Goal: Task Accomplishment & Management: Manage account settings

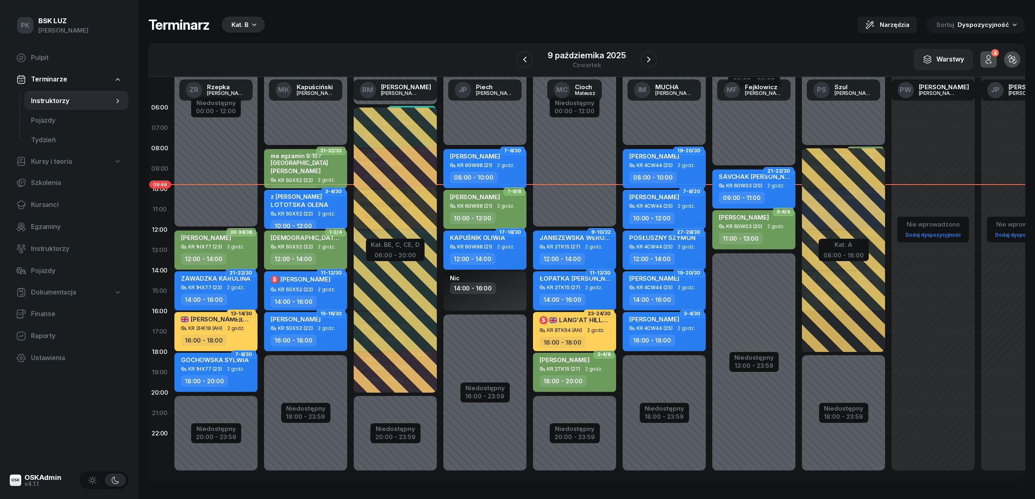
click at [629, 17] on div "Terminarz Kat. B Narzędzia Sortuj Dyspozycyjność" at bounding box center [586, 24] width 877 height 17
click at [647, 57] on icon "button" at bounding box center [648, 60] width 3 height 6
click at [647, 57] on icon "button" at bounding box center [649, 60] width 10 height 10
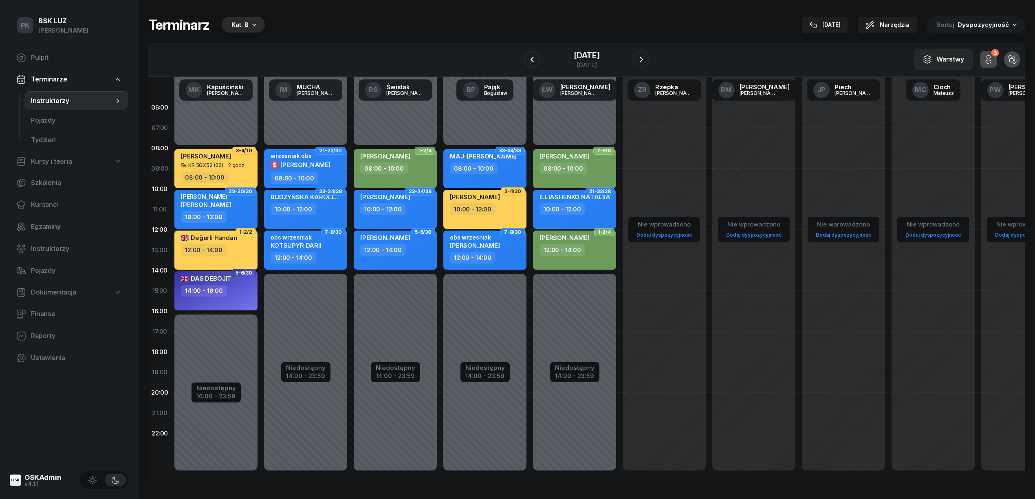
click at [324, 170] on div "wrzesniak obs $ CHRZĄSZCZ MACIEJ" at bounding box center [301, 162] width 60 height 20
select select "08"
select select "10"
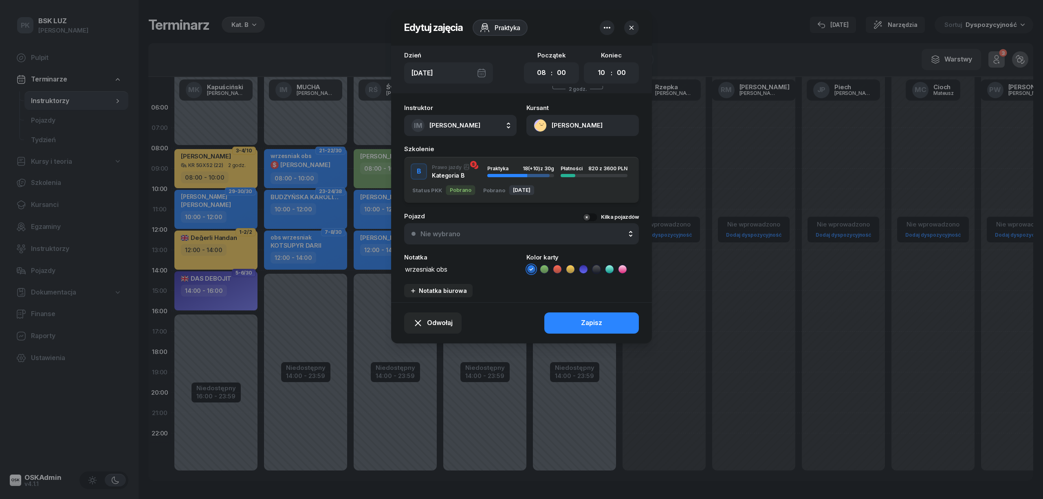
click at [471, 232] on div "Nie wybrano" at bounding box center [526, 234] width 211 height 7
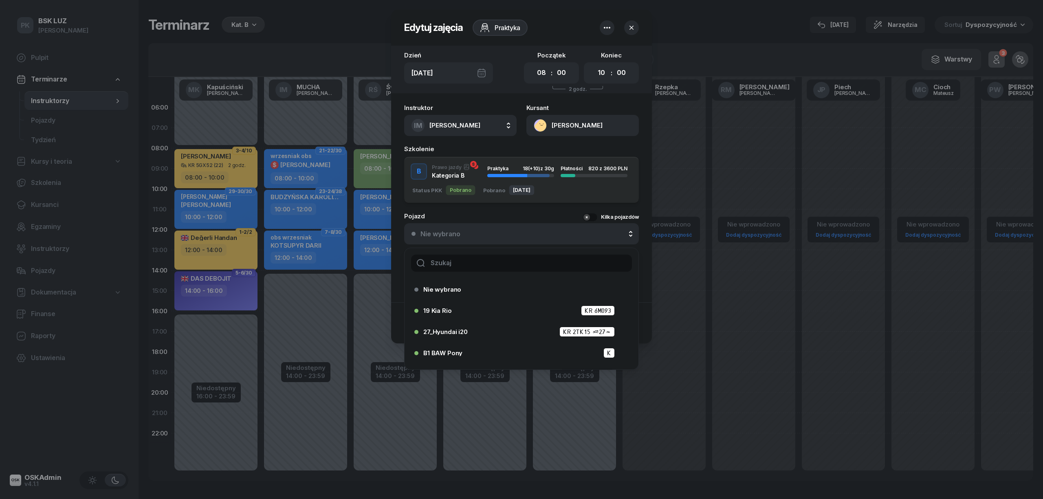
click at [476, 263] on input "text" at bounding box center [521, 263] width 221 height 17
type input "25"
click at [463, 292] on span "25_Hyundai i20" at bounding box center [446, 289] width 46 height 6
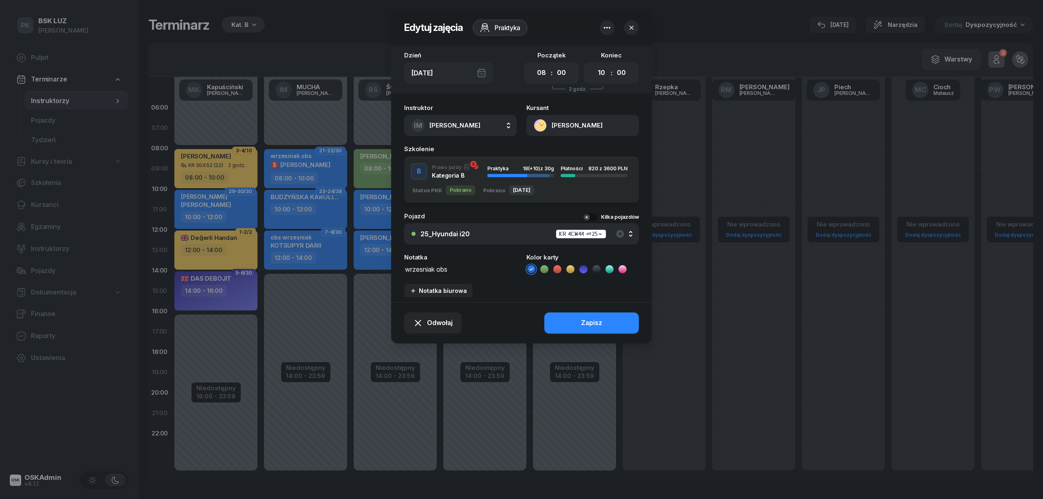
click at [577, 322] on button "Zapisz" at bounding box center [591, 323] width 95 height 21
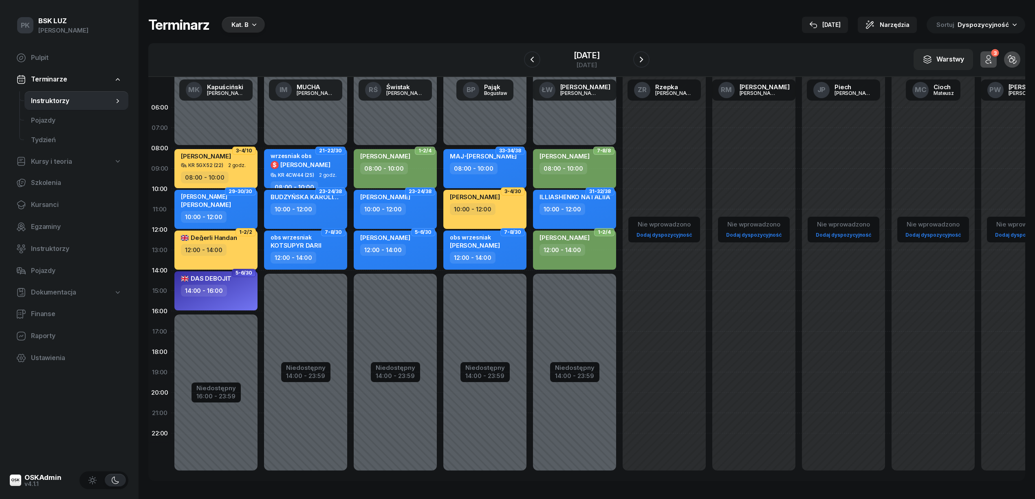
click at [333, 216] on div "BUDZYŃSKA KAROLINA 10:00 - 12:00" at bounding box center [305, 209] width 83 height 39
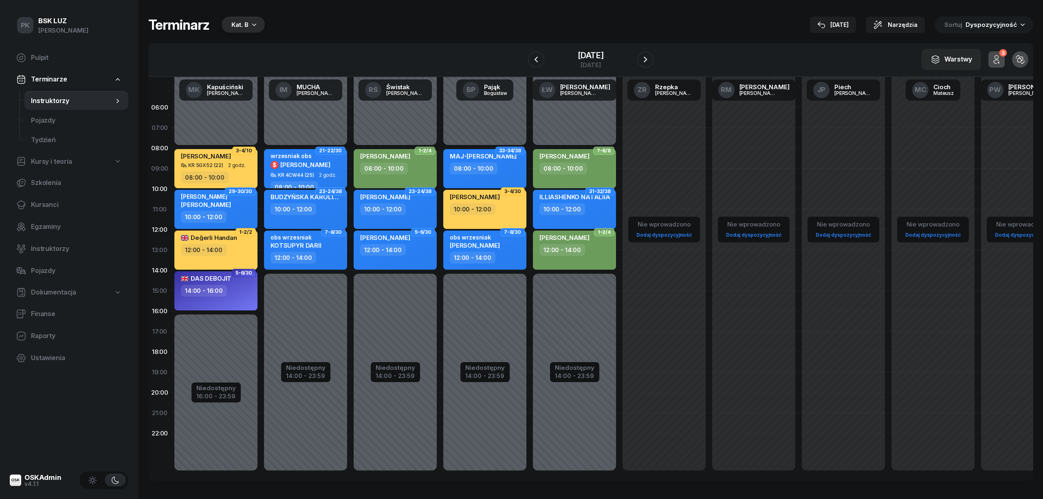
select select "10"
select select "12"
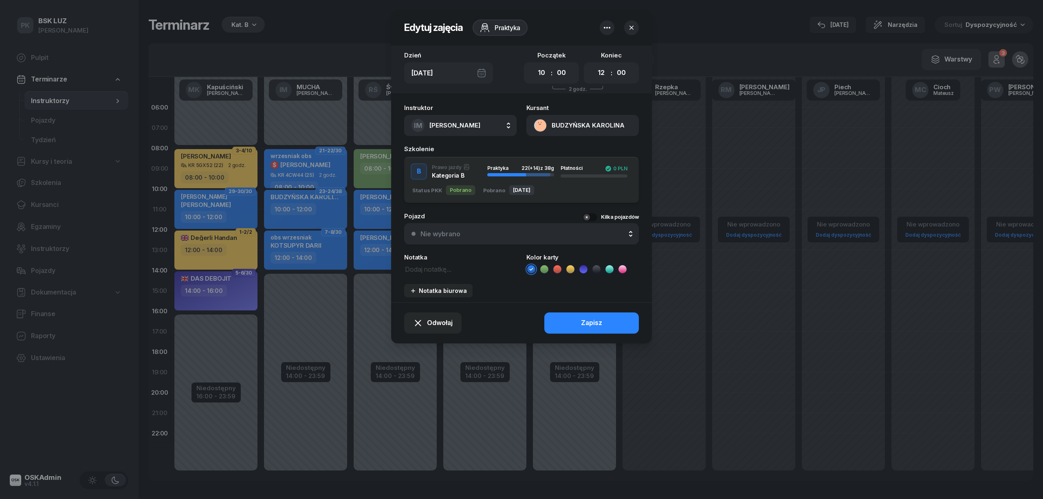
click at [486, 232] on div "Nie wybrano" at bounding box center [526, 234] width 211 height 7
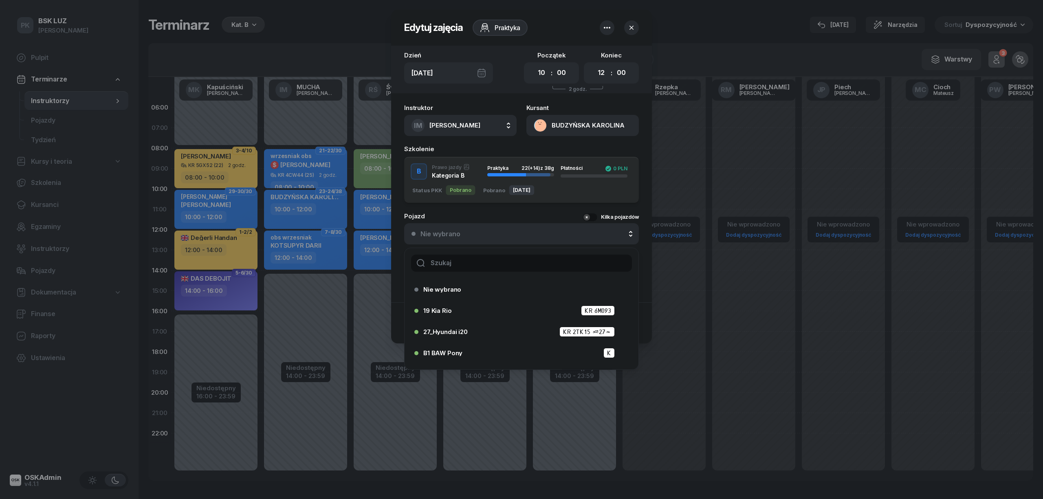
click at [481, 259] on input "text" at bounding box center [521, 263] width 221 height 17
type input "25"
drag, startPoint x: 462, startPoint y: 285, endPoint x: 488, endPoint y: 289, distance: 26.7
click at [463, 287] on div "25_Hyundai i20 KR 4CW44 (25)" at bounding box center [523, 289] width 200 height 10
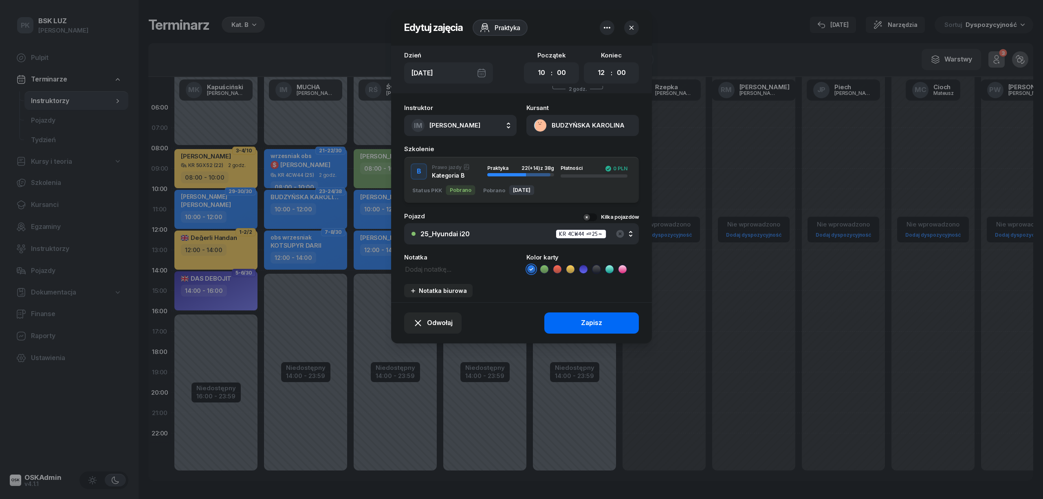
click at [569, 323] on button "Zapisz" at bounding box center [591, 323] width 95 height 21
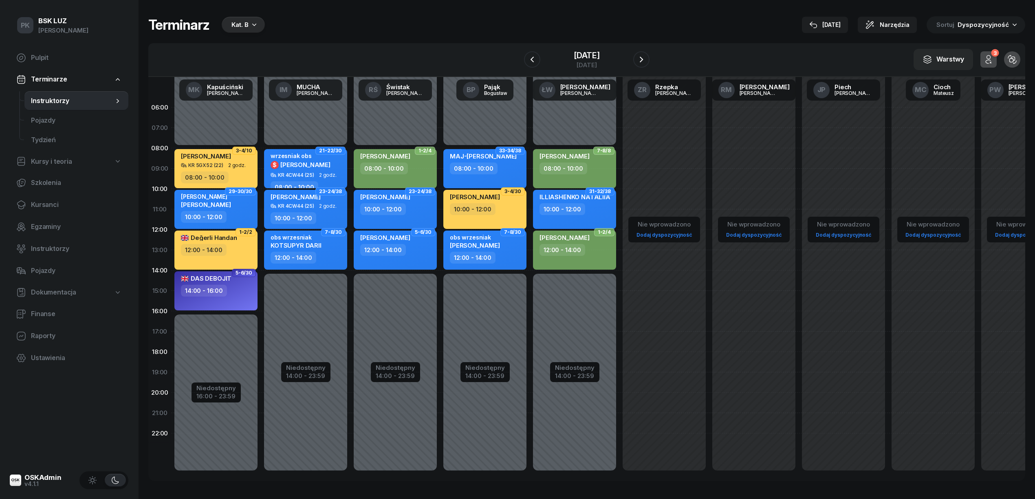
click at [332, 260] on div "12:00 - 14:00" at bounding box center [307, 258] width 72 height 12
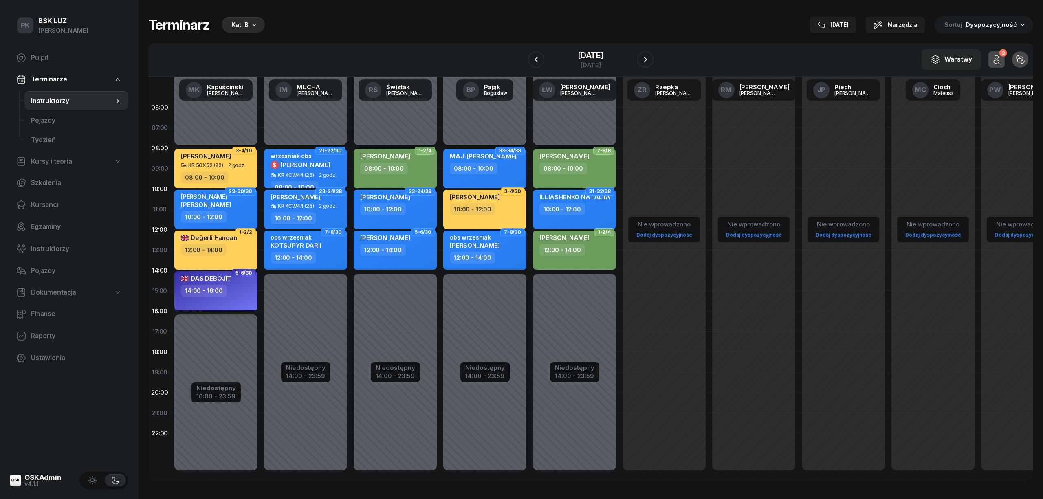
select select "12"
select select "14"
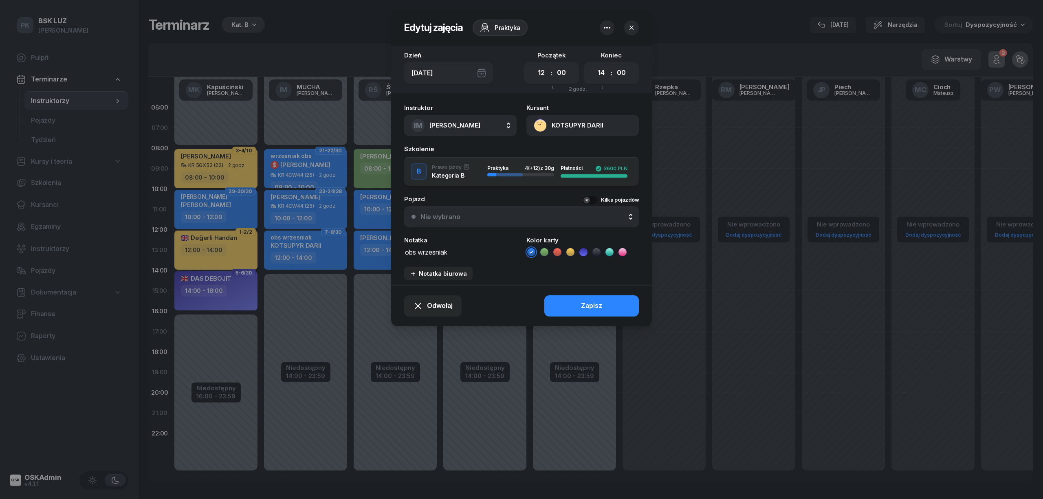
click at [449, 220] on button "Nie wybrano" at bounding box center [521, 216] width 235 height 21
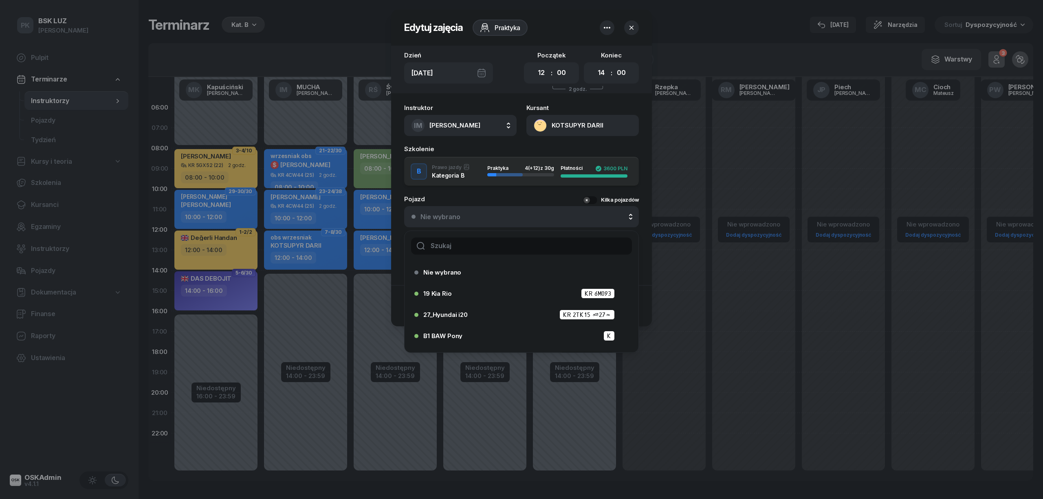
click at [455, 246] on input "text" at bounding box center [521, 246] width 221 height 17
type input "25"
click at [451, 267] on div "25_Hyundai i20 KR 4CW44 (25)" at bounding box center [523, 272] width 200 height 10
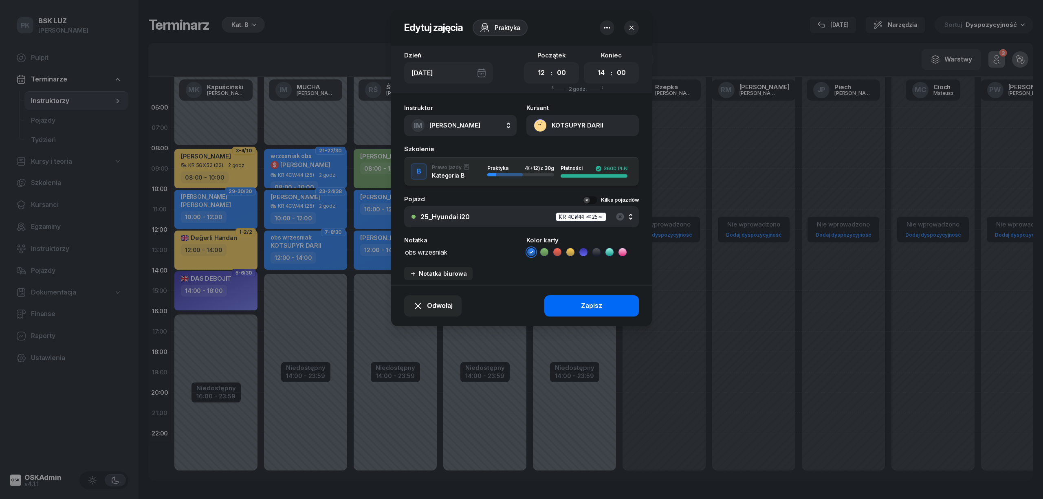
click at [571, 306] on button "Zapisz" at bounding box center [591, 305] width 95 height 21
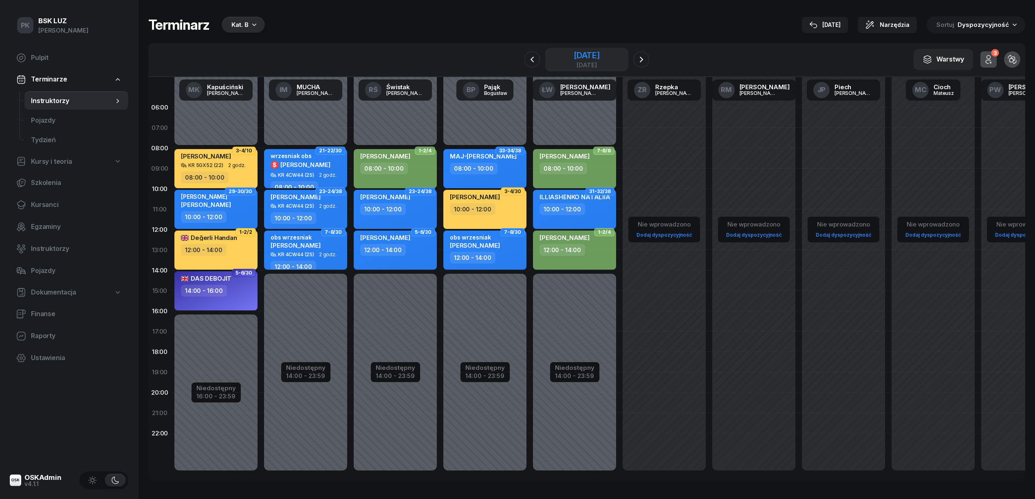
click at [586, 57] on div "11 października 2025" at bounding box center [587, 55] width 26 height 8
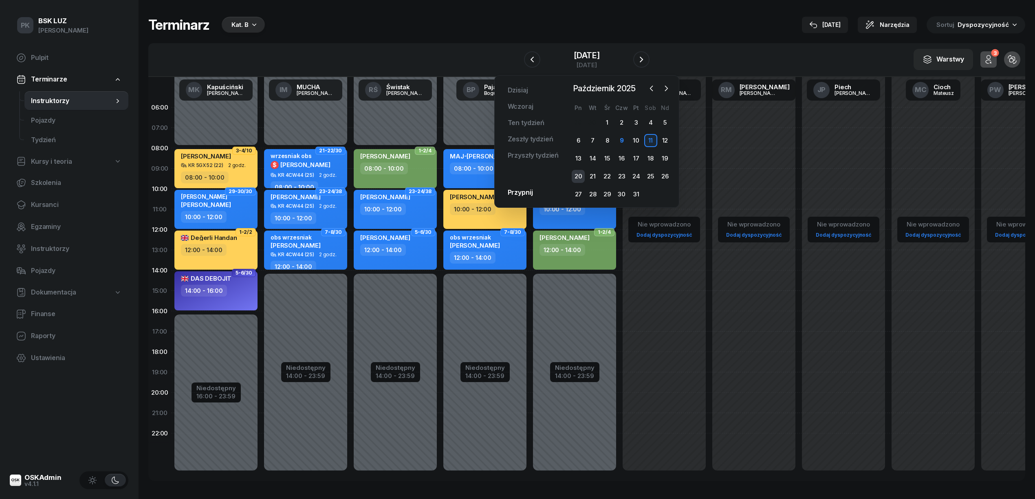
click at [584, 174] on div "20" at bounding box center [578, 176] width 13 height 13
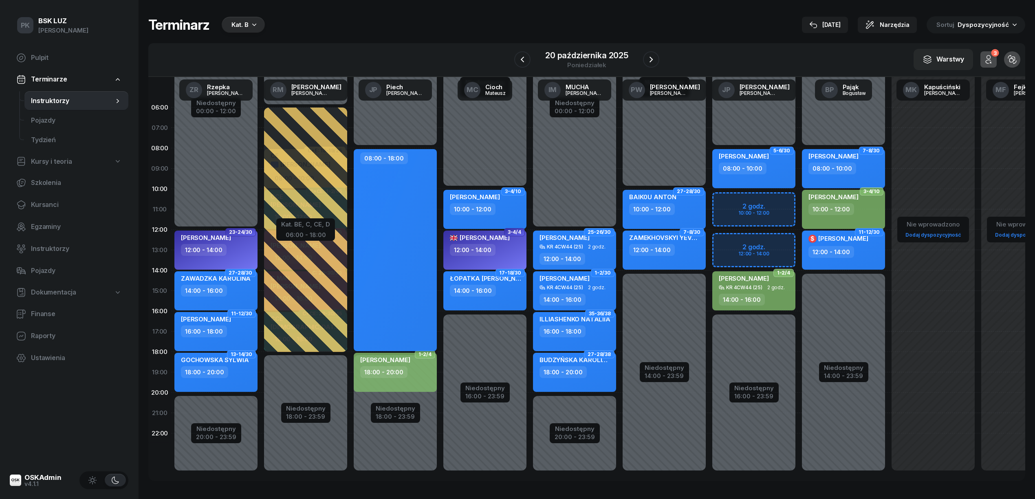
click at [416, 163] on div "08:00 - 18:00" at bounding box center [396, 158] width 72 height 12
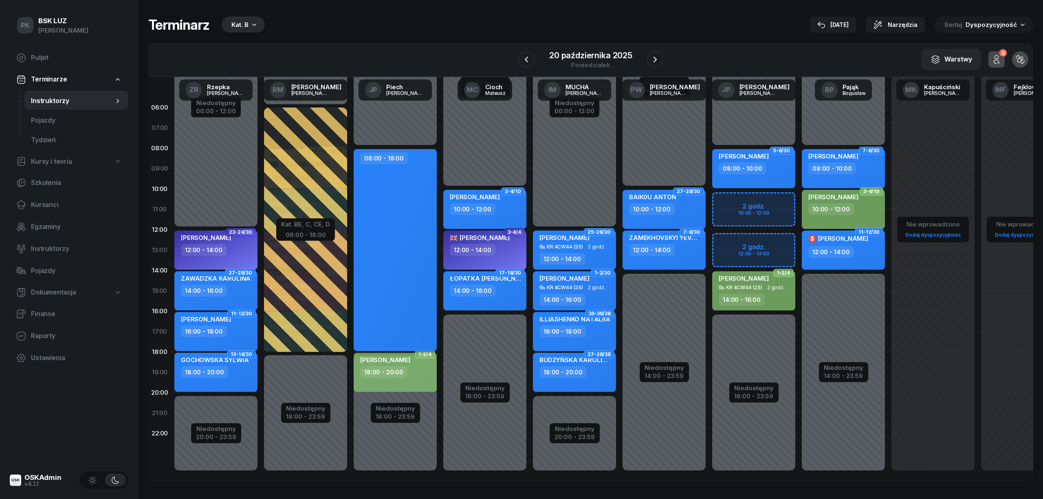
select select "08"
select select "18"
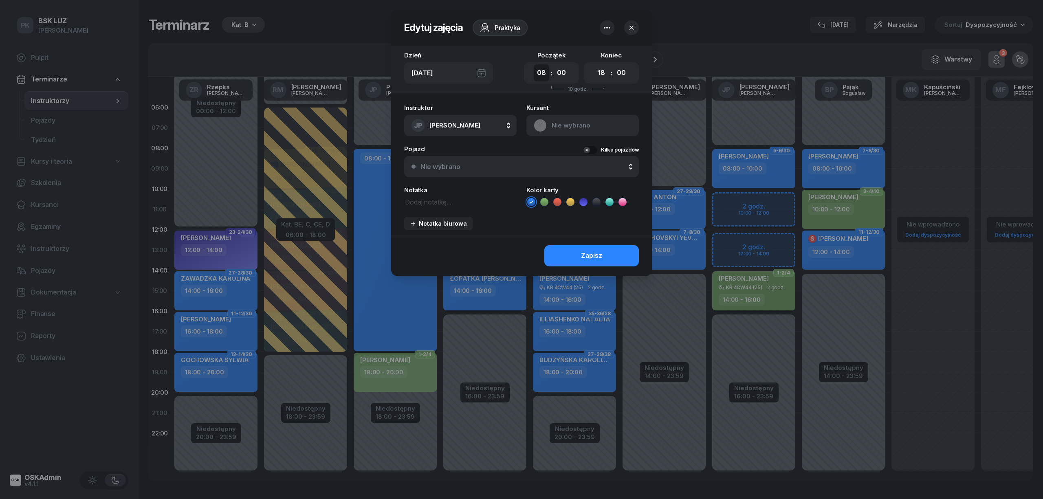
click at [544, 70] on select "00 01 02 03 04 05 06 07 08 09 10 11 12 13 14 15 16 17 18 19 20 21 22 23" at bounding box center [541, 72] width 15 height 17
select select "09"
click at [534, 64] on select "00 01 02 03 04 05 06 07 08 09 10 11 12 13 14 15 16 17 18 19 20 21 22 23" at bounding box center [541, 72] width 15 height 17
click at [602, 258] on div "Zapisz" at bounding box center [591, 256] width 21 height 11
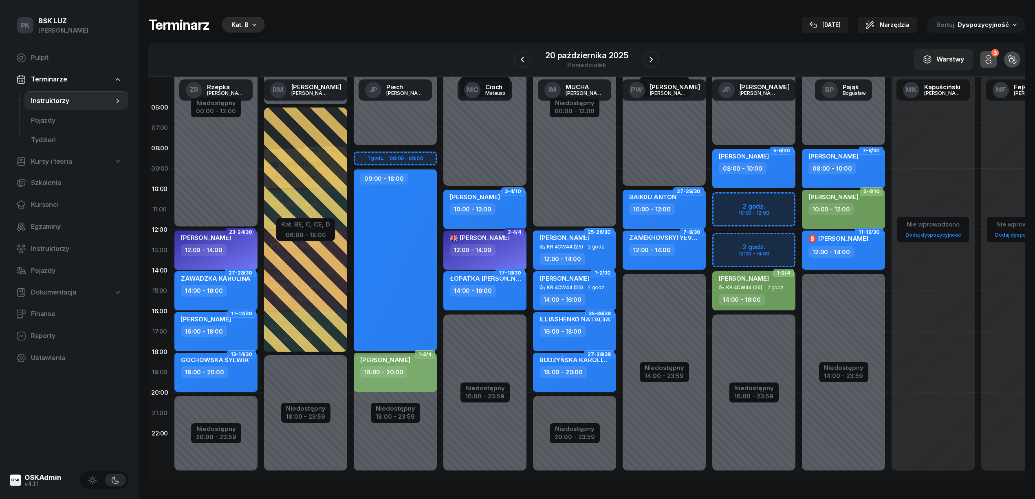
click at [395, 154] on div "Niedostępny 00:00 - 08:00 Niedostępny 18:00 - 23:59 09:00 - 18:00 1-2/4 CYGANEK…" at bounding box center [395, 290] width 90 height 387
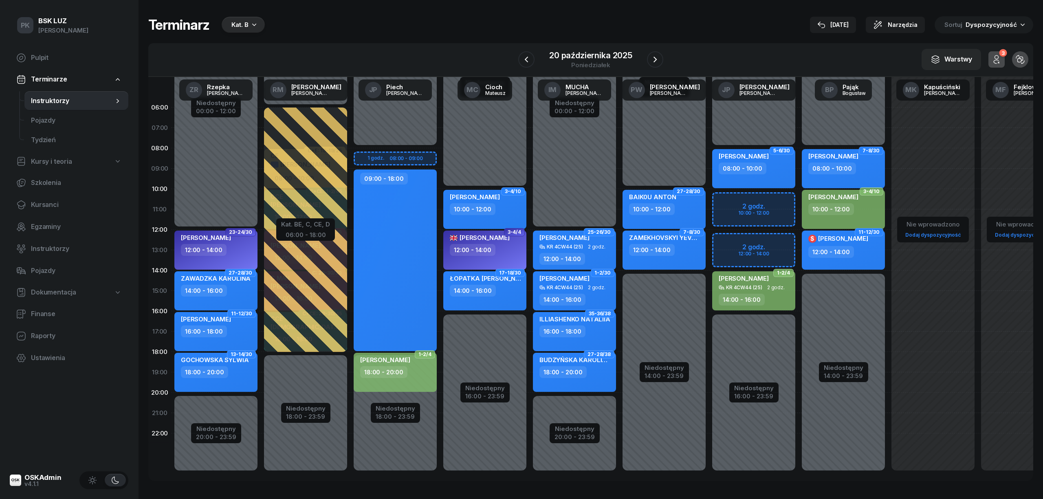
select select "08"
select select "09"
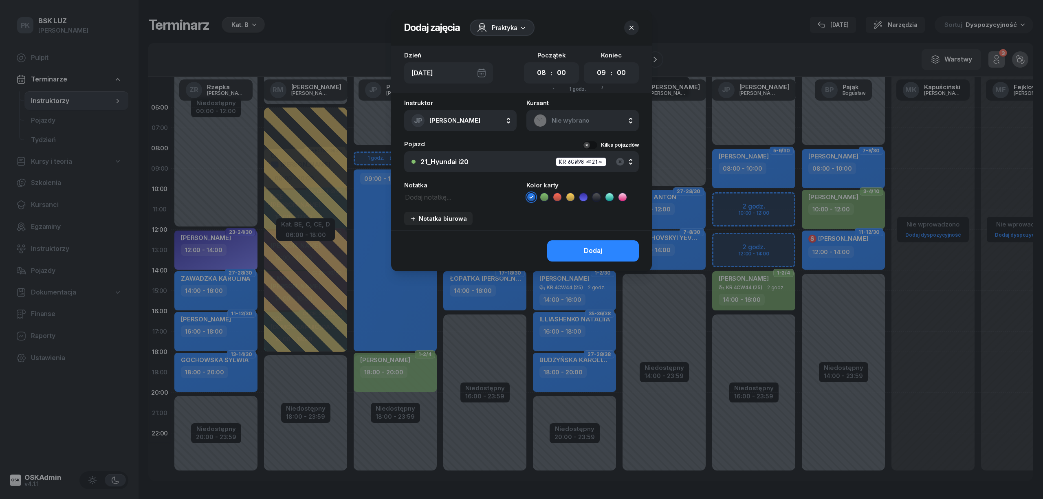
click at [560, 199] on icon at bounding box center [557, 197] width 8 height 8
click at [440, 198] on textarea at bounding box center [460, 197] width 112 height 11
type textarea "OKR, Szyszka Konrad"
click at [579, 253] on button "Dodaj" at bounding box center [593, 250] width 92 height 21
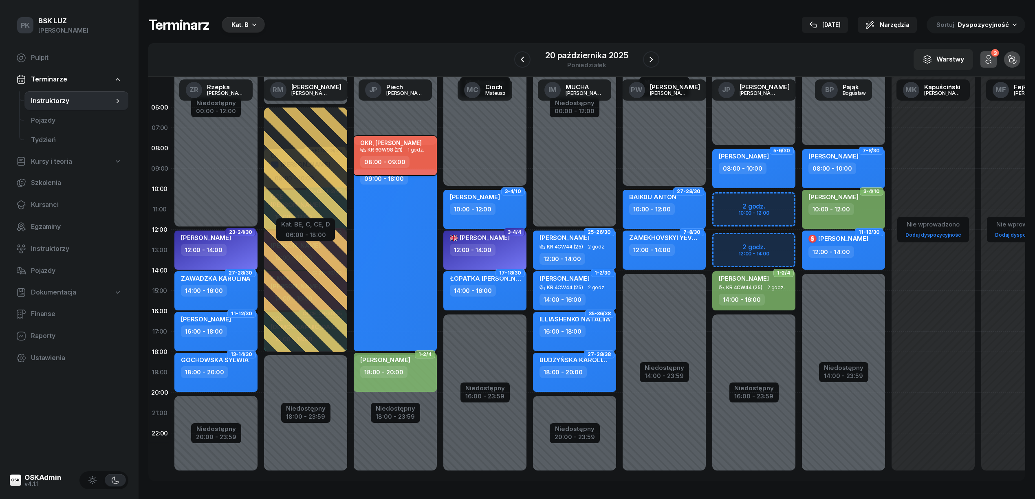
click at [427, 160] on div "08:00 - 09:00" at bounding box center [396, 162] width 72 height 12
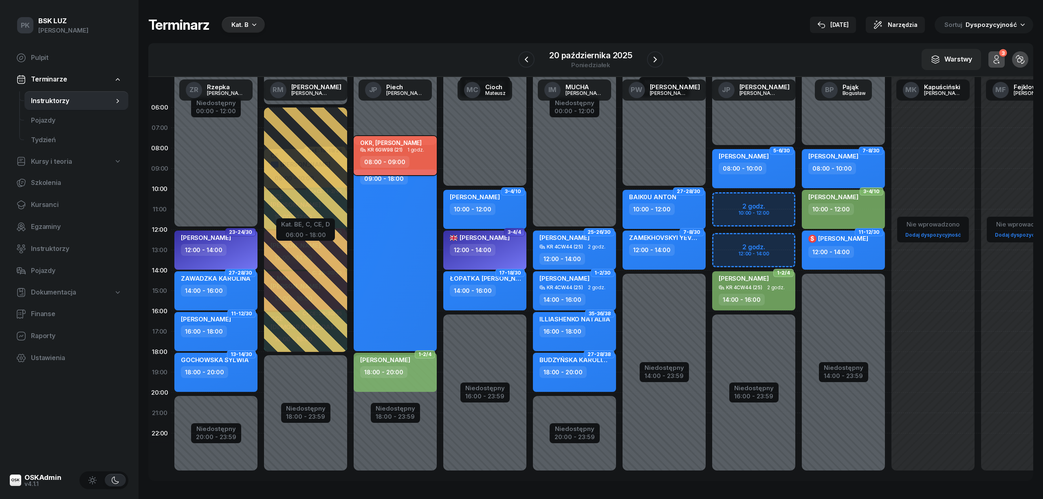
select select "08"
select select "09"
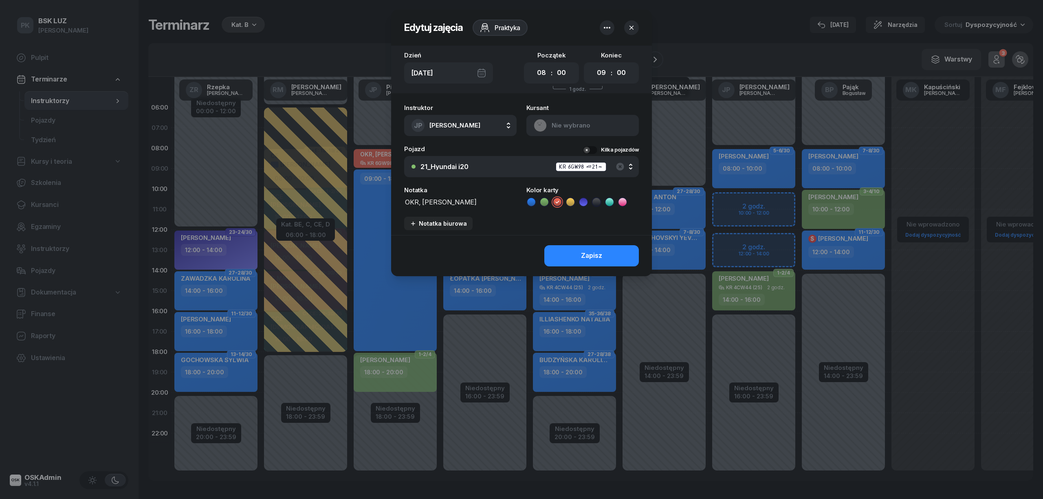
click at [481, 171] on div "21_Hyundai i20 KR 6GW98 (21)" at bounding box center [526, 167] width 211 height 10
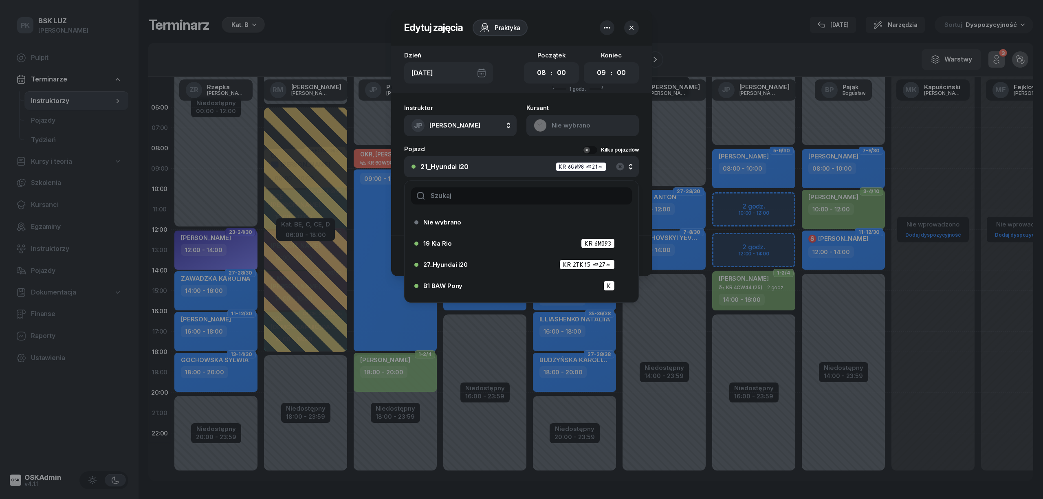
click at [476, 164] on div "21_Hyundai i20 KR 6GW98 (21)" at bounding box center [526, 167] width 211 height 10
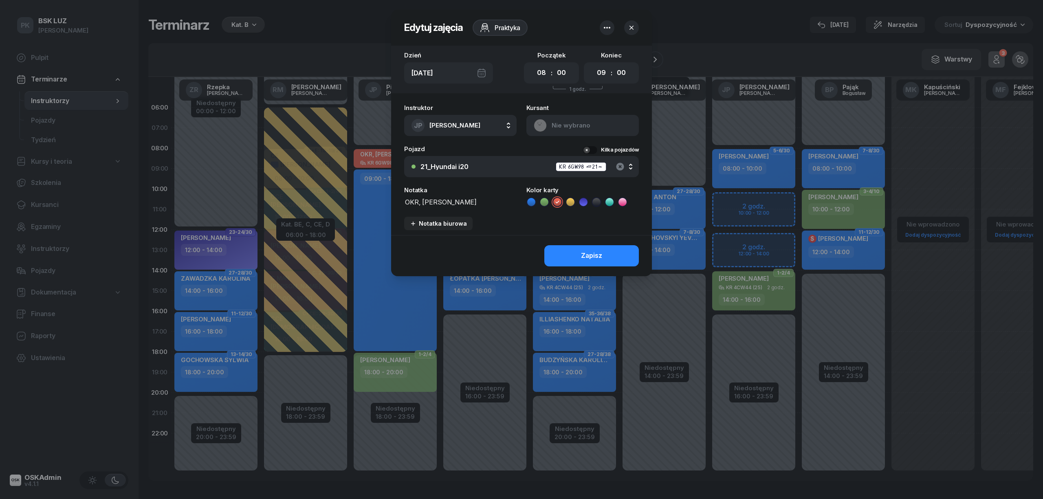
click at [618, 163] on icon "button" at bounding box center [620, 167] width 8 height 8
click at [625, 255] on button "Zapisz" at bounding box center [591, 255] width 95 height 21
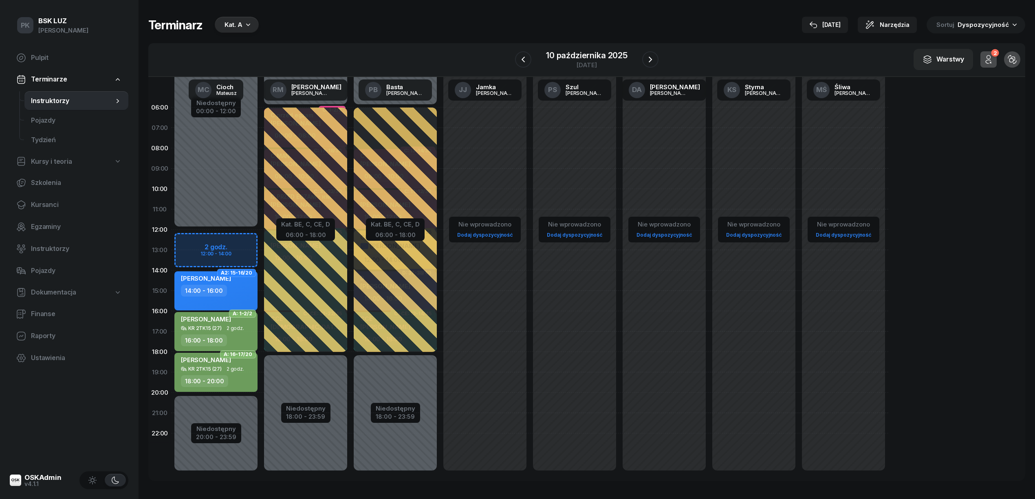
drag, startPoint x: 255, startPoint y: 34, endPoint x: 243, endPoint y: 24, distance: 15.0
click at [255, 33] on div "Terminarz Kat. A 9 paź Narzędzia Sortuj Dyspozycyjność W Wybierz AK Koryciński …" at bounding box center [586, 249] width 877 height 498
click at [237, 24] on div "Kat. A" at bounding box center [234, 25] width 18 height 10
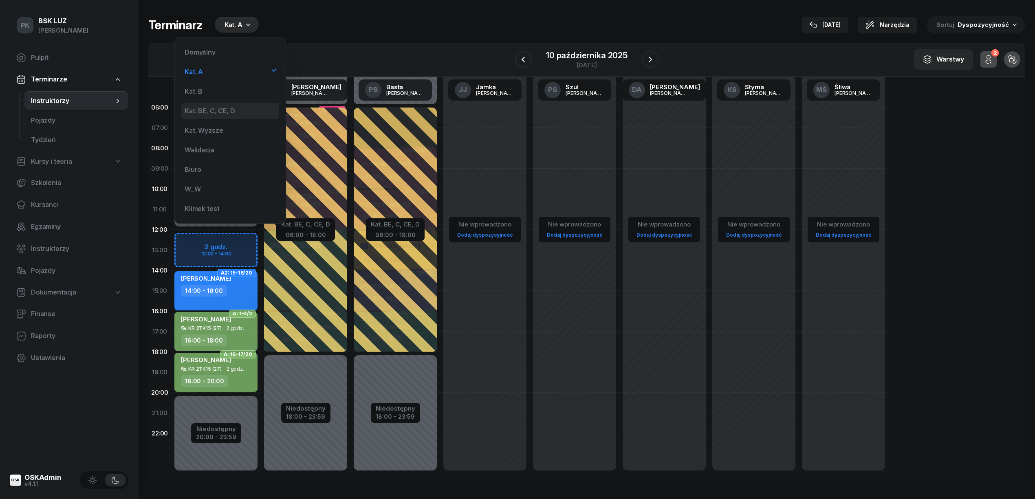
click at [225, 105] on div "Kat. BE, C, CE, D" at bounding box center [230, 111] width 98 height 16
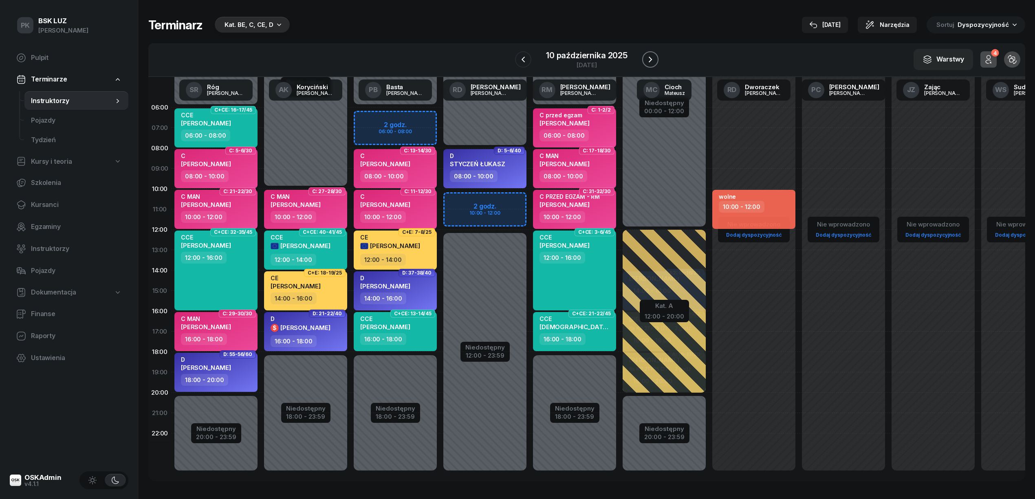
click at [643, 62] on button "button" at bounding box center [650, 59] width 16 height 16
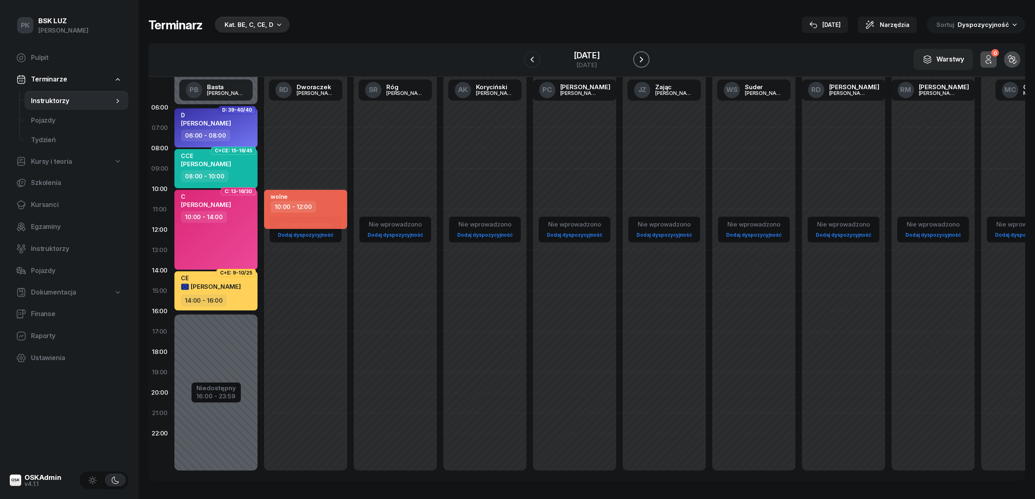
click at [643, 62] on button "button" at bounding box center [641, 59] width 16 height 16
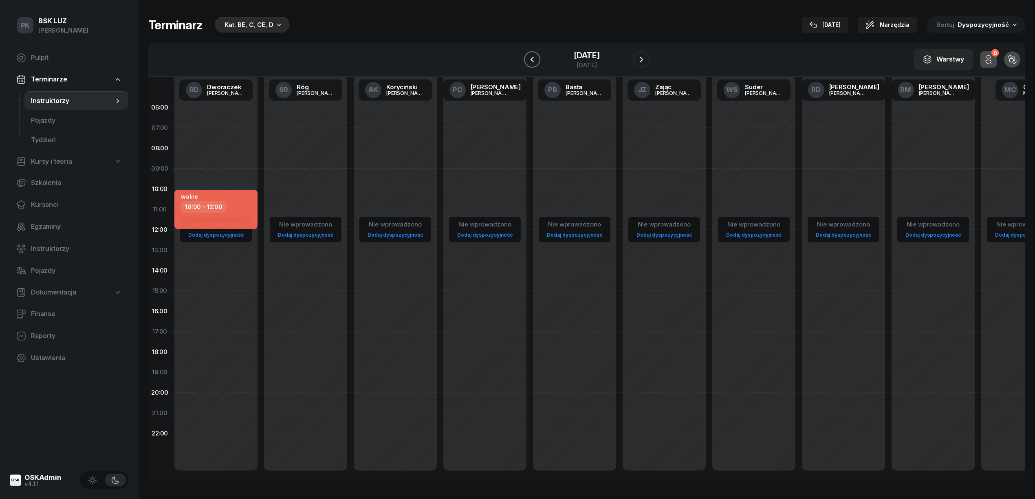
click at [527, 61] on icon "button" at bounding box center [532, 60] width 10 height 10
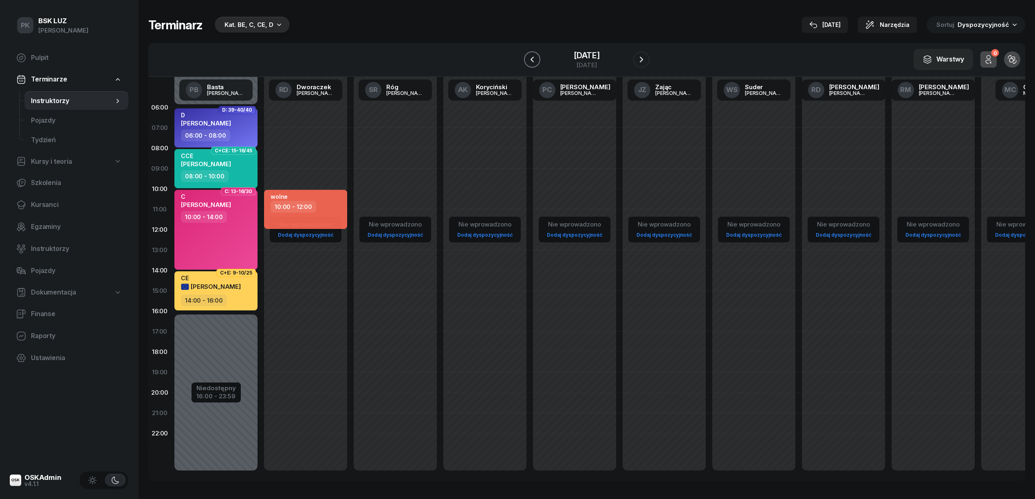
click at [524, 61] on button "button" at bounding box center [532, 59] width 16 height 16
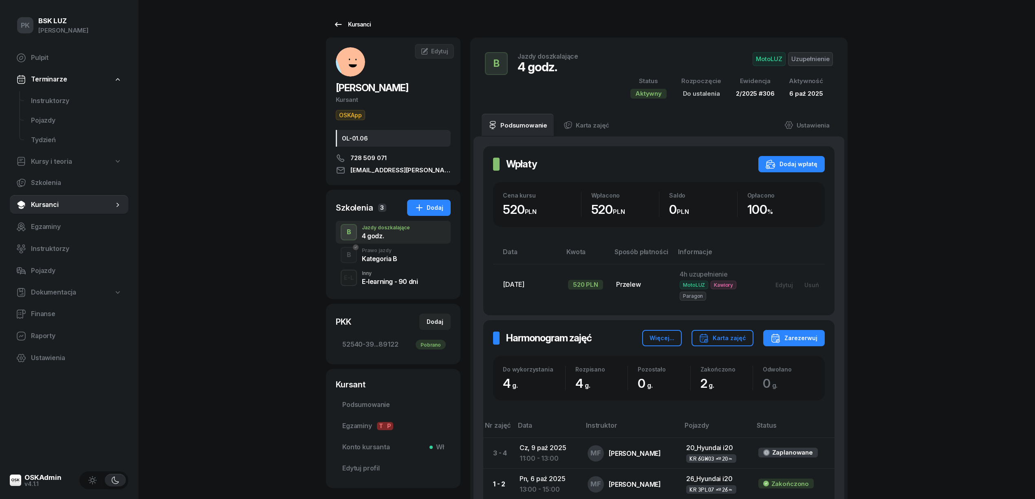
click at [359, 23] on div "Kursanci" at bounding box center [351, 25] width 37 height 10
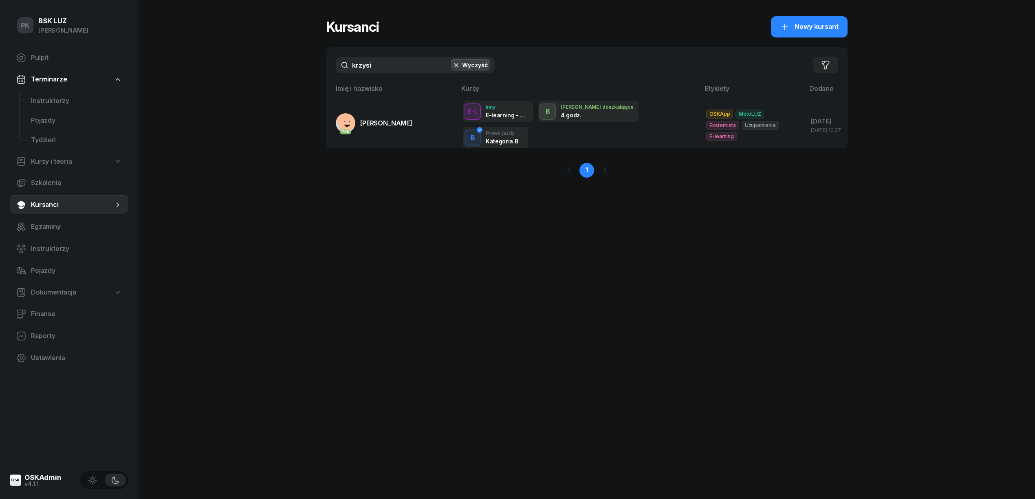
drag, startPoint x: 331, startPoint y: 63, endPoint x: 312, endPoint y: 64, distance: 19.6
click at [312, 64] on div "PK BSK LUZ Piotr Klimek Pulpit Terminarze Instruktorzy Pojazdy Tydzień Kursy i …" at bounding box center [517, 249] width 1035 height 499
type input "i"
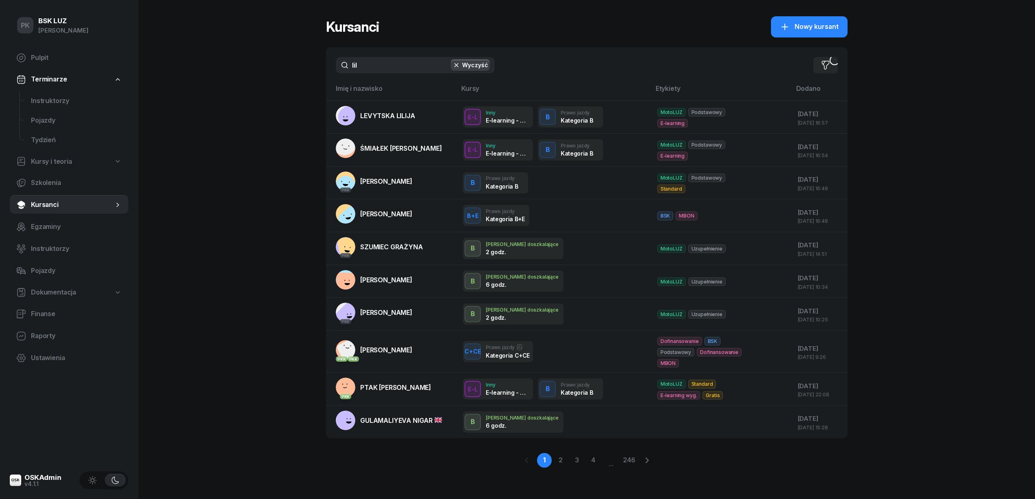
type input "lili"
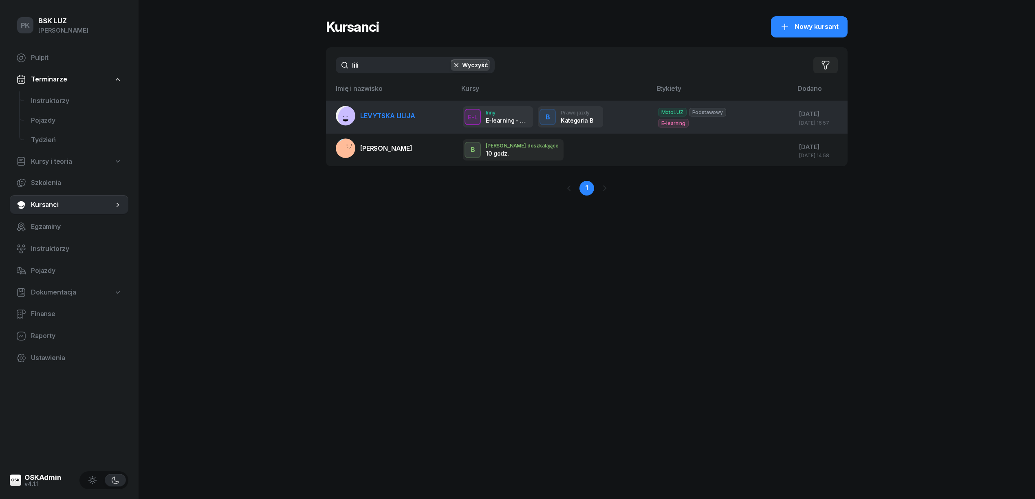
click at [399, 119] on span "LEVYTSKA LILIJA" at bounding box center [387, 116] width 55 height 8
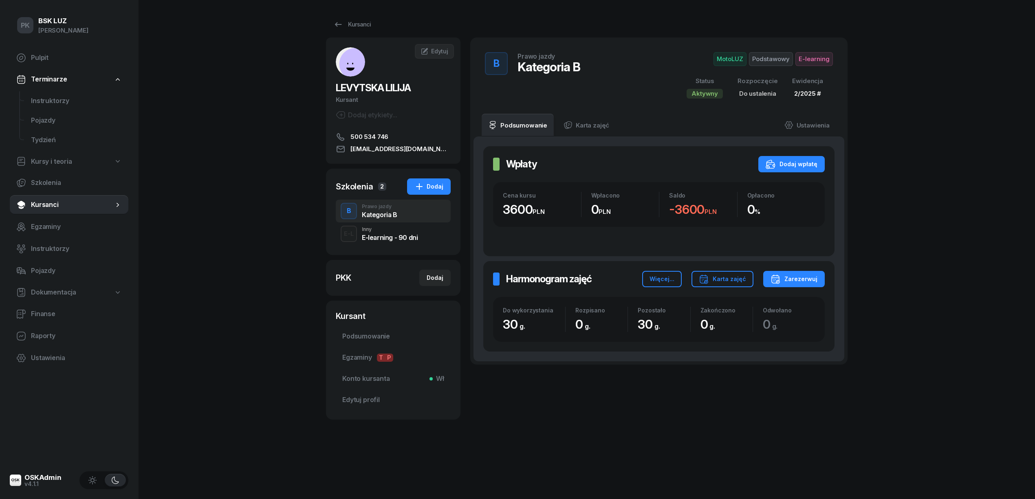
click at [773, 59] on span "Podstawowy" at bounding box center [771, 59] width 44 height 14
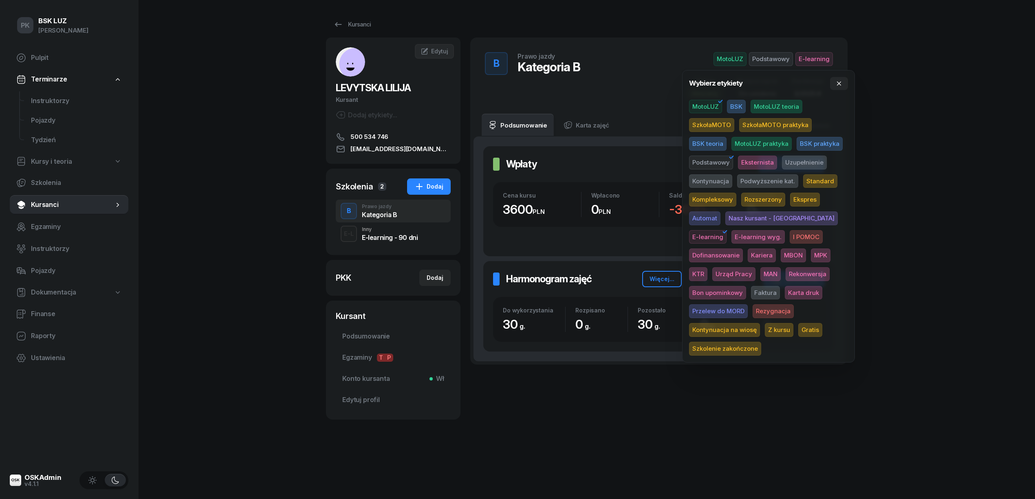
click at [825, 182] on span "Standard" at bounding box center [820, 181] width 34 height 14
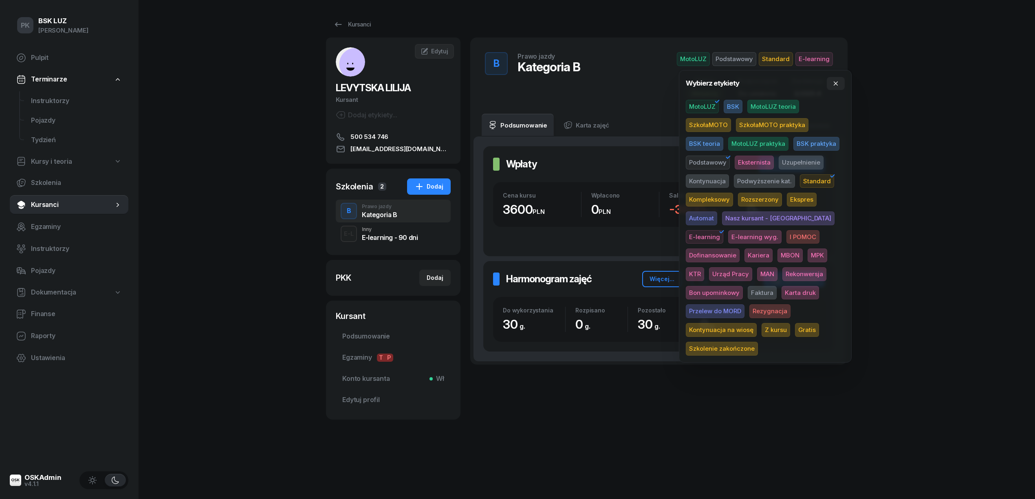
click at [916, 168] on div "PK BSK LUZ Piotr Klimek Pulpit Terminarze Instruktorzy Pojazdy Tydzień Kursy i …" at bounding box center [517, 249] width 1035 height 499
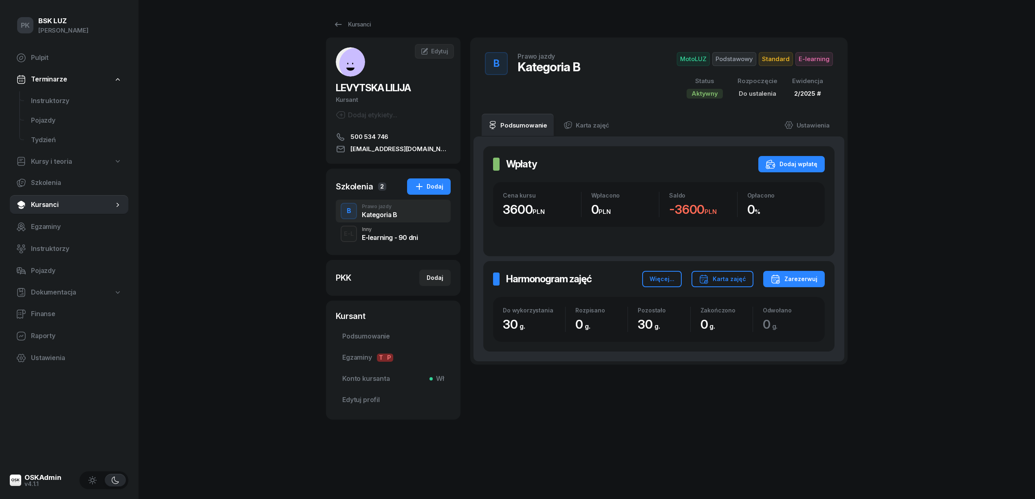
click at [401, 231] on div "Inny" at bounding box center [390, 229] width 56 height 5
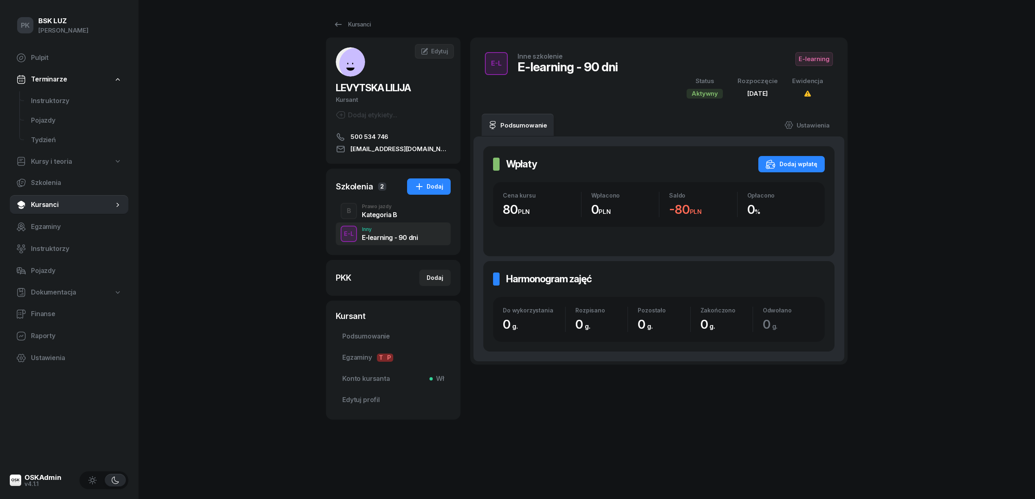
click at [383, 212] on div "Kategoria B" at bounding box center [379, 214] width 35 height 7
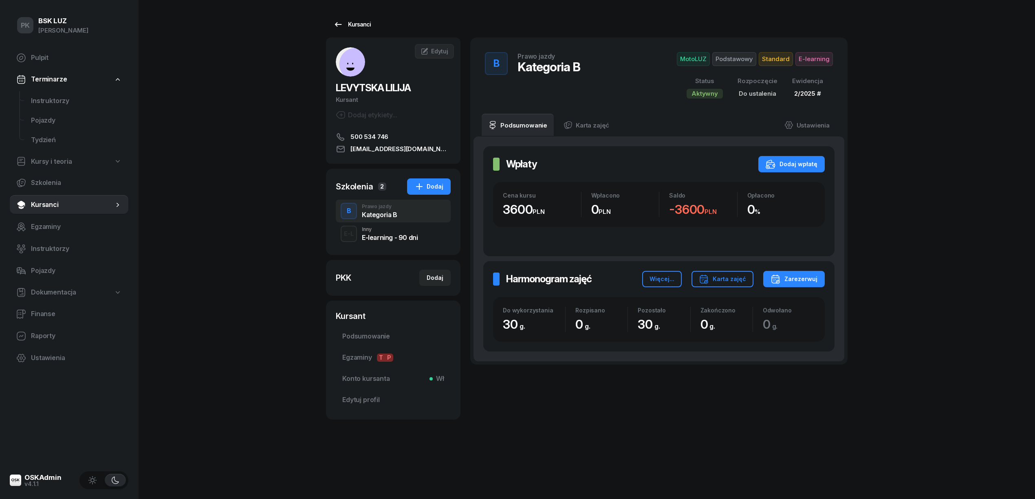
click at [351, 23] on div "Kursanci" at bounding box center [351, 25] width 37 height 10
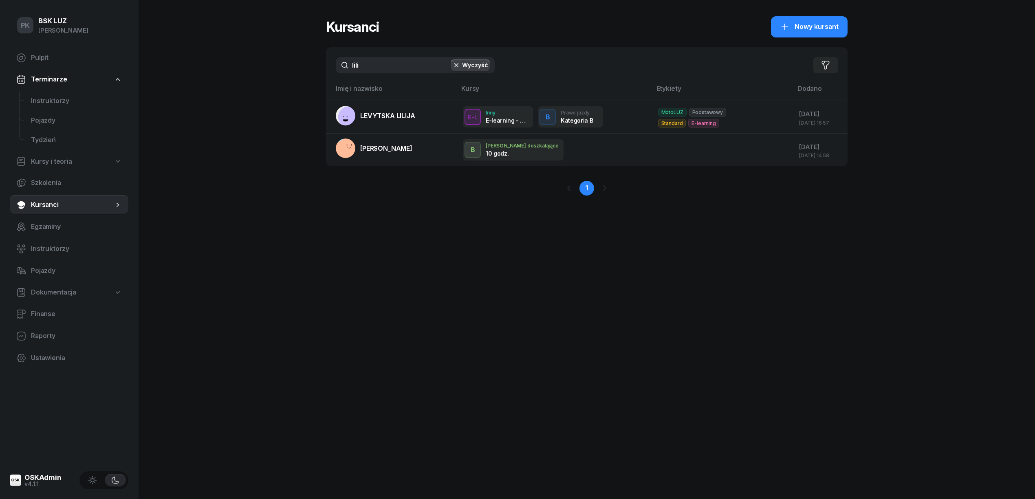
drag, startPoint x: 372, startPoint y: 69, endPoint x: 310, endPoint y: 72, distance: 62.0
click at [310, 72] on div "PK BSK LUZ Piotr Klimek Pulpit Terminarze Instruktorzy Pojazdy Tydzień Kursy i …" at bounding box center [517, 249] width 1035 height 499
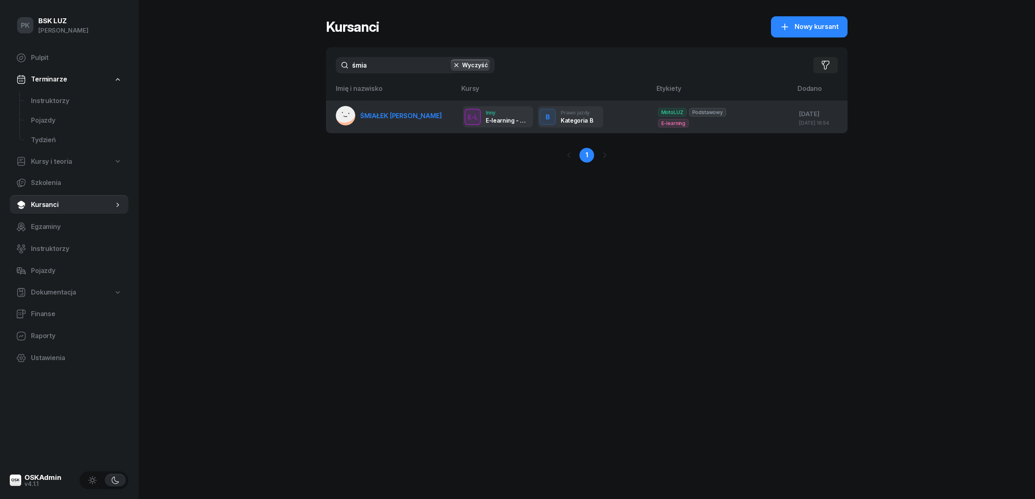
type input "śmia"
click at [371, 118] on span "ŚMIAŁEK NATALIA" at bounding box center [401, 116] width 82 height 8
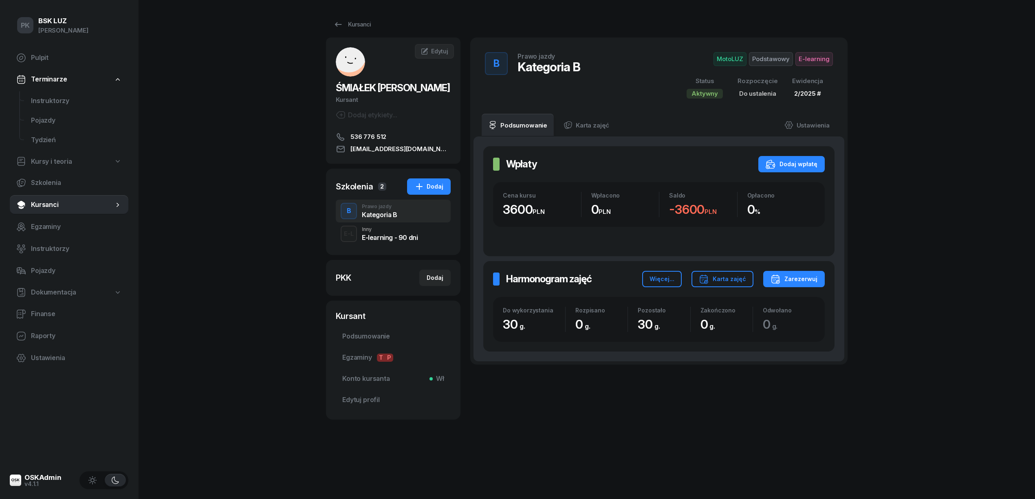
click at [770, 57] on span "Podstawowy" at bounding box center [771, 59] width 44 height 14
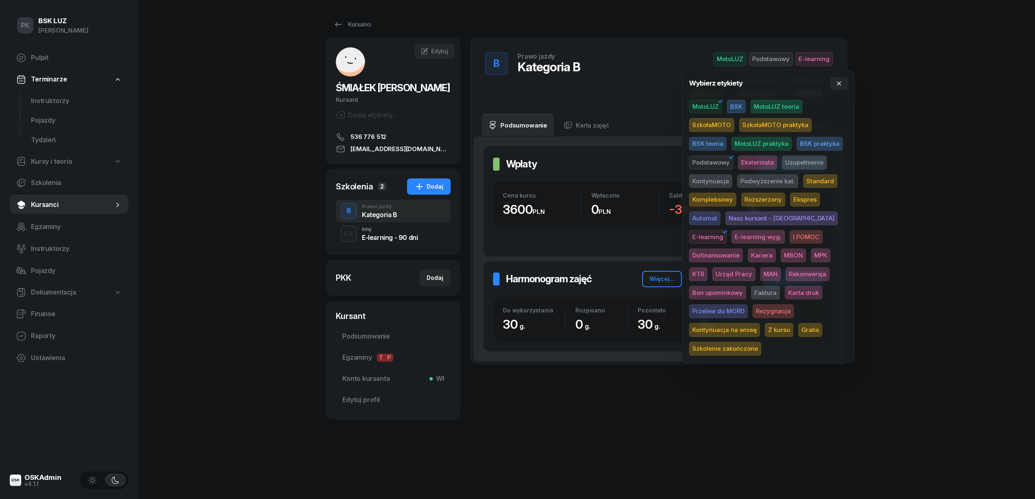
click at [819, 179] on span "Standard" at bounding box center [820, 181] width 34 height 14
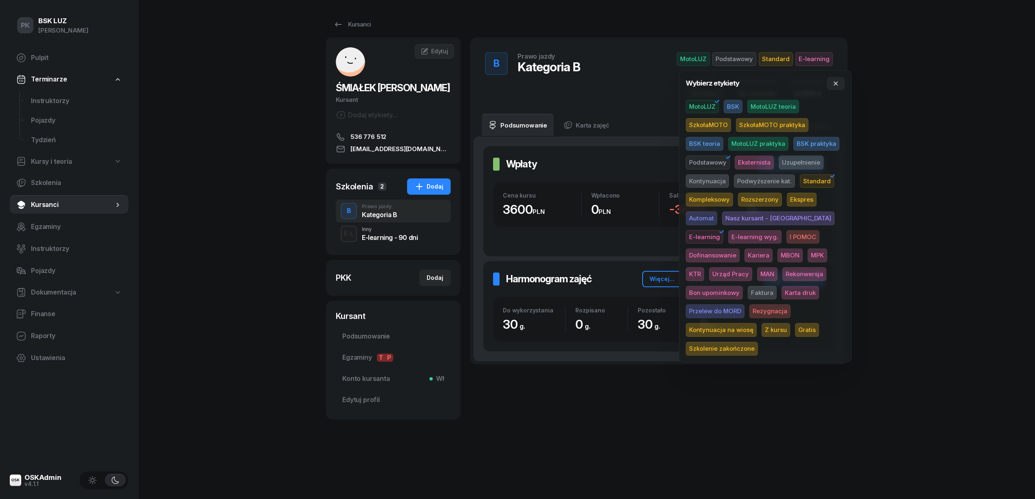
click at [942, 145] on div "PK BSK LUZ Piotr Klimek Pulpit Terminarze Instruktorzy Pojazdy Tydzień Kursy i …" at bounding box center [517, 249] width 1035 height 499
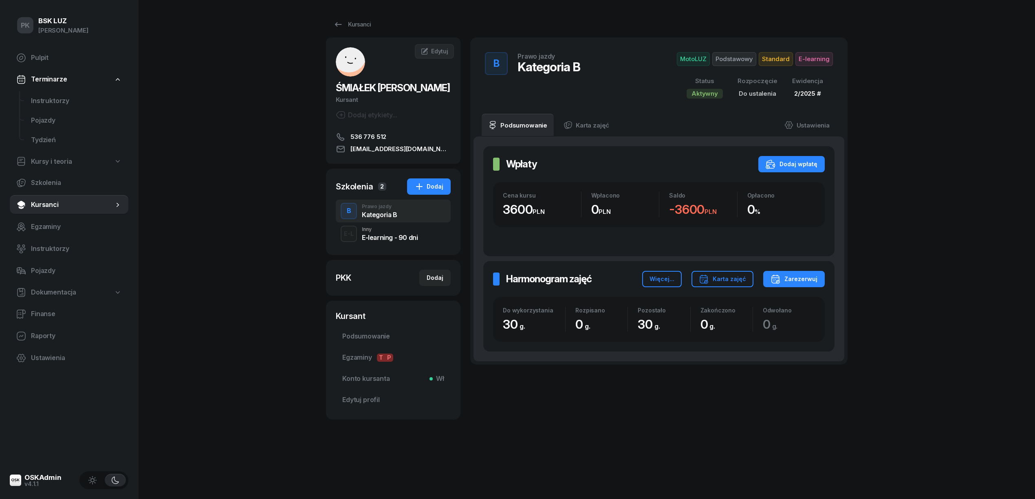
click at [378, 236] on div "E-learning - 90 dni" at bounding box center [390, 237] width 56 height 7
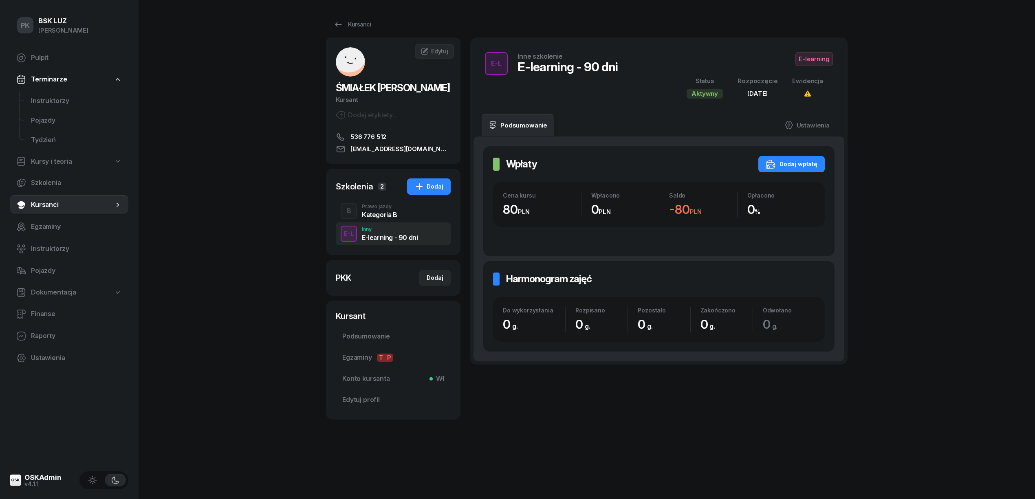
click at [373, 214] on div "Kategoria B" at bounding box center [379, 214] width 35 height 7
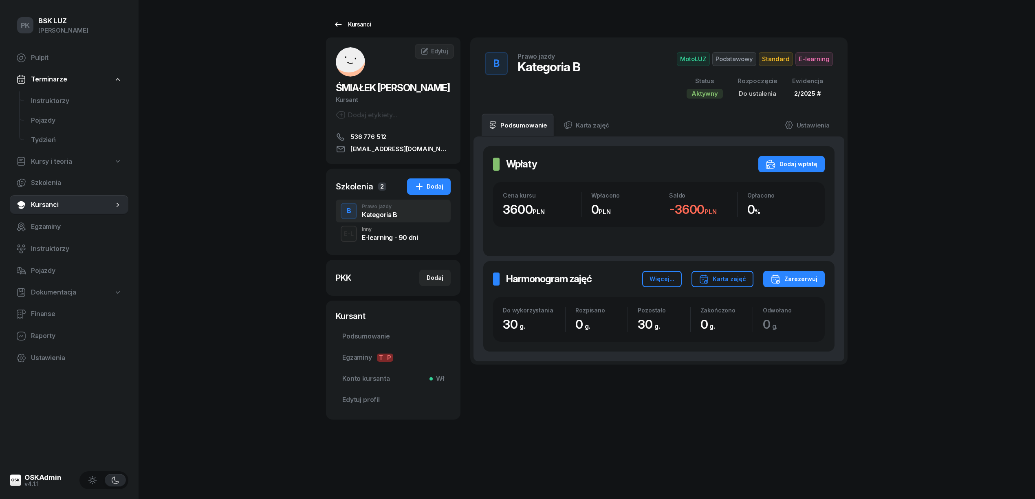
click at [356, 28] on div "Kursanci" at bounding box center [351, 25] width 37 height 10
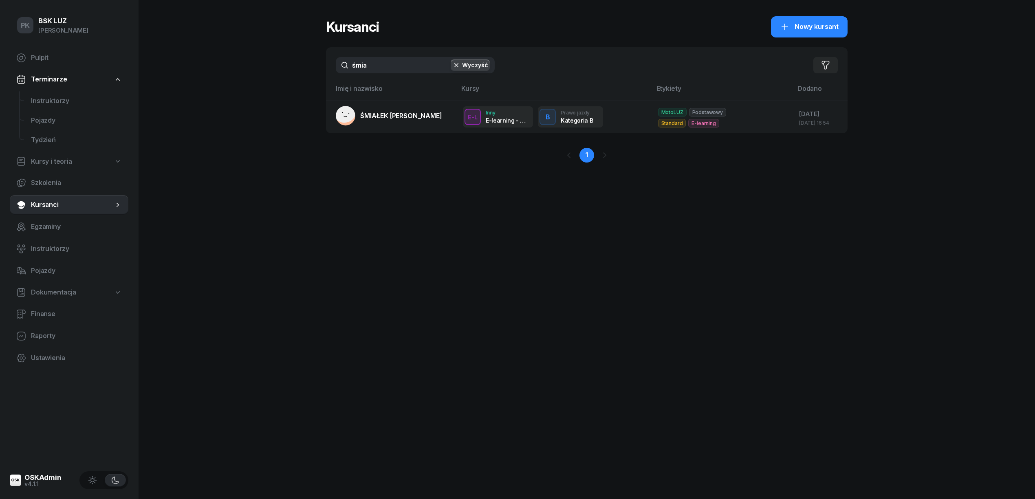
drag, startPoint x: 385, startPoint y: 69, endPoint x: 323, endPoint y: 70, distance: 62.8
click at [323, 70] on div "PK BSK LUZ Piotr Klimek Pulpit Terminarze Instruktorzy Pojazdy Tydzień Kursy i …" at bounding box center [517, 249] width 1035 height 499
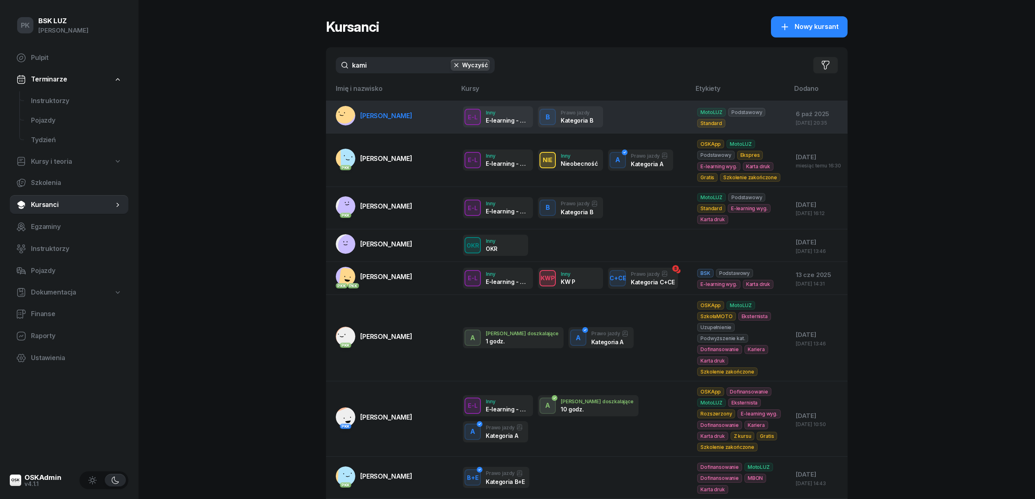
type input "kami"
click at [376, 113] on span "KAMIŃSKI JAKUB" at bounding box center [386, 116] width 52 height 8
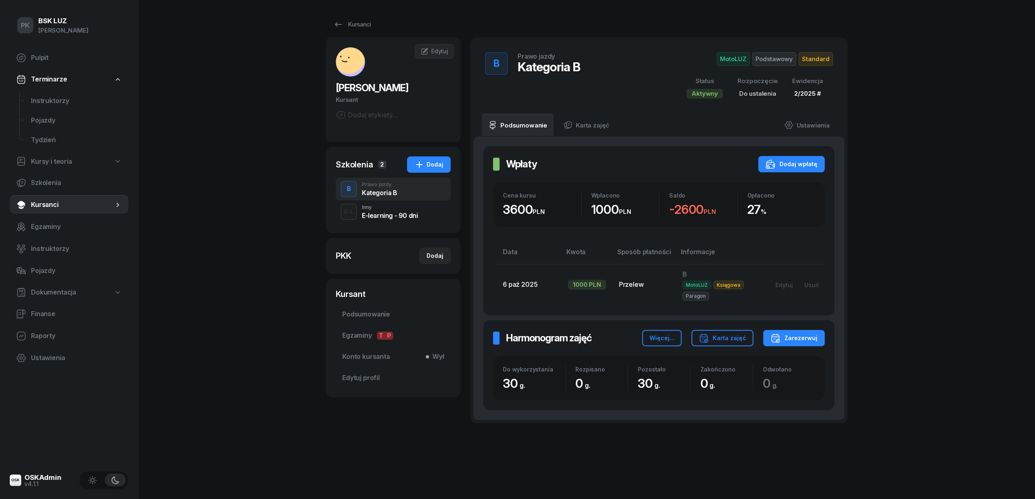
click at [401, 206] on div "Inny" at bounding box center [390, 207] width 56 height 5
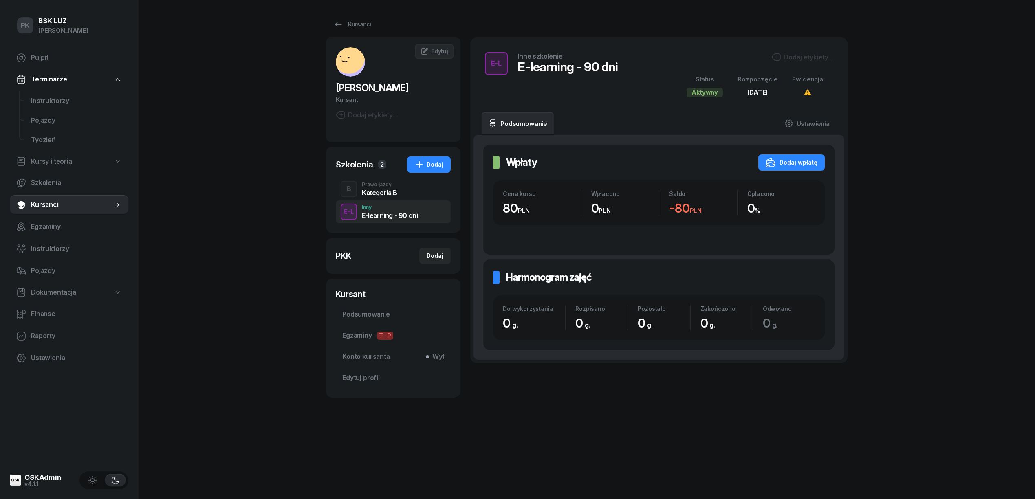
click at [395, 193] on div "Kategoria B" at bounding box center [379, 192] width 35 height 7
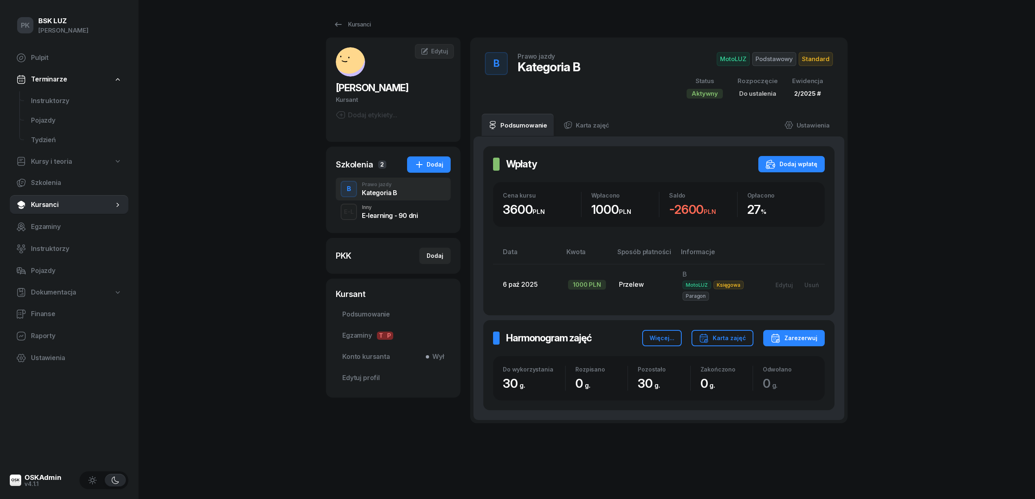
click at [401, 214] on div "E-learning - 90 dni" at bounding box center [390, 215] width 56 height 7
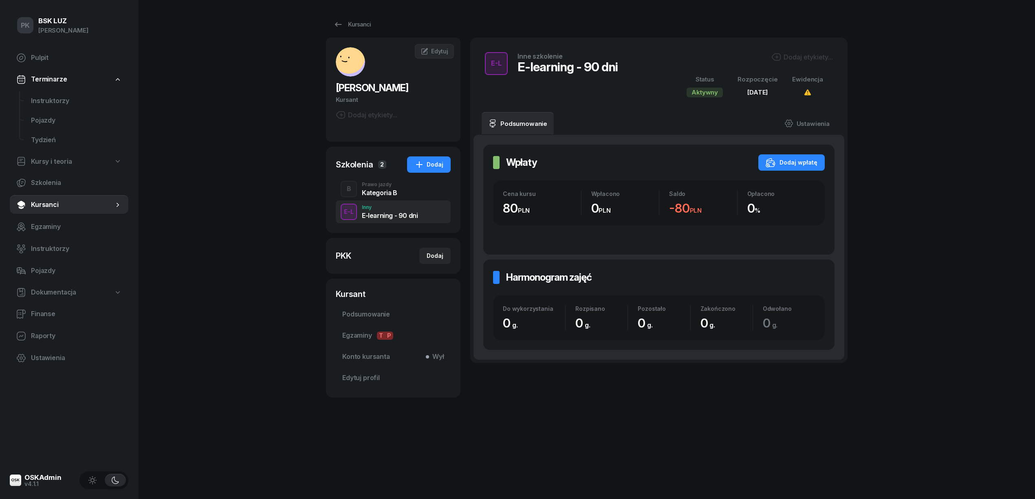
click at [790, 50] on div "E-L Inne szkolenie E-learning - 90 dni Dodaj etykiety... Status Aktywny Rozpocz…" at bounding box center [659, 74] width 358 height 55
click at [790, 51] on div "E-L Inne szkolenie E-learning - 90 dni Dodaj etykiety... Status Aktywny Rozpocz…" at bounding box center [659, 74] width 358 height 55
click at [793, 51] on div "E-L Inne szkolenie E-learning - 90 dni Dodaj etykiety... Status Aktywny Rozpocz…" at bounding box center [659, 74] width 358 height 55
click at [797, 56] on div "Dodaj etykiety..." at bounding box center [802, 57] width 62 height 10
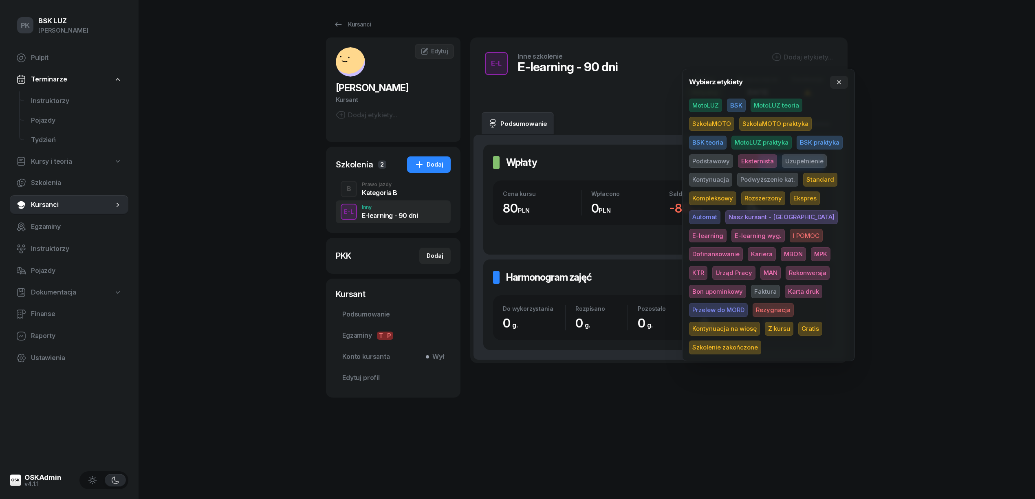
click at [731, 237] on span "E-learning wyg." at bounding box center [757, 236] width 53 height 14
click at [911, 175] on div "PK BSK LUZ Piotr Klimek Pulpit Terminarze Instruktorzy Pojazdy Tydzień Kursy i …" at bounding box center [517, 249] width 1035 height 499
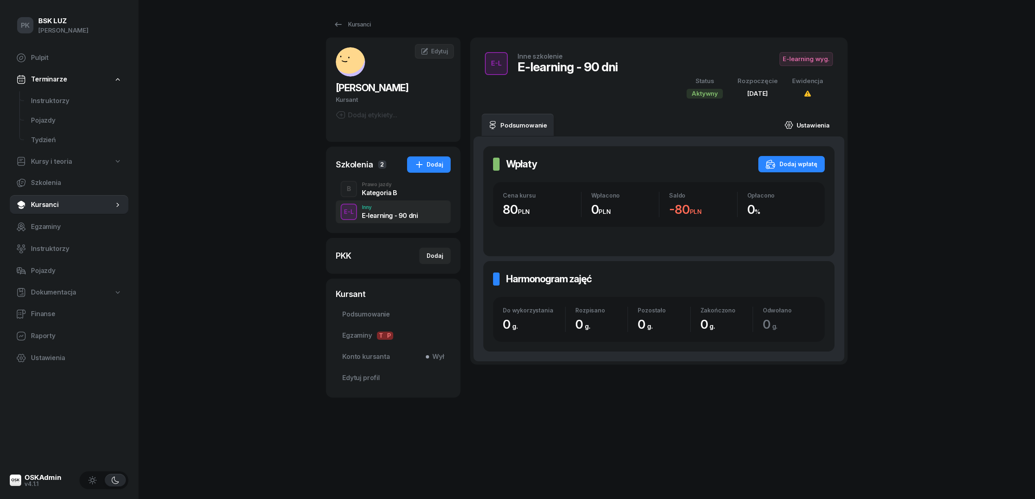
click at [823, 125] on link "Ustawienia" at bounding box center [807, 125] width 58 height 23
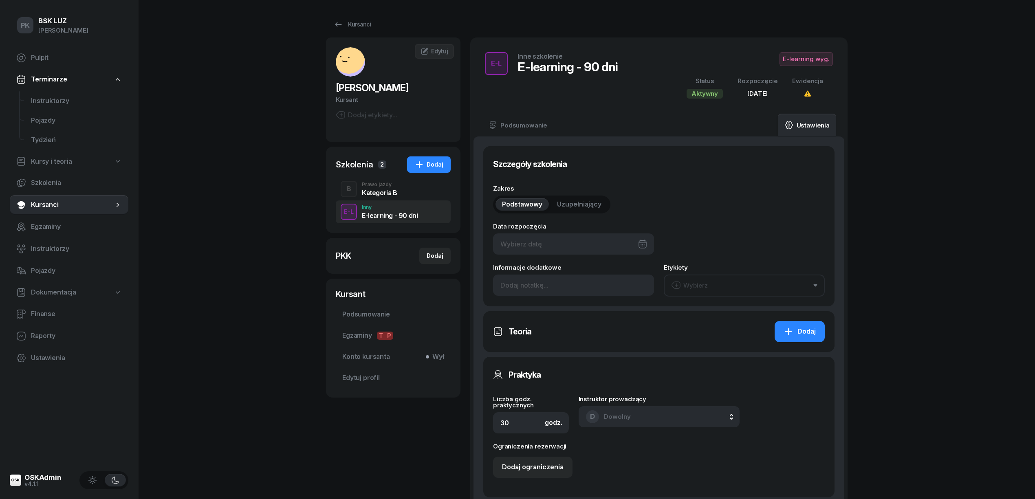
type input "07/10/2025"
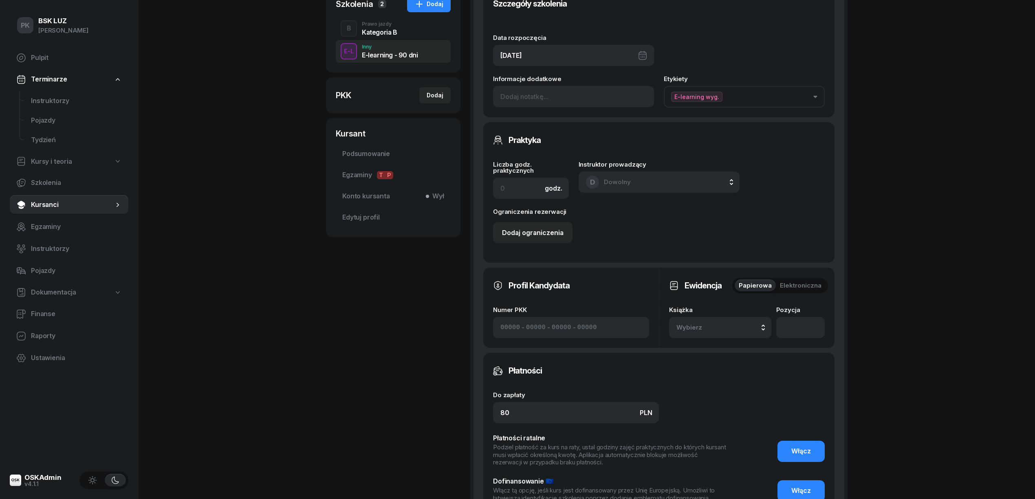
scroll to position [217, 0]
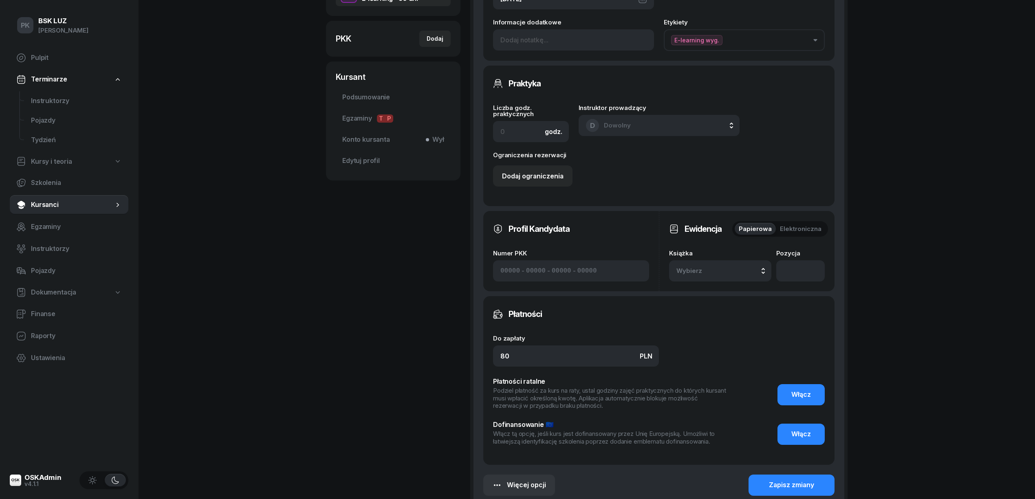
click at [749, 273] on div "Wybierz" at bounding box center [720, 271] width 88 height 11
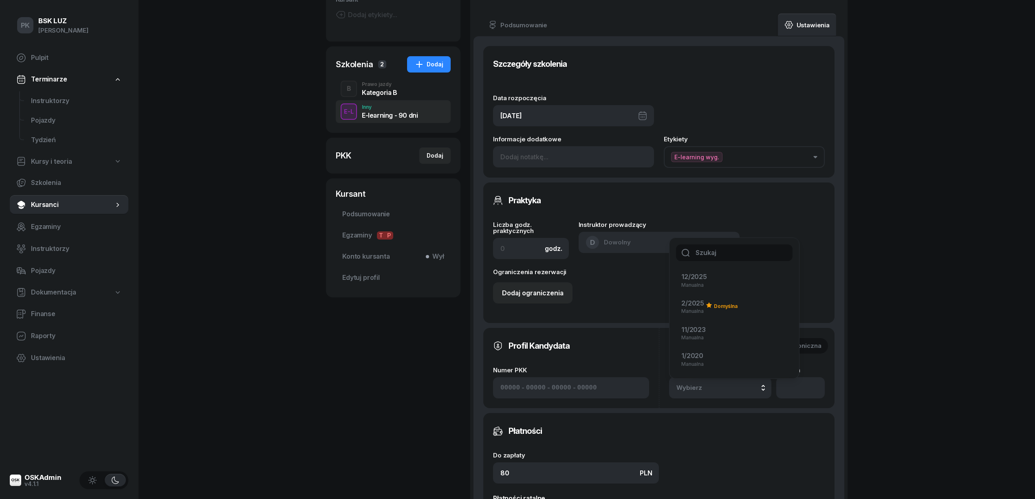
scroll to position [54, 0]
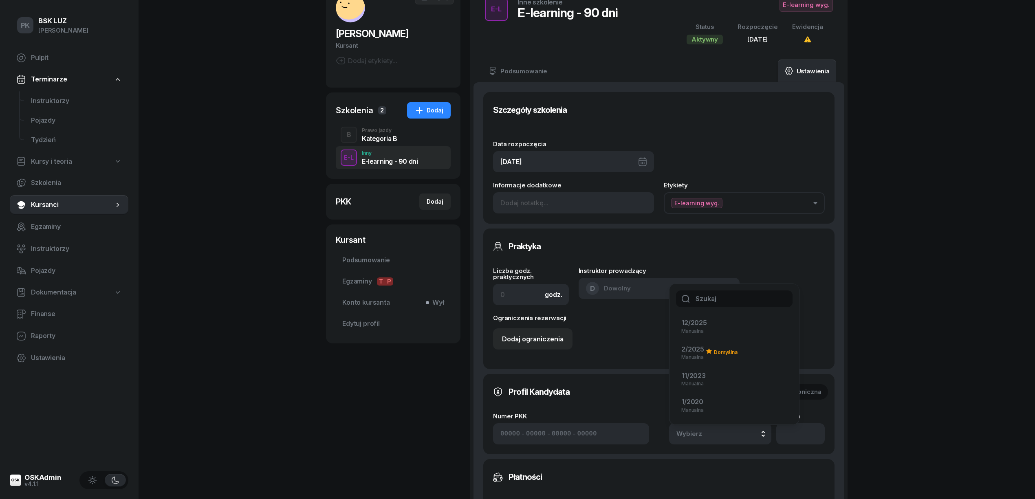
click at [956, 172] on div "PK BSK LUZ Piotr Klimek Pulpit Terminarze Instruktorzy Pojazdy Tydzień Kursy i …" at bounding box center [517, 349] width 1035 height 806
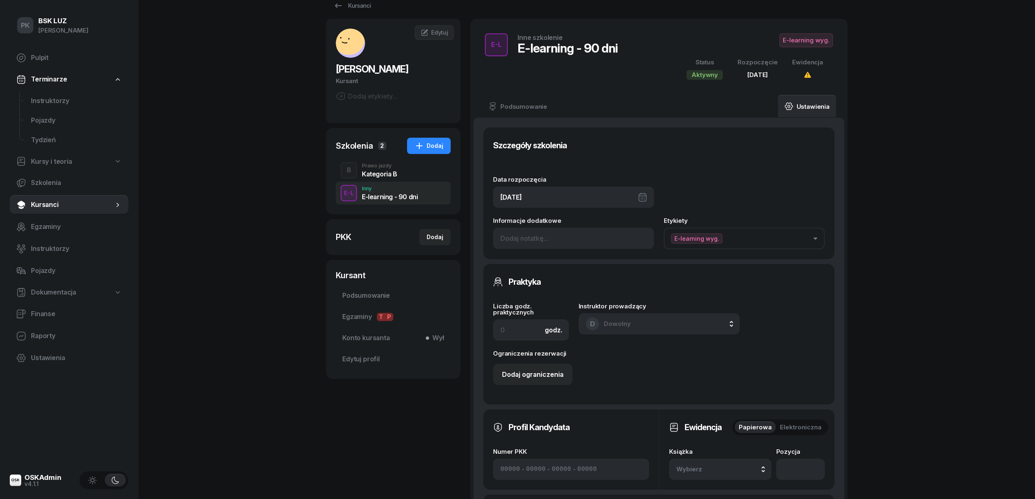
scroll to position [0, 0]
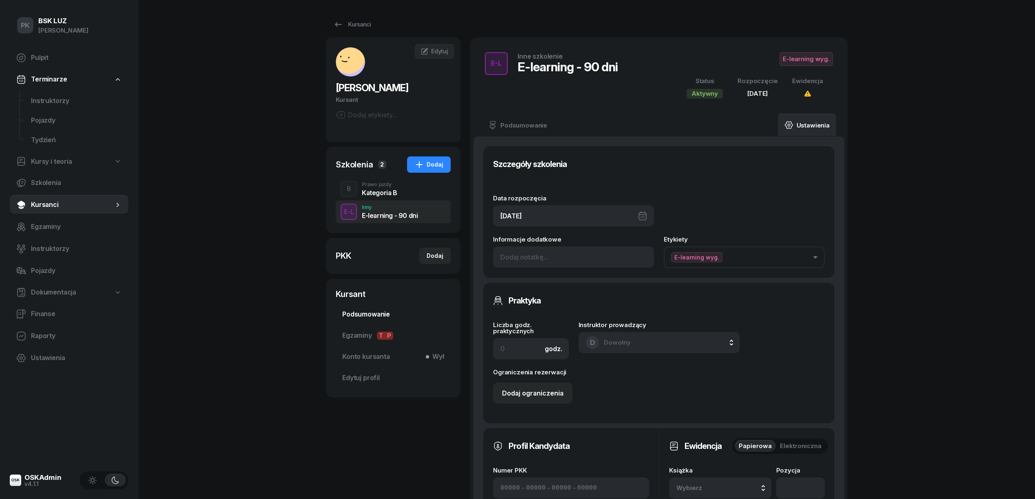
click at [374, 314] on span "Podsumowanie" at bounding box center [393, 314] width 102 height 11
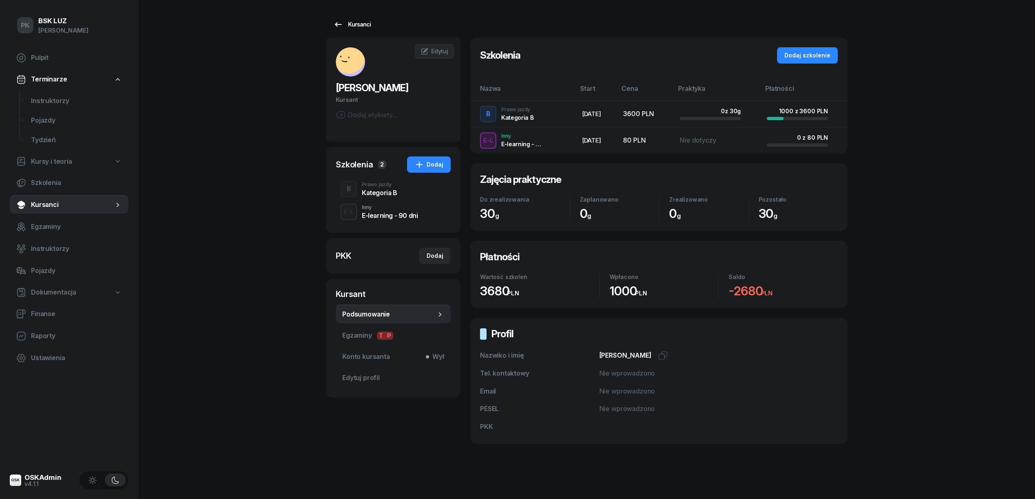
click at [352, 20] on div "Kursanci" at bounding box center [351, 25] width 37 height 10
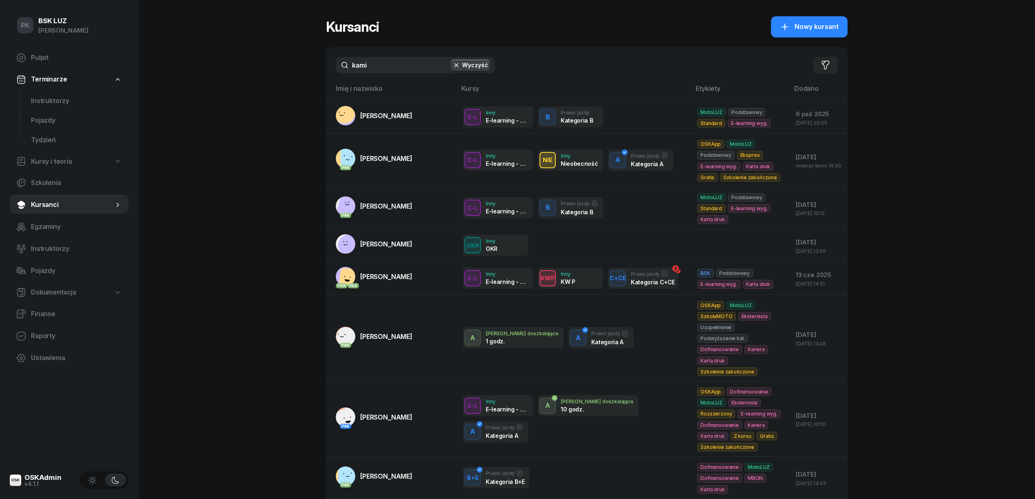
drag, startPoint x: 381, startPoint y: 63, endPoint x: 310, endPoint y: 66, distance: 70.2
click at [310, 66] on div "PK BSK LUZ Piotr Klimek Pulpit Terminarze Instruktorzy Pojazdy Tydzień Kursy i …" at bounding box center [517, 330] width 1035 height 660
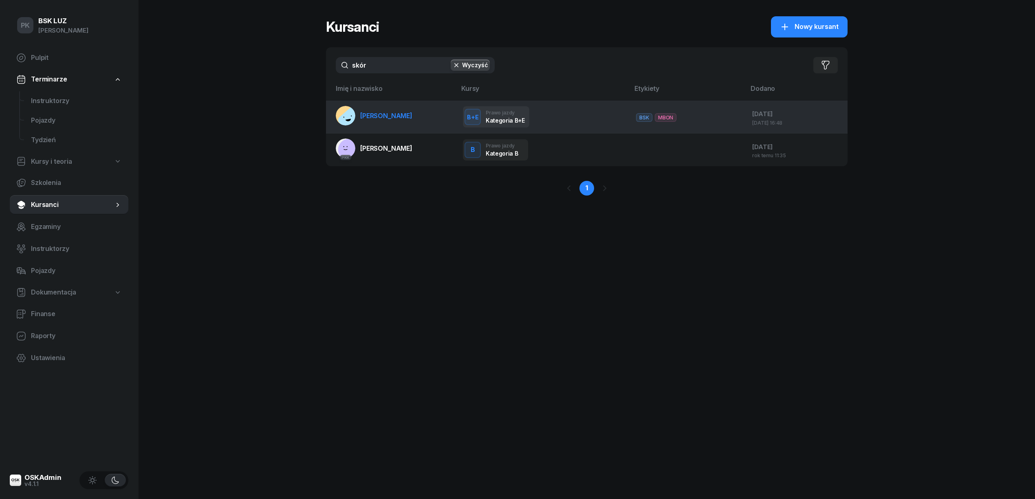
type input "skór"
click at [412, 115] on span "SKÓRCZEWSKI GRZEGORZ" at bounding box center [386, 116] width 52 height 8
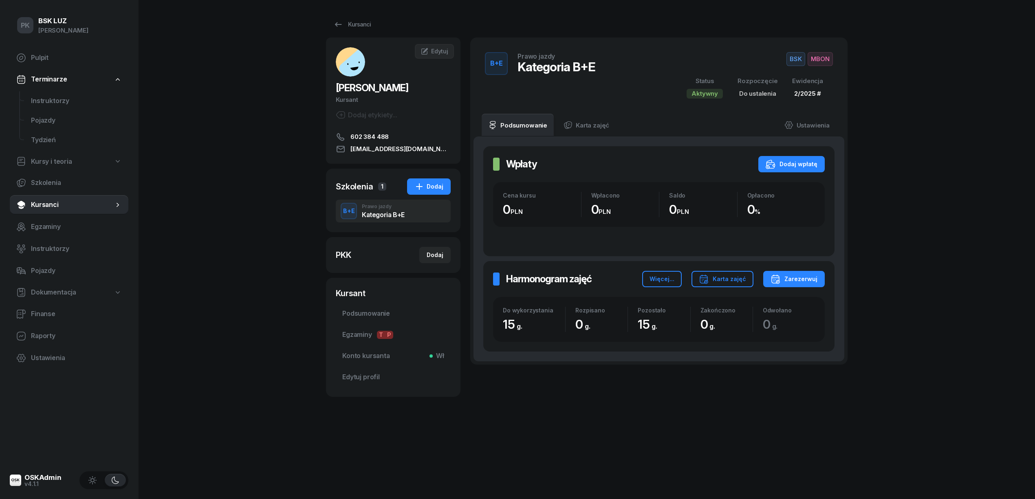
click at [372, 120] on div "Dodaj etykiety..." at bounding box center [367, 115] width 62 height 10
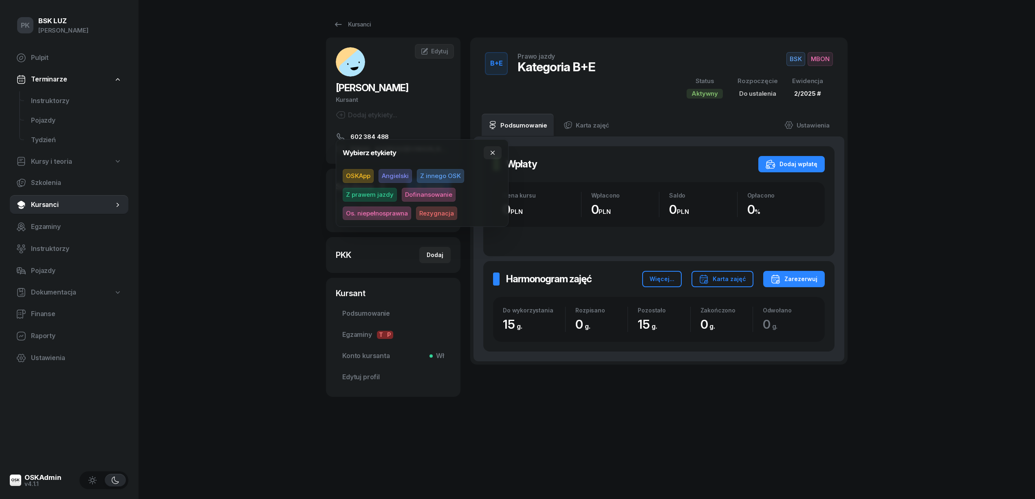
click at [412, 196] on span "Dofinansowanie" at bounding box center [429, 195] width 54 height 14
click at [797, 66] on div "BSK MBON Status Aktywny Rozpoczęcie Do ustalenia Ewidencja 2/2025 #" at bounding box center [755, 75] width 156 height 47
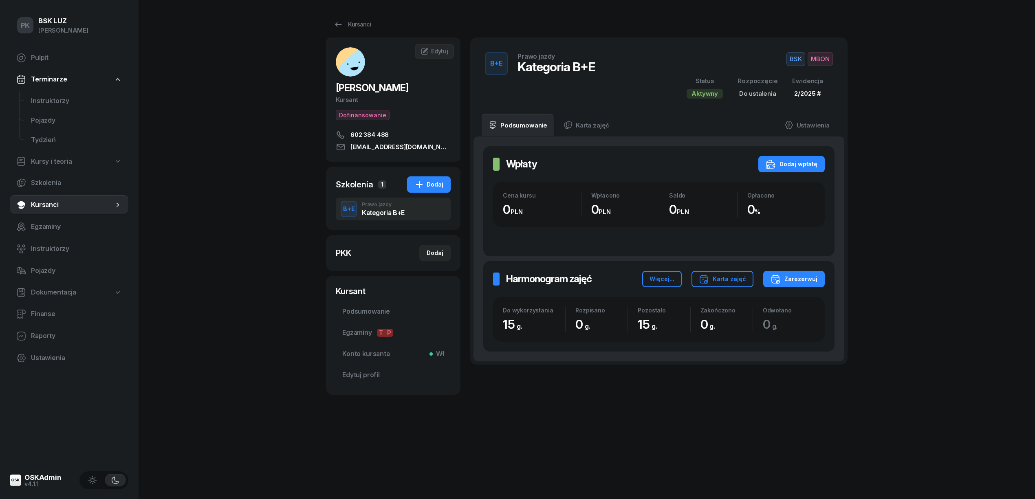
click at [794, 62] on span "BSK" at bounding box center [795, 59] width 19 height 14
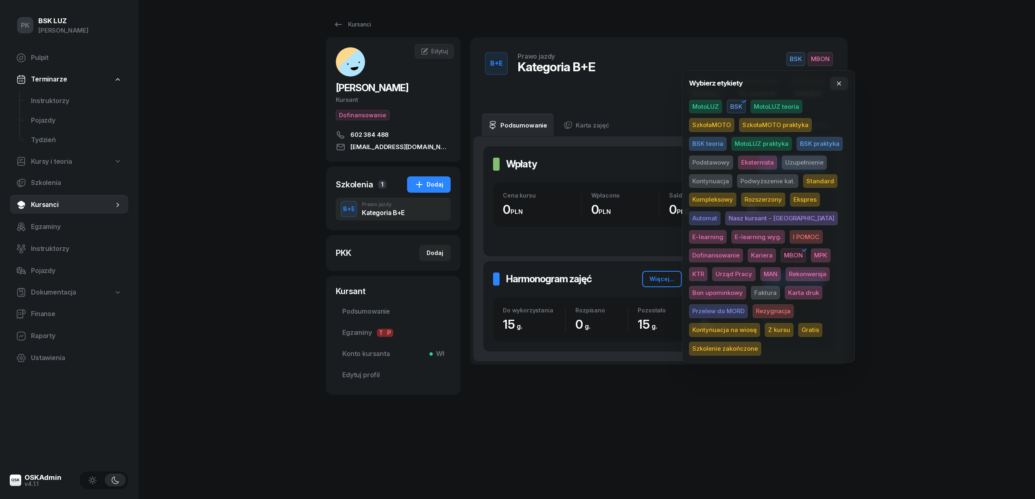
click at [922, 118] on div "PK BSK LUZ Piotr Klimek Pulpit Terminarze Instruktorzy Pojazdy Tydzień Kursy i …" at bounding box center [517, 249] width 1035 height 499
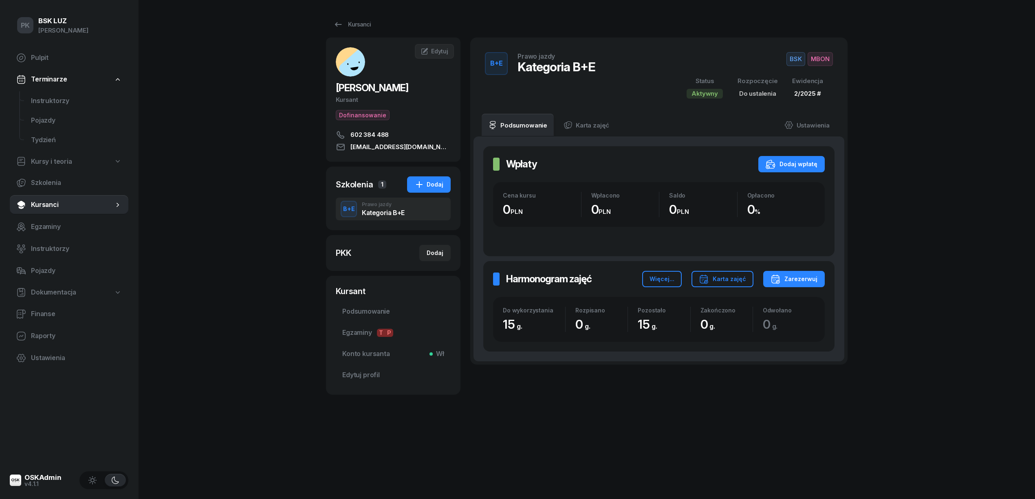
click at [827, 59] on span "MBON" at bounding box center [820, 59] width 25 height 14
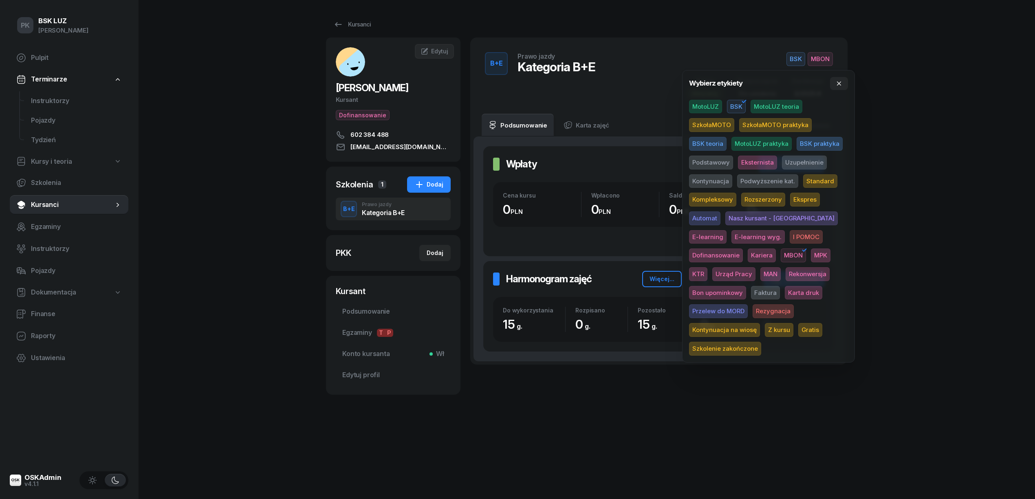
click at [763, 178] on span "Podwyższenie kat." at bounding box center [767, 181] width 61 height 14
click at [867, 154] on div "PK BSK LUZ Piotr Klimek Pulpit Terminarze Instruktorzy Pojazdy Tydzień Kursy i …" at bounding box center [517, 249] width 1035 height 499
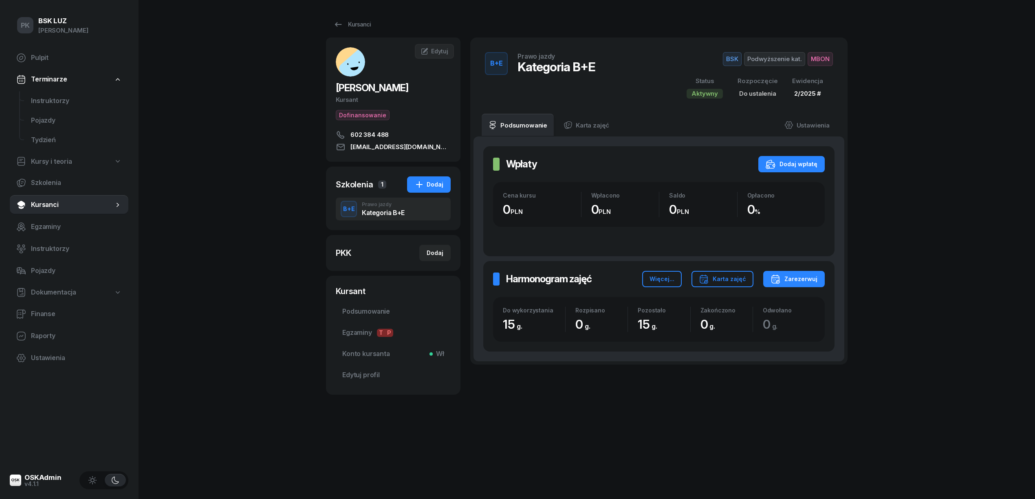
click at [813, 95] on span "2/2025 #" at bounding box center [807, 94] width 27 height 8
click at [808, 127] on link "Ustawienia" at bounding box center [807, 125] width 58 height 23
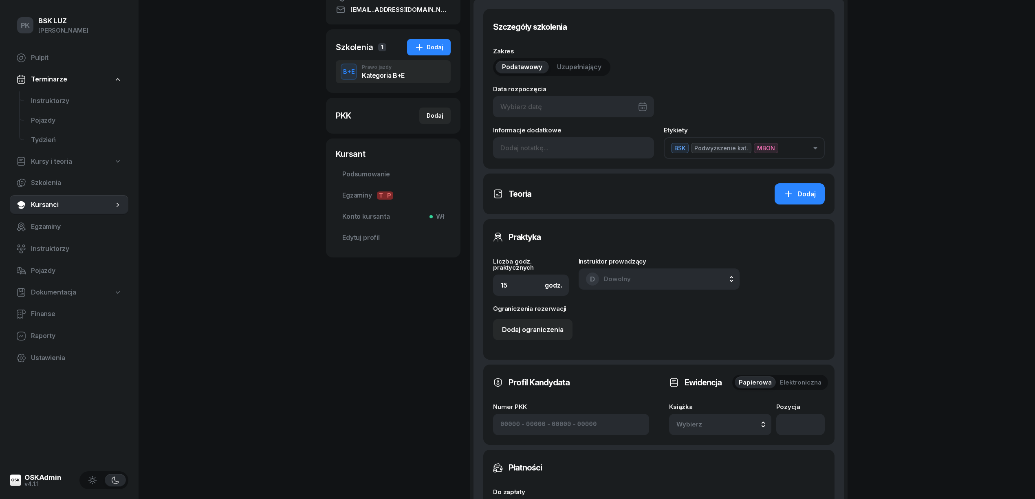
scroll to position [217, 0]
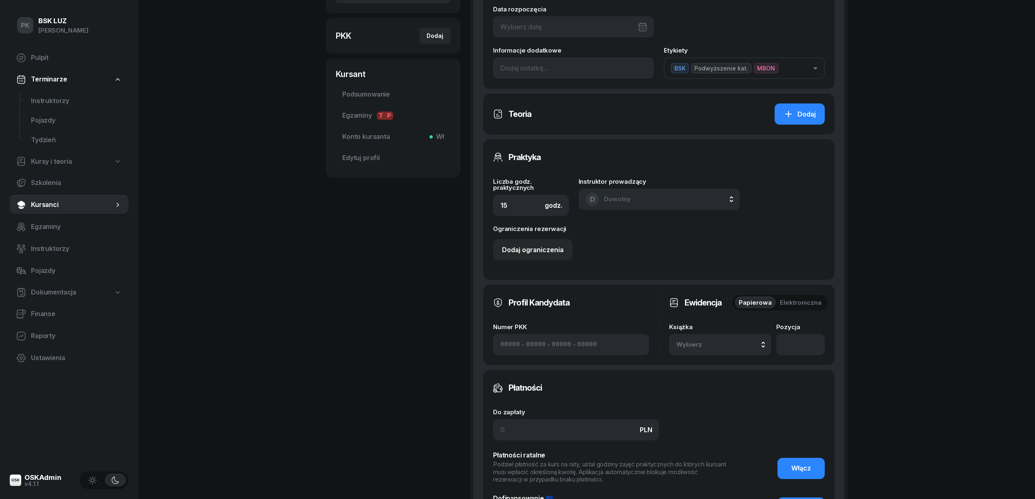
click at [712, 343] on span "Wybierz" at bounding box center [700, 344] width 48 height 11
click at [720, 262] on div "12/2025 Manualna" at bounding box center [729, 264] width 96 height 16
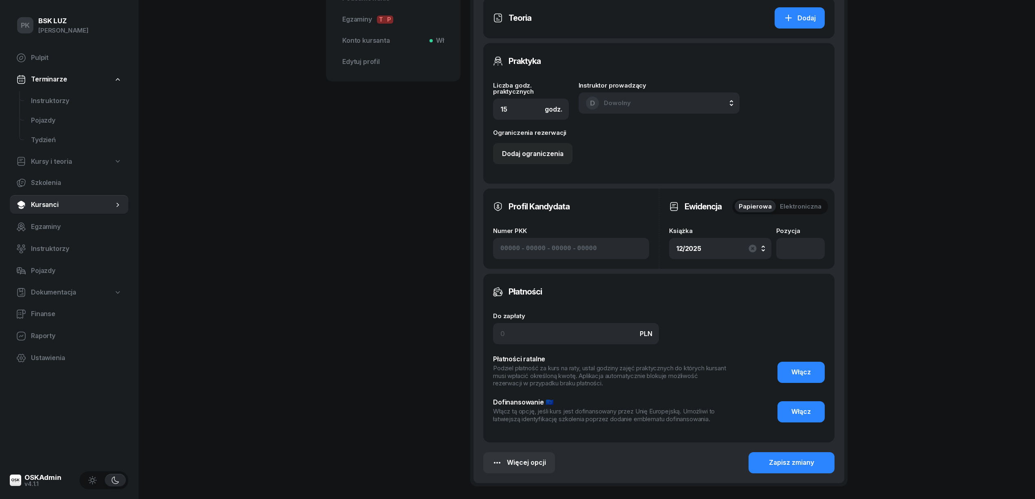
scroll to position [380, 0]
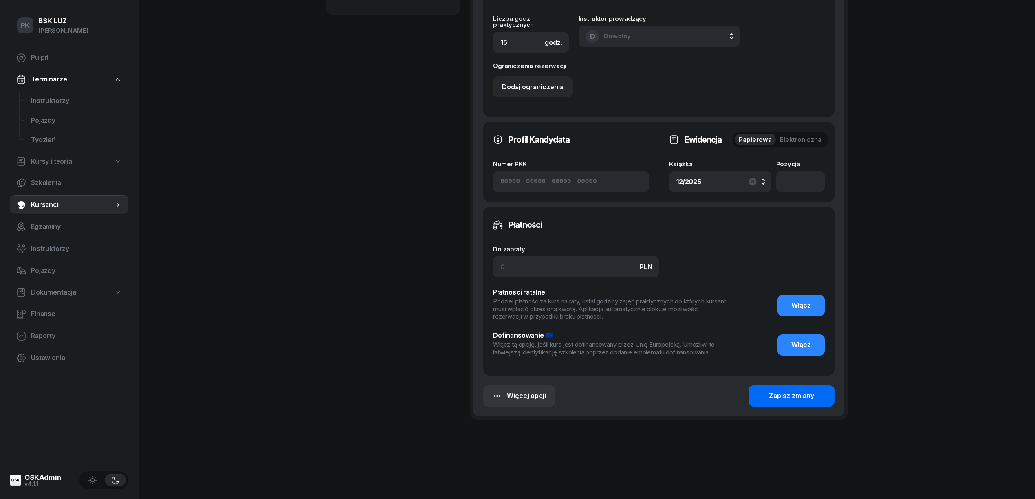
click at [797, 393] on div "Zapisz zmiany" at bounding box center [791, 396] width 45 height 11
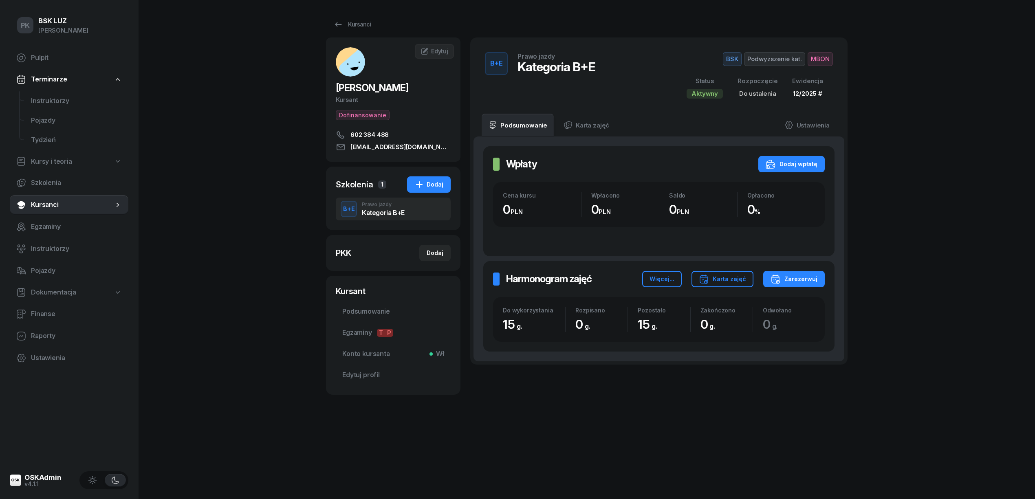
click at [378, 22] on div "Kursanci" at bounding box center [587, 24] width 522 height 16
click at [368, 23] on div "Kursanci" at bounding box center [351, 25] width 37 height 10
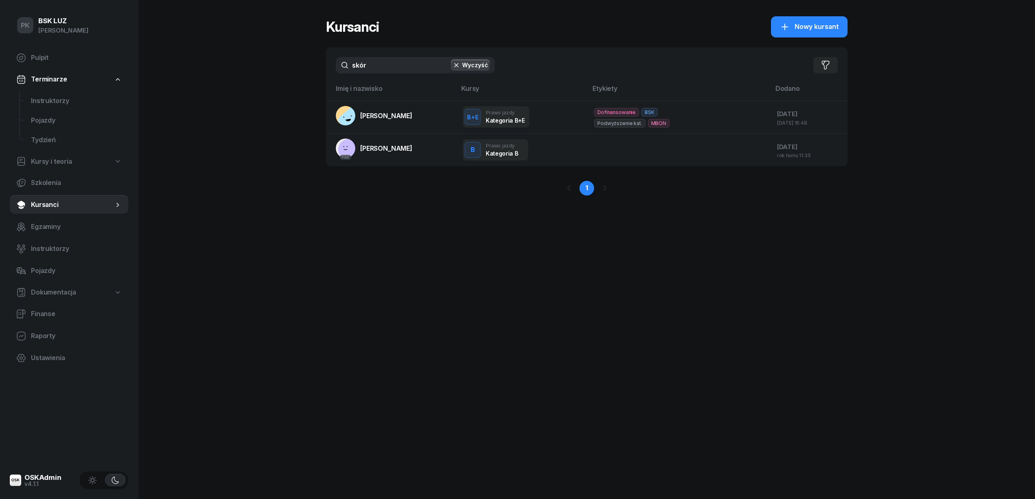
drag, startPoint x: 390, startPoint y: 61, endPoint x: 307, endPoint y: 73, distance: 84.5
click at [307, 73] on div "PK BSK LUZ Piotr Klimek Pulpit Terminarze Instruktorzy Pojazdy Tydzień Kursy i …" at bounding box center [517, 249] width 1035 height 499
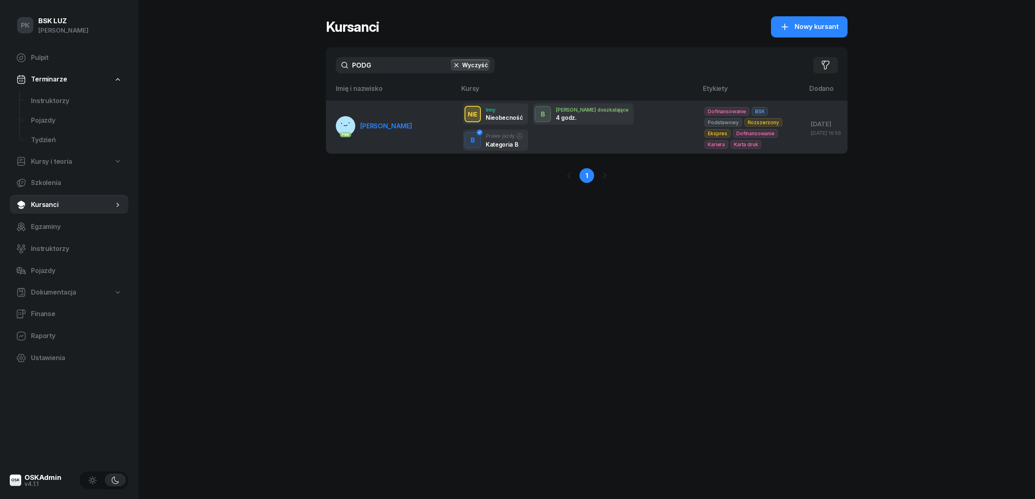
type input "PODG"
click at [362, 122] on span "PODGÓRSKI JAROSŁAW" at bounding box center [386, 126] width 52 height 8
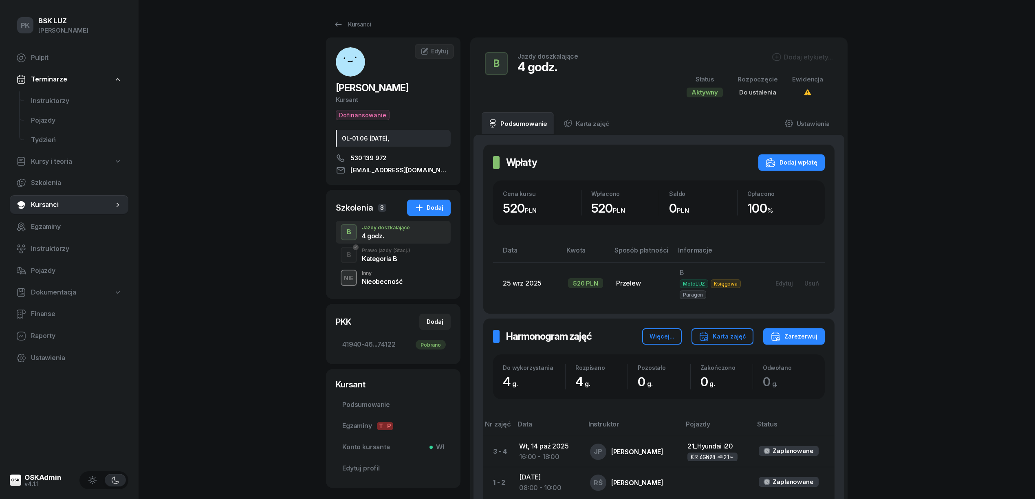
click at [791, 58] on div "Dodaj etykiety..." at bounding box center [802, 57] width 62 height 10
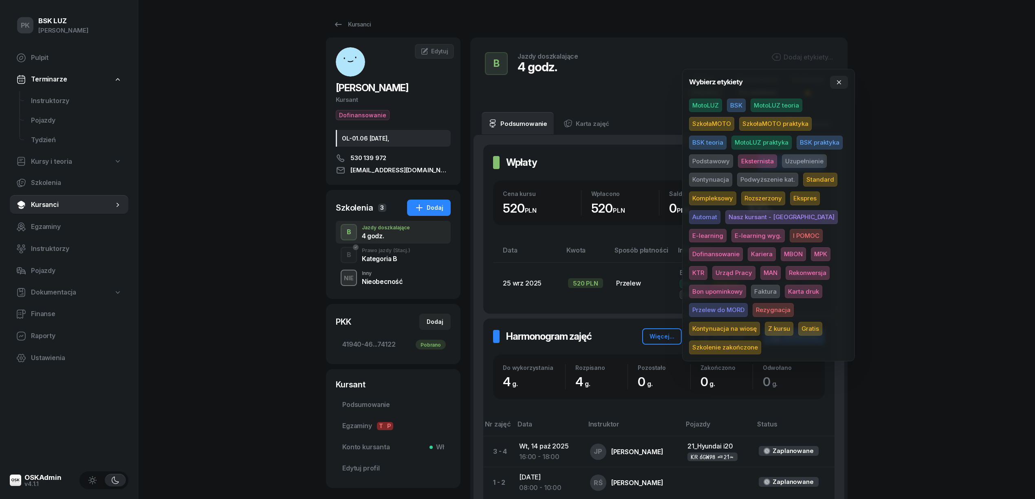
click at [708, 105] on span "MotoLUZ" at bounding box center [705, 106] width 33 height 14
click at [806, 160] on span "Uzupełnienie" at bounding box center [804, 163] width 45 height 14
click at [882, 152] on div "PK BSK LUZ Piotr Klimek Pulpit Terminarze Instruktorzy Pojazdy Tydzień Kursy i …" at bounding box center [517, 301] width 1035 height 602
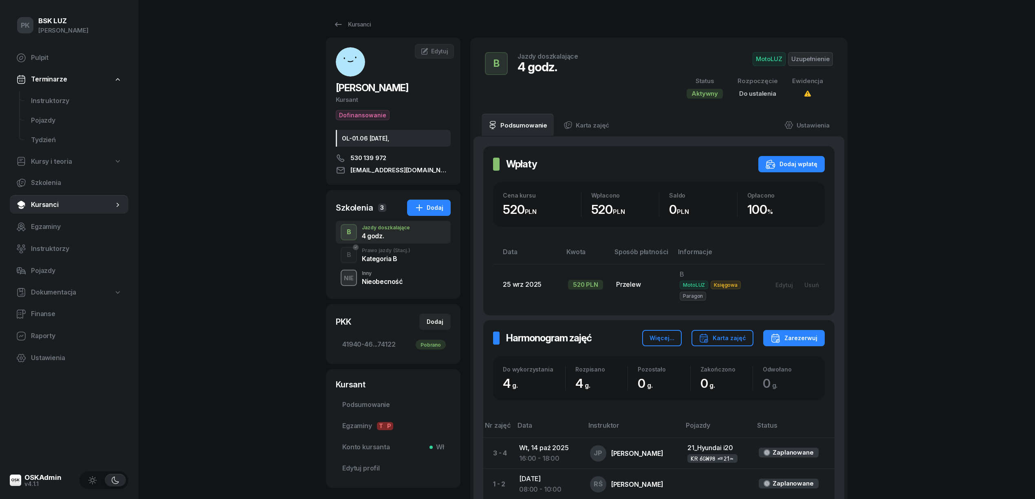
click at [395, 258] on div "Kategoria B" at bounding box center [386, 258] width 48 height 7
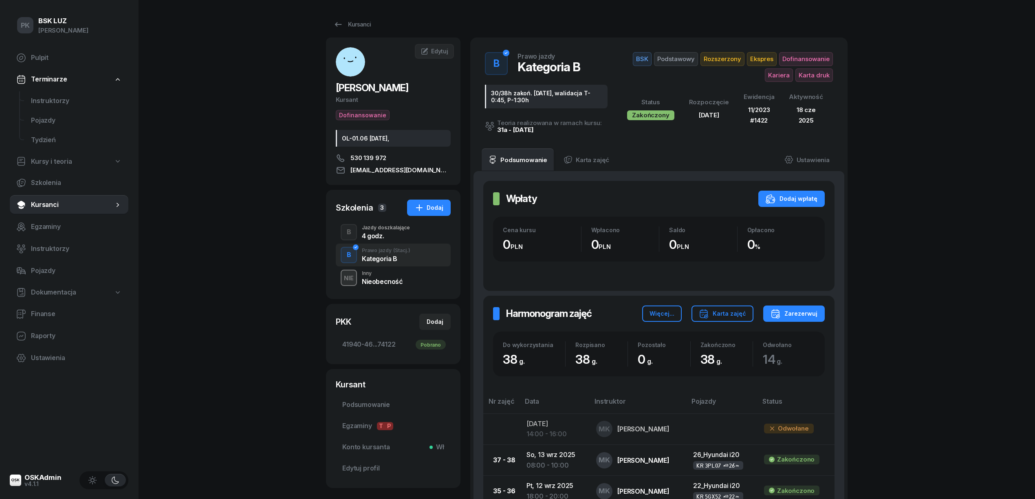
click at [388, 273] on div "Inny" at bounding box center [382, 273] width 41 height 5
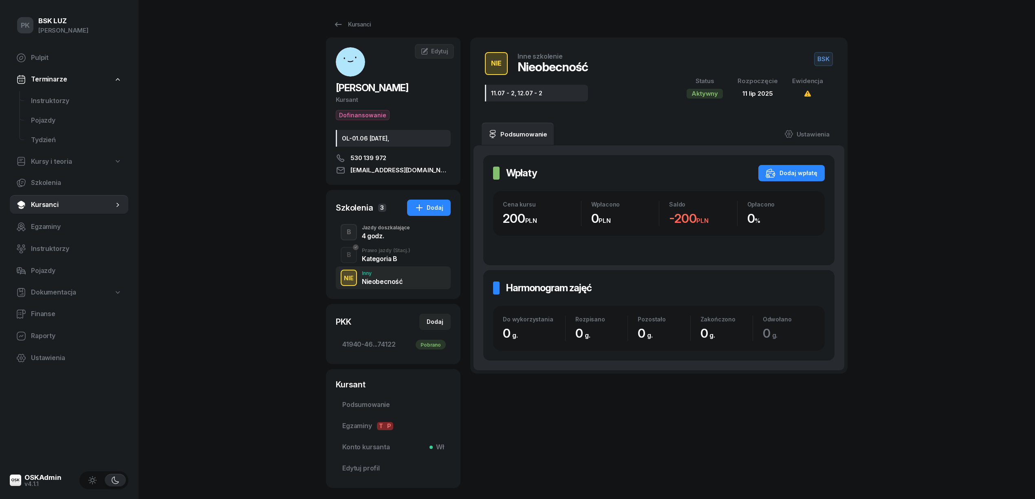
click at [388, 255] on div "Kategoria B" at bounding box center [386, 258] width 48 height 7
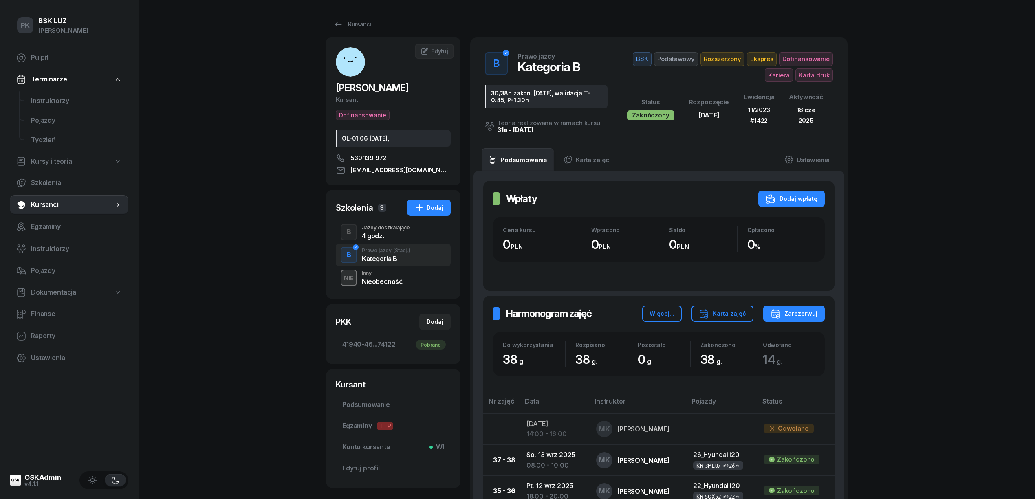
click at [398, 230] on div "Jazdy doszkalające" at bounding box center [386, 227] width 48 height 5
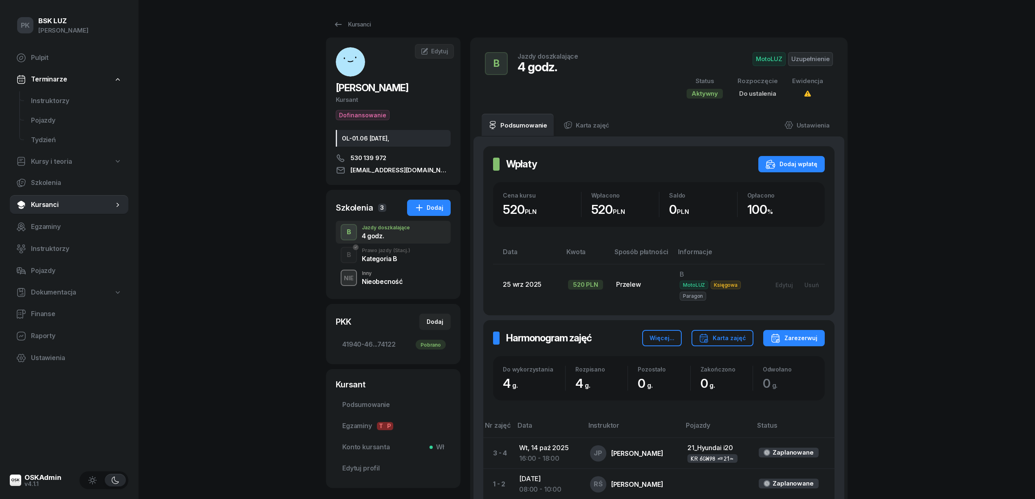
click at [390, 261] on div "Kategoria B" at bounding box center [386, 258] width 48 height 7
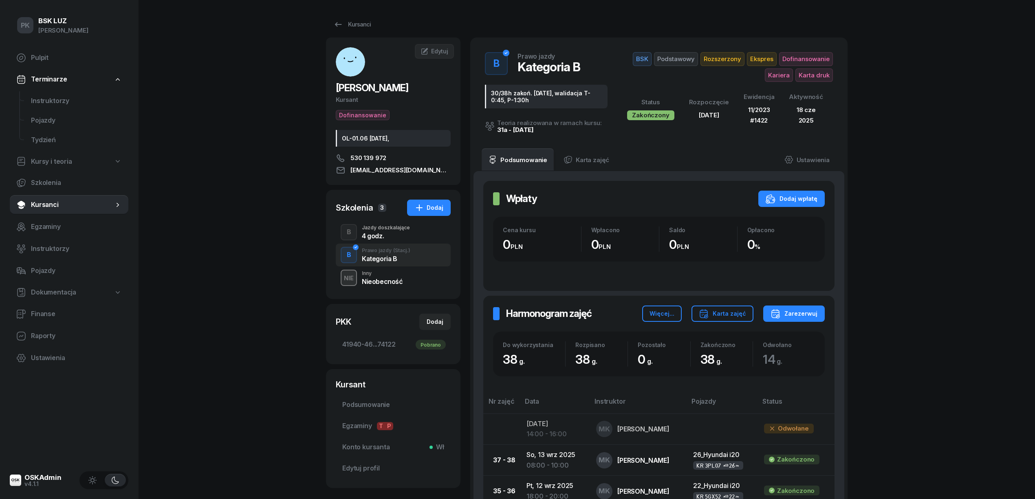
click at [400, 233] on div "4 godz." at bounding box center [386, 236] width 48 height 7
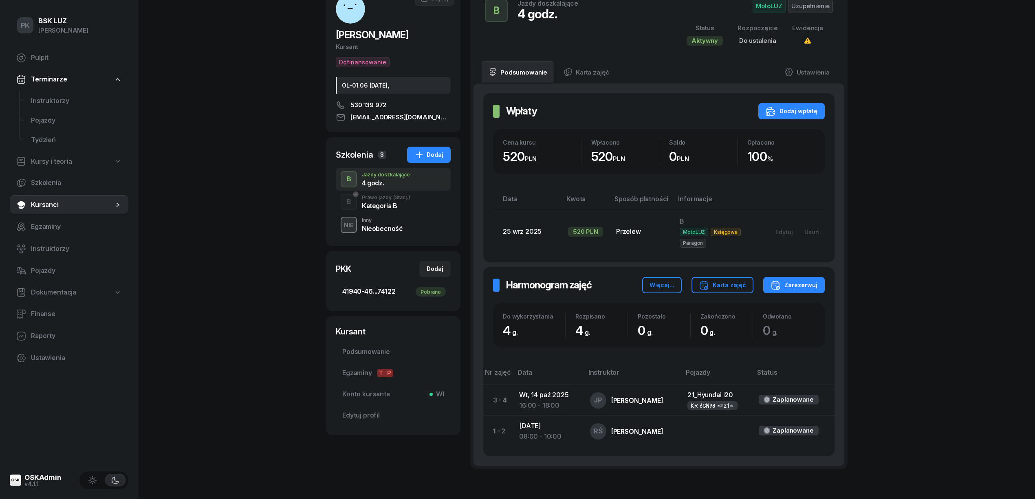
scroll to position [104, 0]
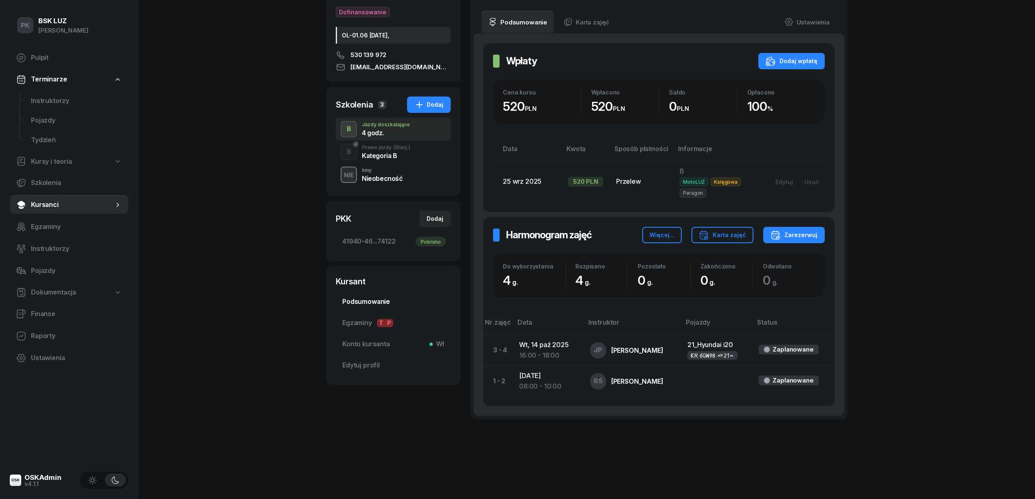
click at [383, 300] on span "Podsumowanie" at bounding box center [393, 302] width 102 height 11
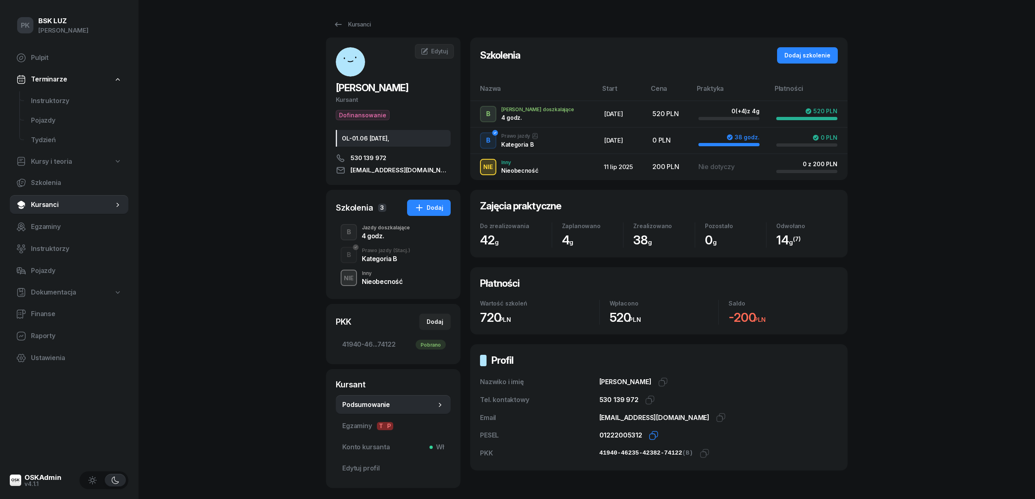
click at [654, 434] on icon "button" at bounding box center [654, 436] width 10 height 10
click at [700, 455] on icon "button" at bounding box center [705, 454] width 10 height 10
click at [442, 321] on div "Dodaj" at bounding box center [435, 322] width 17 height 10
select select
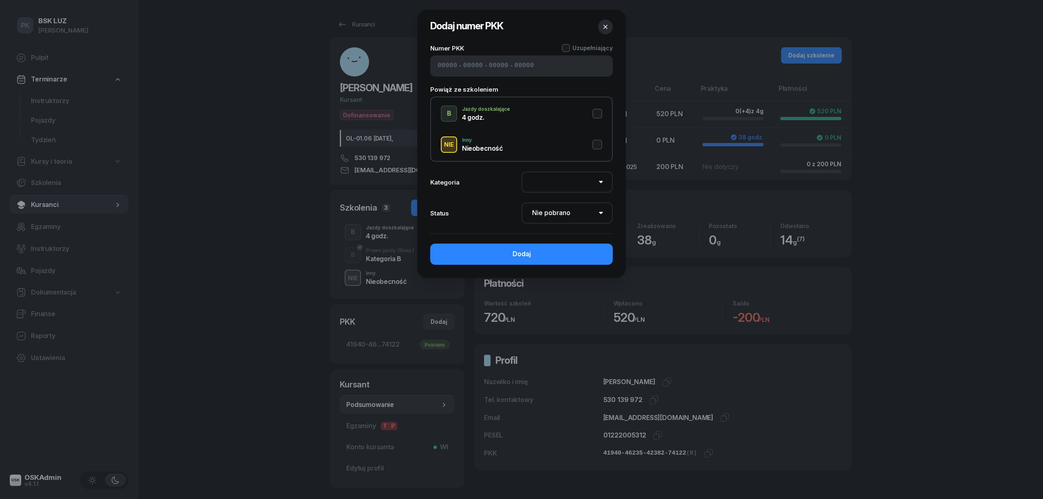
click at [449, 67] on input at bounding box center [448, 66] width 20 height 11
paste input "41940"
type input "41940"
type input "46235"
type input "42382"
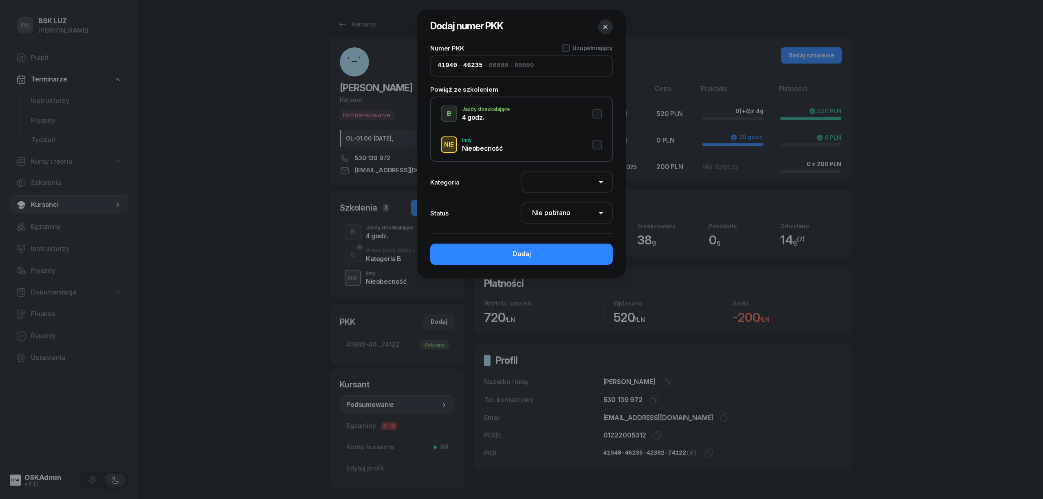
type input "74122"
click at [592, 118] on button "B Jazdy doszkalające 4 godz." at bounding box center [521, 114] width 161 height 16
select select "B"
click at [557, 209] on select "Nie pobrano Pobrano Zwrócono Zaktualizowano" at bounding box center [567, 213] width 91 height 21
select select "Get"
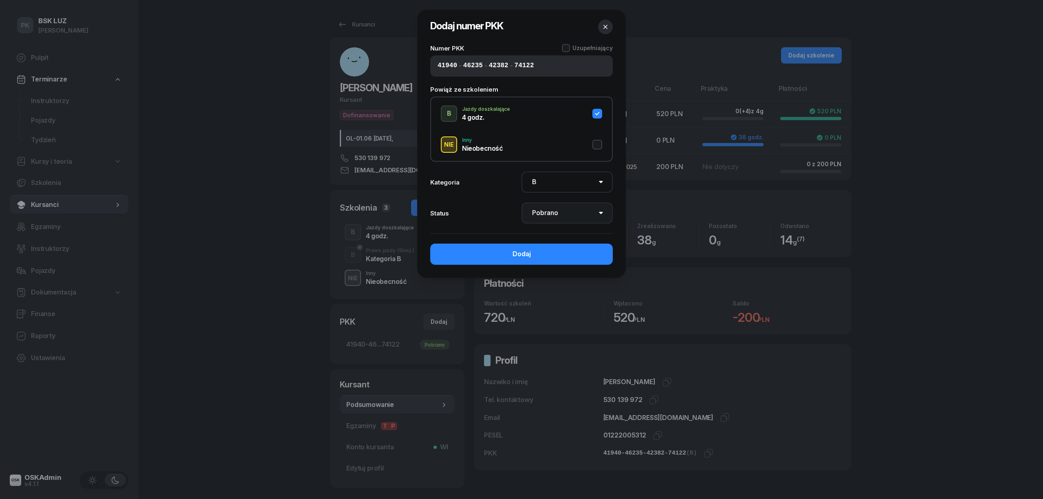
click at [522, 203] on select "Nie pobrano Pobrano Zwrócono Zaktualizowano" at bounding box center [567, 213] width 91 height 21
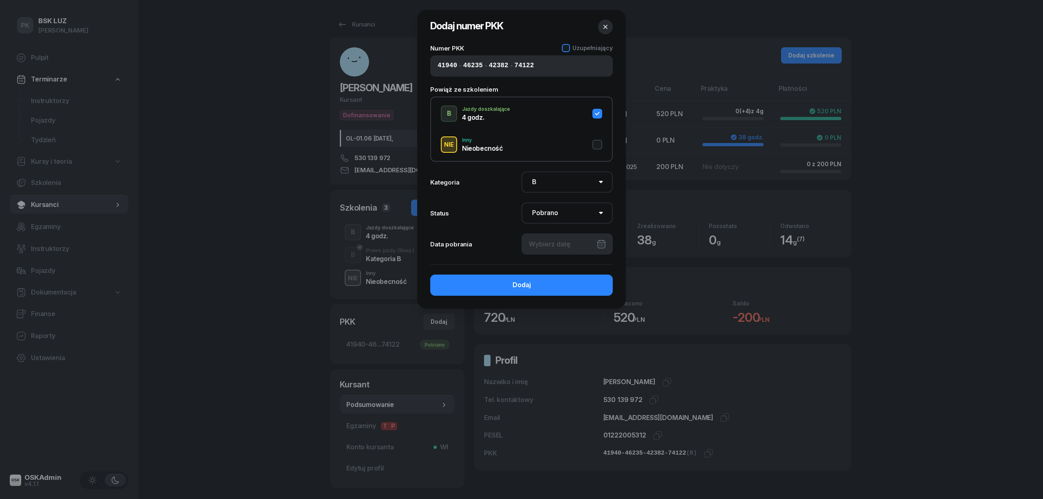
click at [569, 46] on div at bounding box center [566, 48] width 8 height 8
drag, startPoint x: 552, startPoint y: 240, endPoint x: 551, endPoint y: 246, distance: 6.1
click at [552, 241] on div at bounding box center [567, 243] width 91 height 21
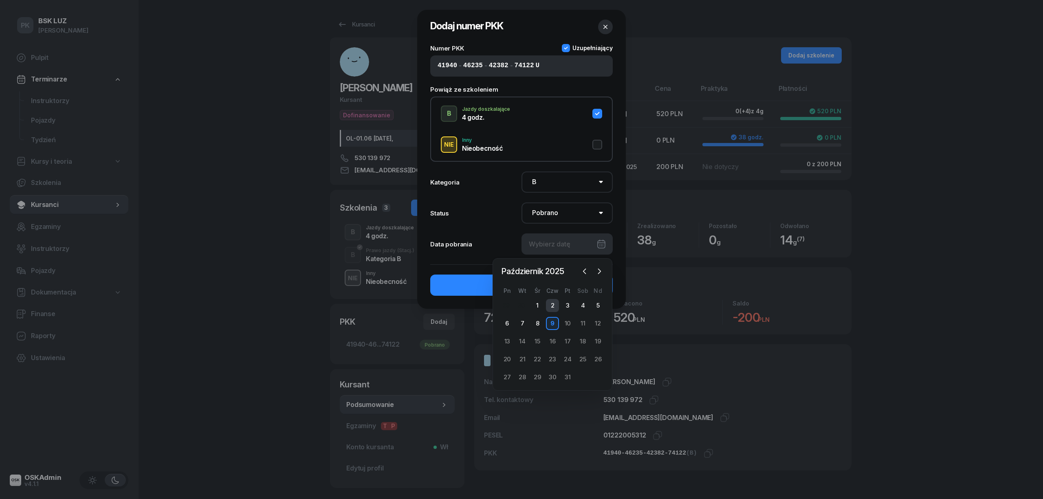
drag, startPoint x: 549, startPoint y: 319, endPoint x: 553, endPoint y: 306, distance: 12.7
click at [550, 320] on div "9" at bounding box center [552, 323] width 13 height 13
type input "09/10/2025"
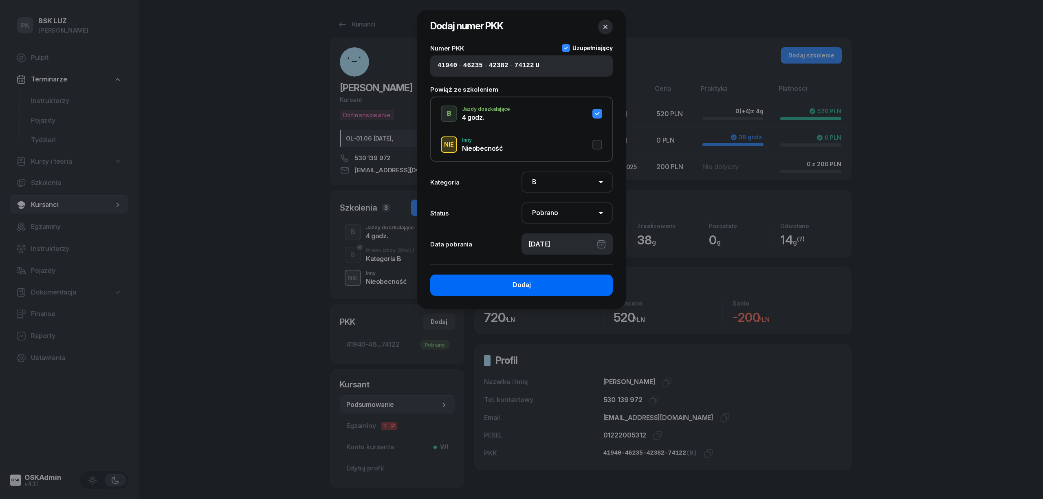
click at [558, 287] on button "Dodaj" at bounding box center [521, 285] width 183 height 21
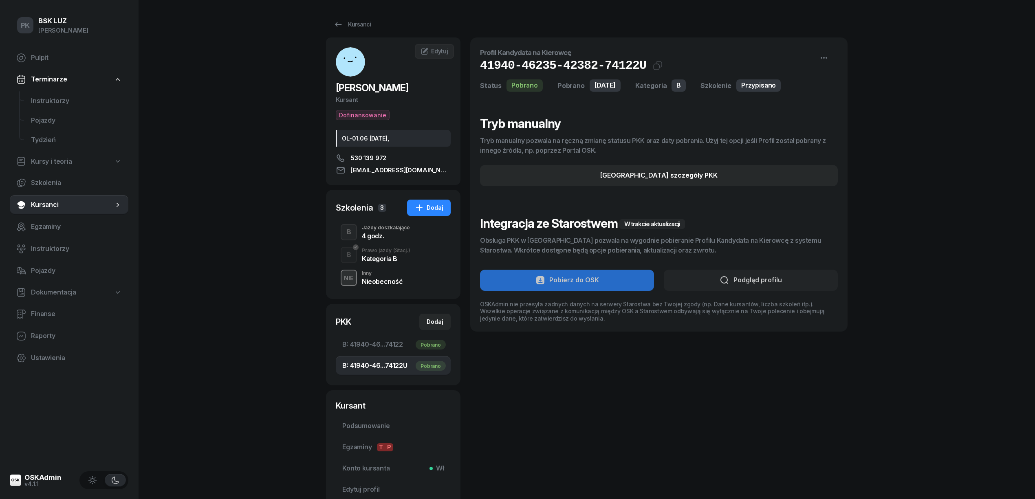
click at [380, 236] on div "4 godz." at bounding box center [386, 236] width 48 height 7
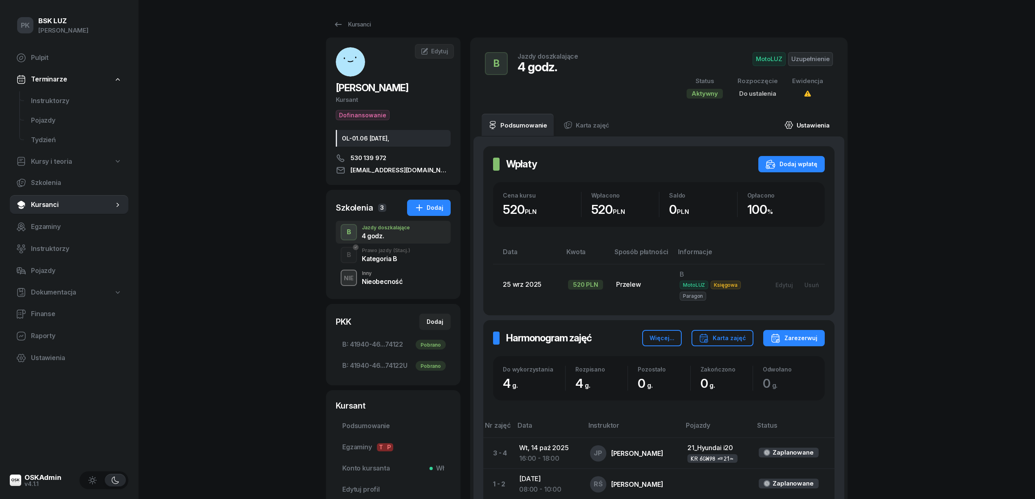
click at [812, 121] on link "Ustawienia" at bounding box center [807, 125] width 58 height 23
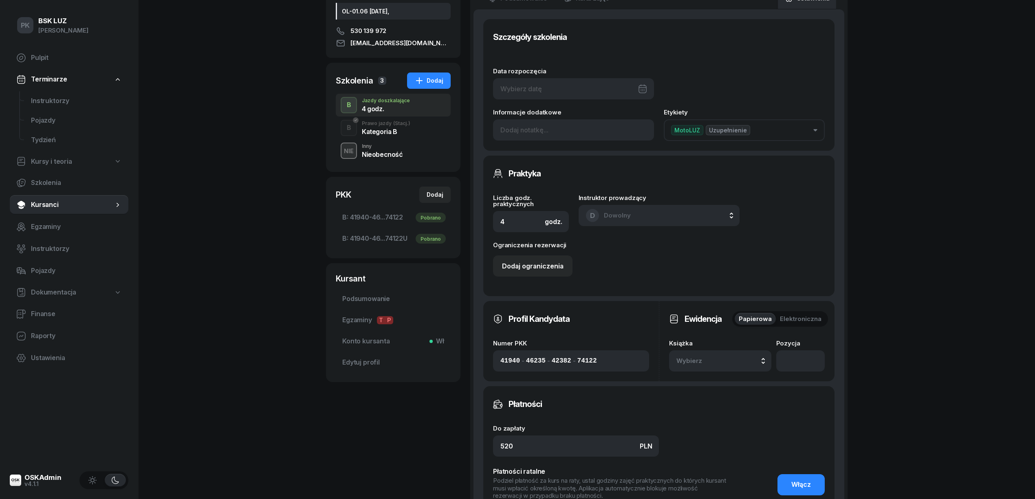
scroll to position [271, 0]
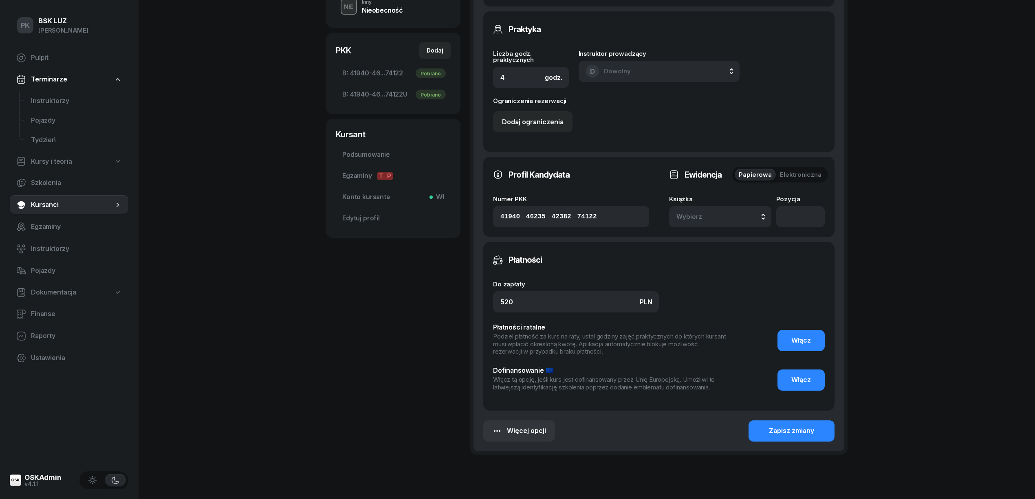
click at [718, 214] on span "Wybierz" at bounding box center [700, 216] width 48 height 11
click at [710, 321] on div "2/2025 Manualna Domyślna" at bounding box center [729, 327] width 96 height 16
click at [773, 429] on div "Zapisz zmiany" at bounding box center [791, 431] width 45 height 11
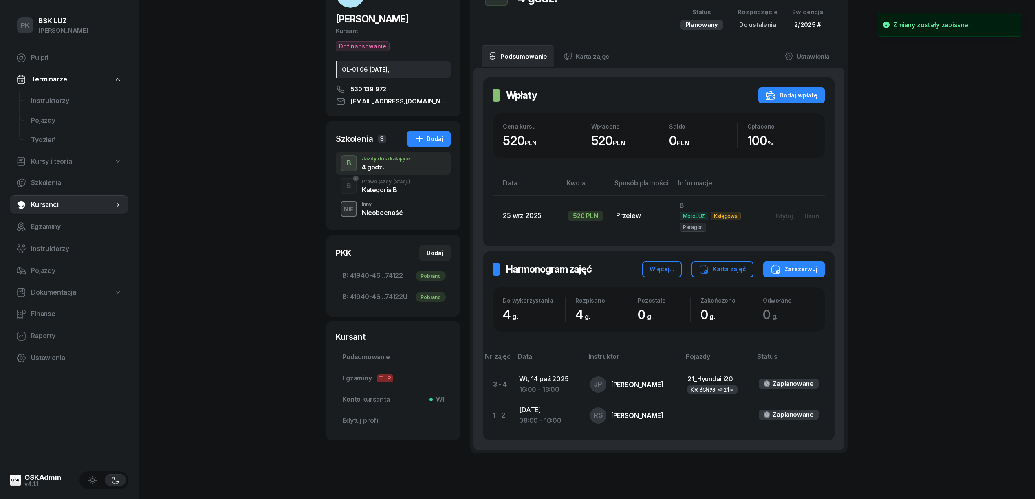
scroll to position [50, 0]
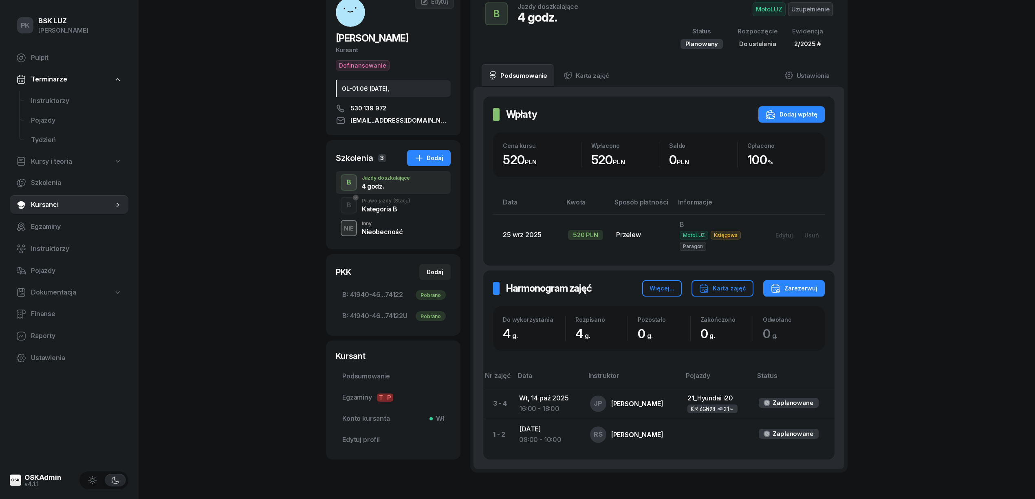
click at [387, 209] on div "Kategoria B" at bounding box center [386, 209] width 48 height 7
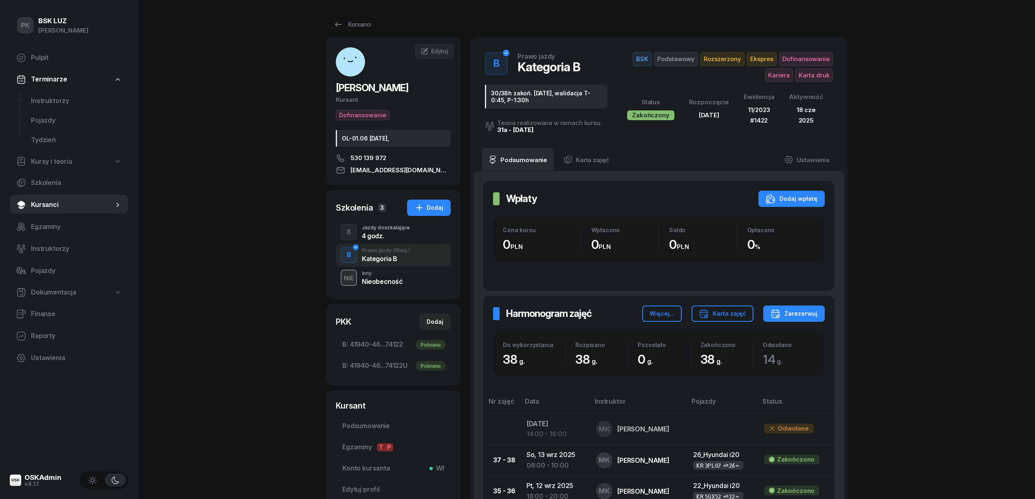
click at [394, 239] on div "4 godz." at bounding box center [386, 236] width 48 height 7
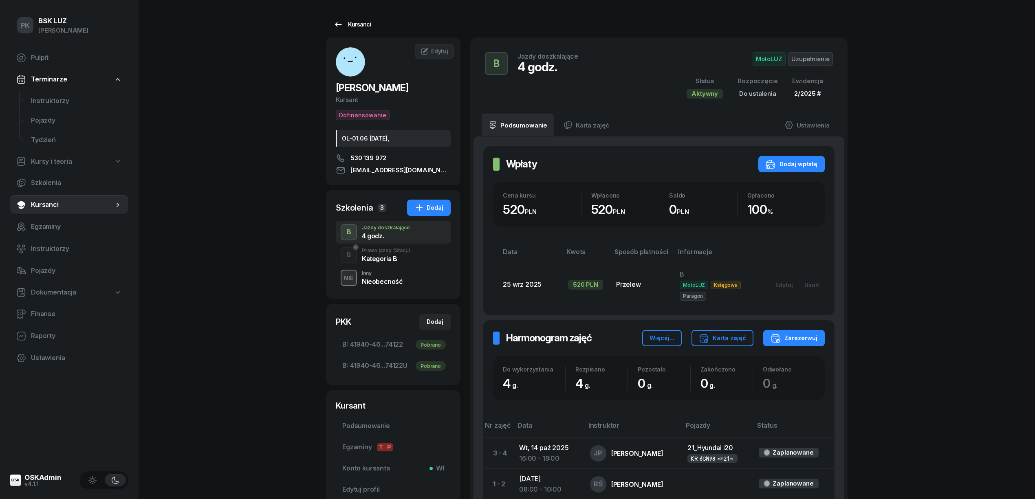
click at [348, 27] on div "Kursanci" at bounding box center [351, 25] width 37 height 10
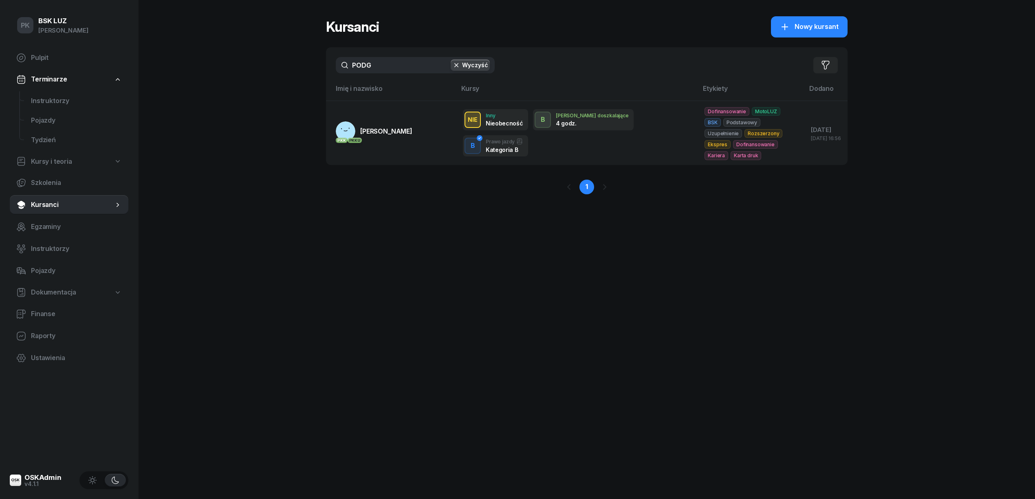
drag, startPoint x: 379, startPoint y: 67, endPoint x: 313, endPoint y: 72, distance: 65.4
click at [313, 72] on div "PK BSK LUZ Piotr Klimek Pulpit Terminarze Instruktorzy Pojazdy Tydzień Kursy i …" at bounding box center [517, 249] width 1035 height 499
type input "s"
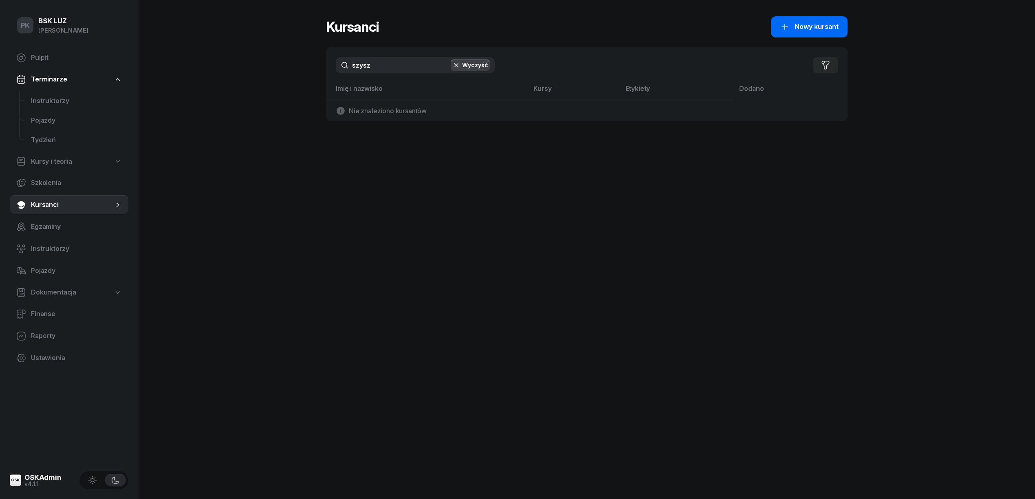
type input "szysz"
click at [806, 25] on span "Nowy kursant" at bounding box center [817, 27] width 44 height 11
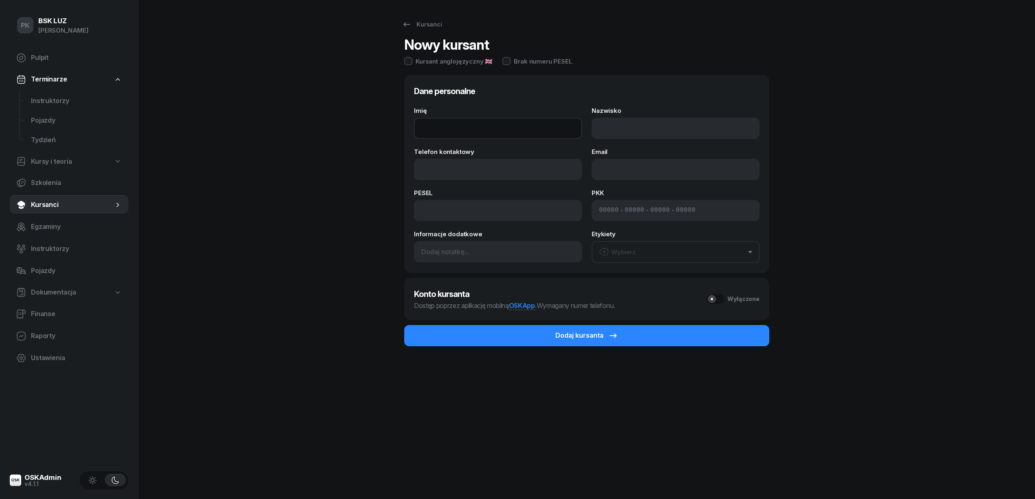
click at [447, 123] on input "Imię" at bounding box center [498, 128] width 168 height 21
type input "S"
type input "KONRAD"
click at [622, 125] on input "Nazwisko" at bounding box center [676, 128] width 168 height 21
type input "SZYSZKA"
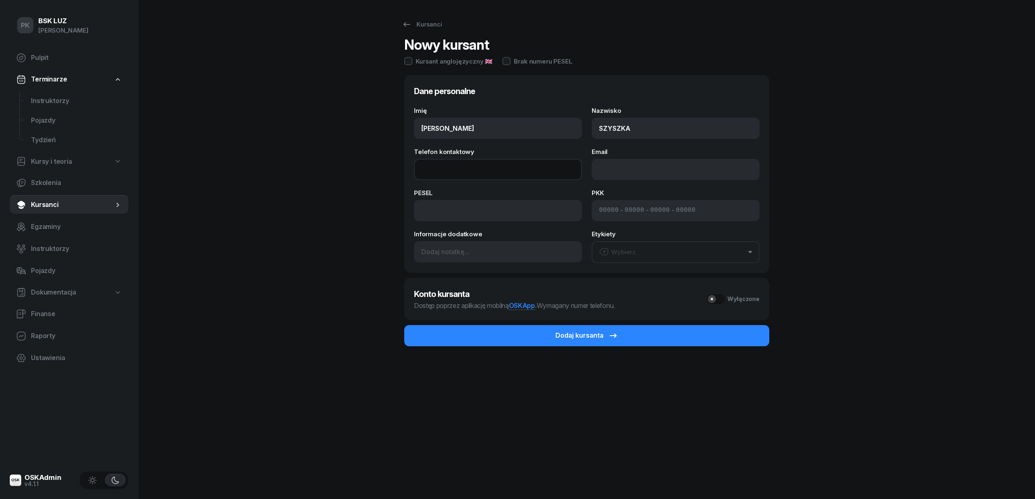
click at [483, 175] on input "Telefon kontaktowy" at bounding box center [498, 169] width 168 height 21
type input "396 822 206"
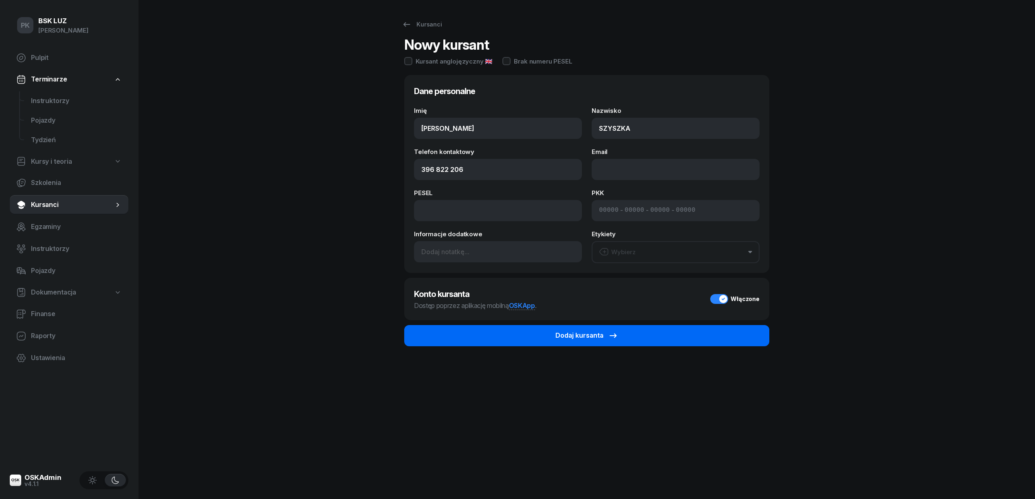
click at [599, 338] on div "Dodaj kursanta" at bounding box center [586, 335] width 63 height 11
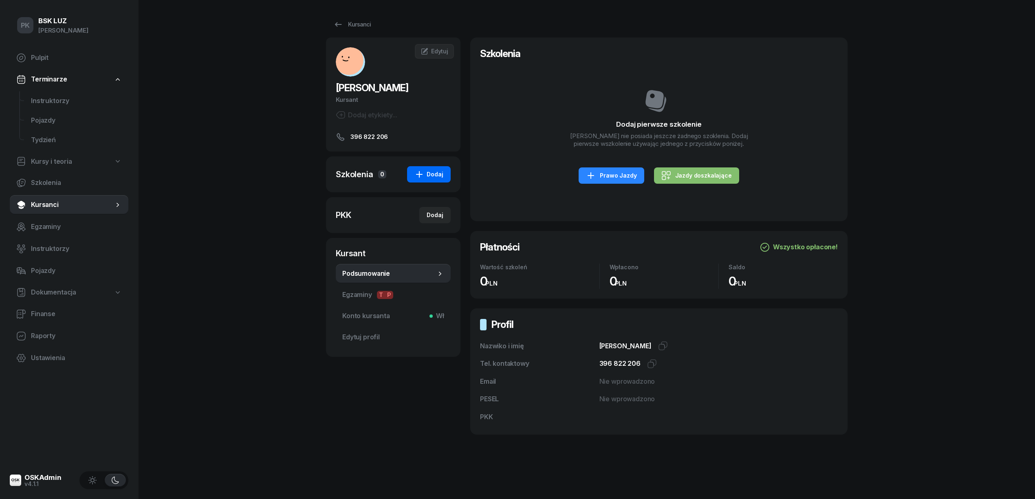
click at [429, 178] on div "Dodaj" at bounding box center [428, 175] width 29 height 10
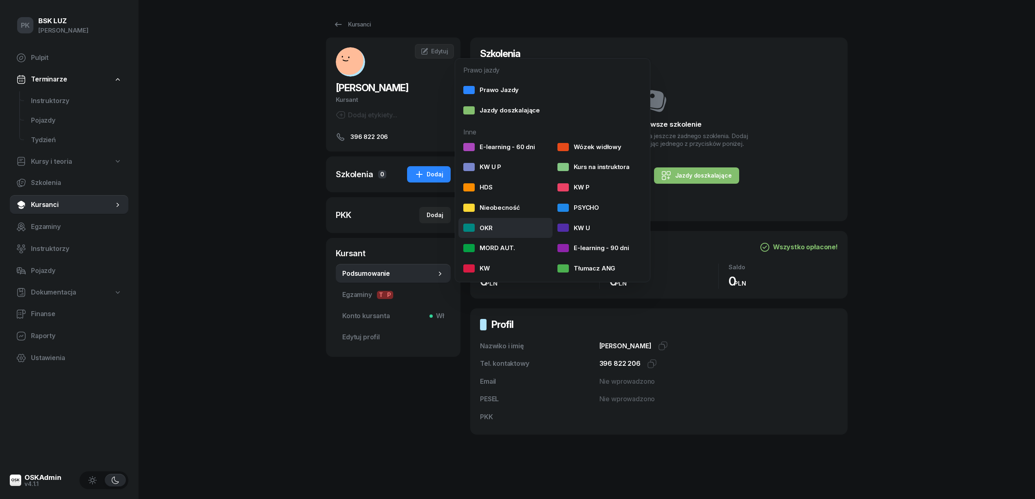
click at [486, 231] on div "OKR" at bounding box center [477, 228] width 29 height 11
select select
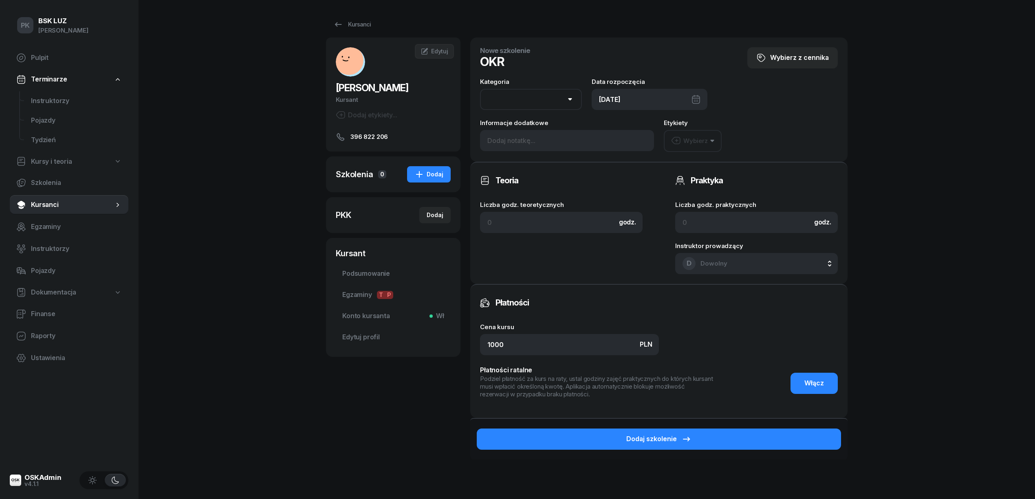
click at [621, 99] on div "09/10/2025" at bounding box center [650, 99] width 116 height 21
click at [596, 214] on div "20" at bounding box center [594, 215] width 13 height 13
type input "20/10/2025"
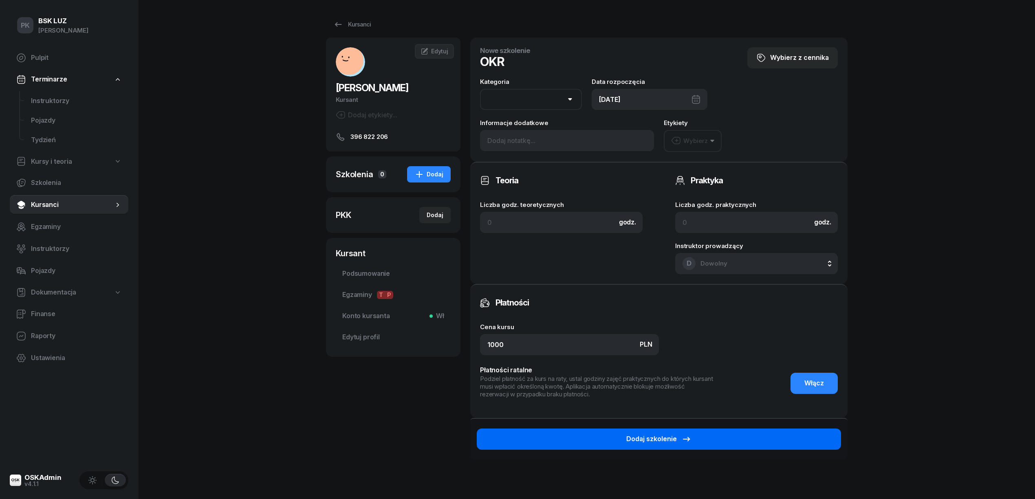
click at [724, 439] on button "Dodaj szkolenie" at bounding box center [659, 439] width 364 height 21
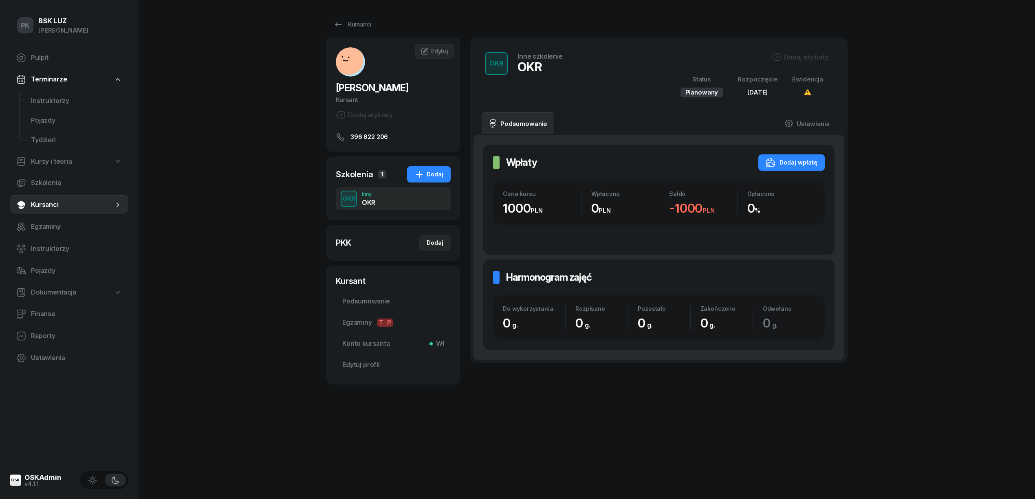
click at [800, 51] on div "OKR Inne szkolenie OKR Dodaj etykiety... Status Planowany Rozpoczęcie 20 paź 20…" at bounding box center [659, 74] width 358 height 55
click at [789, 55] on div "Dodaj etykiety..." at bounding box center [802, 57] width 62 height 10
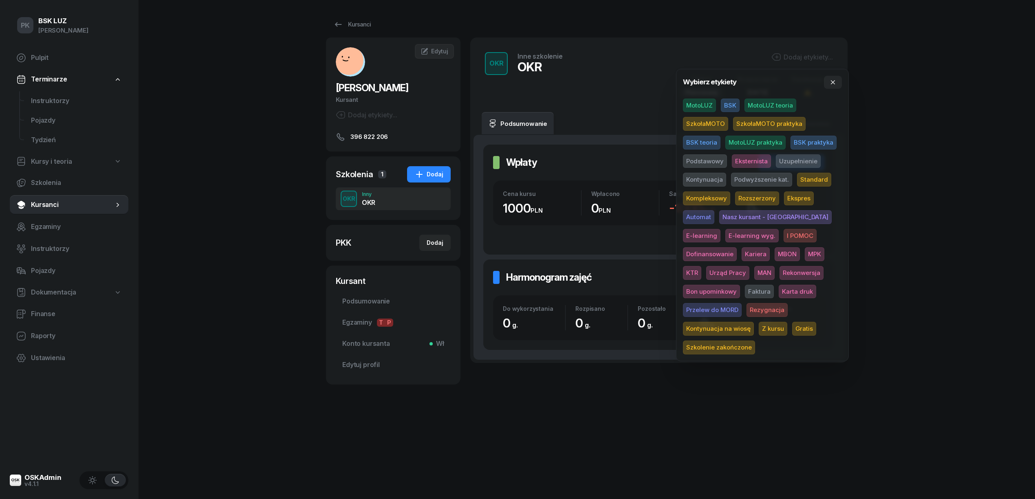
click at [726, 101] on span "BSK" at bounding box center [730, 106] width 19 height 14
click at [885, 96] on div "PK BSK LUZ Piotr Klimek Pulpit Terminarze Instruktorzy Pojazdy Tydzień Kursy i …" at bounding box center [517, 249] width 1035 height 499
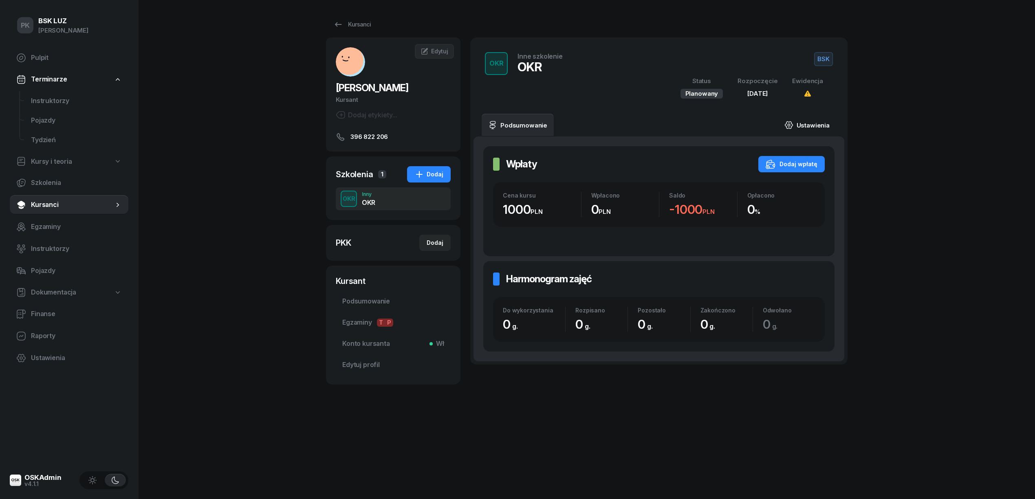
click at [807, 121] on link "Ustawienia" at bounding box center [807, 125] width 58 height 23
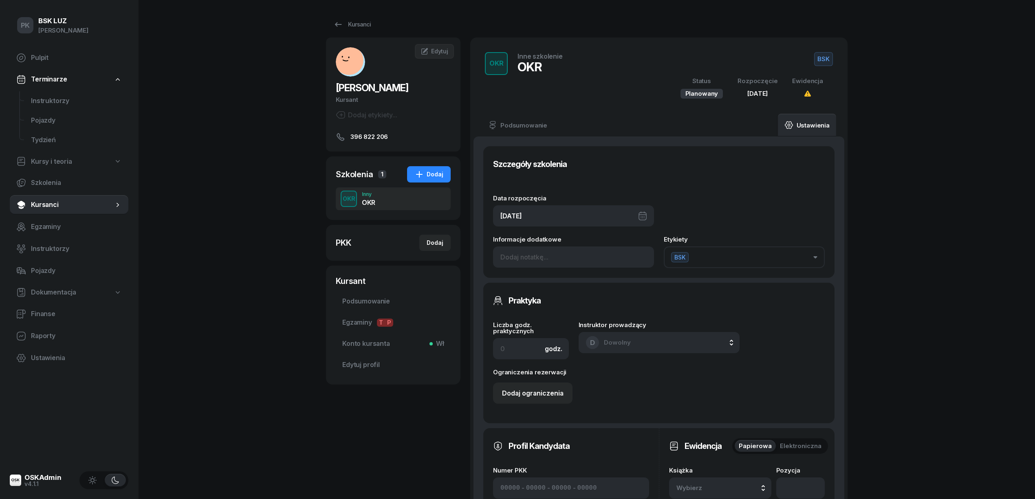
click at [910, 194] on div "PK BSK LUZ Piotr Klimek Pulpit Terminarze Instruktorzy Pojazdy Tydzień Kursy i …" at bounding box center [517, 403] width 1035 height 806
click at [362, 29] on link "Kursanci" at bounding box center [352, 24] width 52 height 16
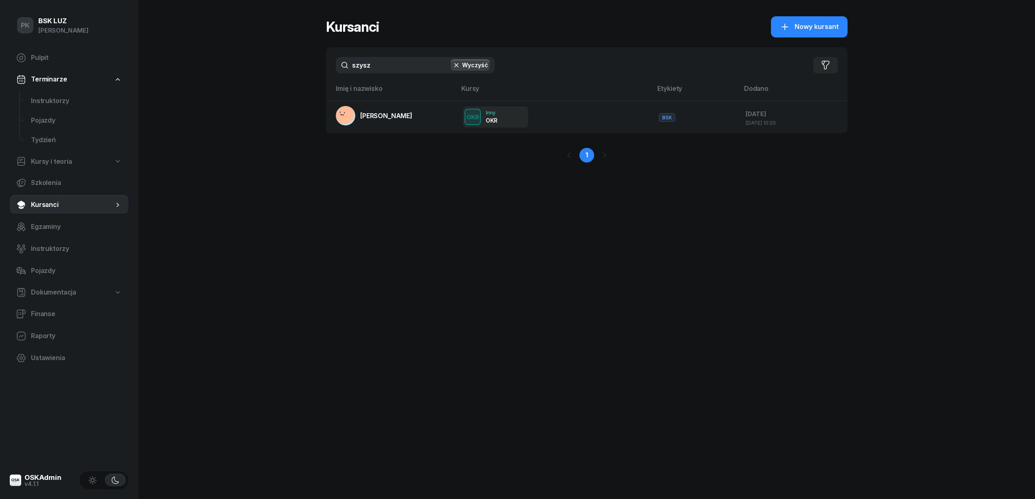
drag, startPoint x: 385, startPoint y: 65, endPoint x: 325, endPoint y: 66, distance: 60.7
click at [340, 66] on input "szysz" at bounding box center [415, 65] width 159 height 16
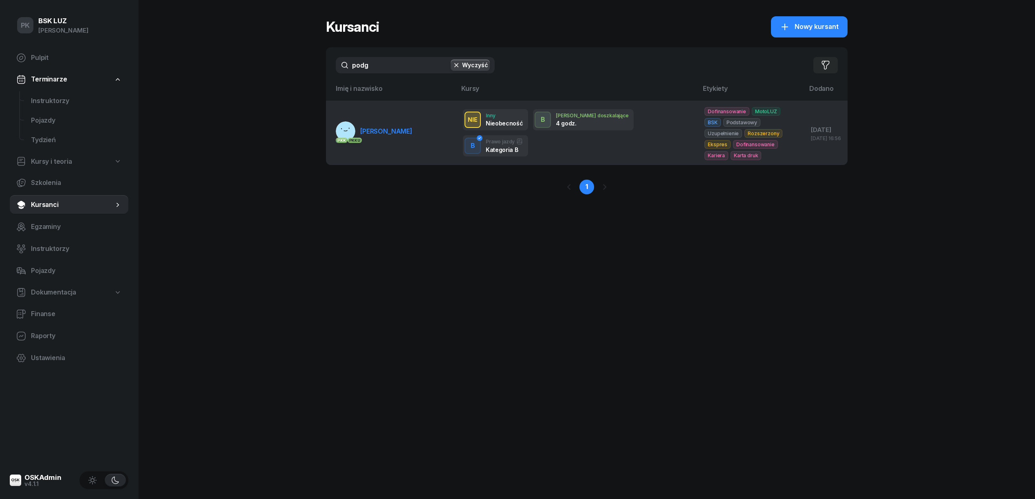
type input "podg"
click at [365, 134] on span "PODGÓRSKI JAROSŁAW" at bounding box center [386, 131] width 52 height 8
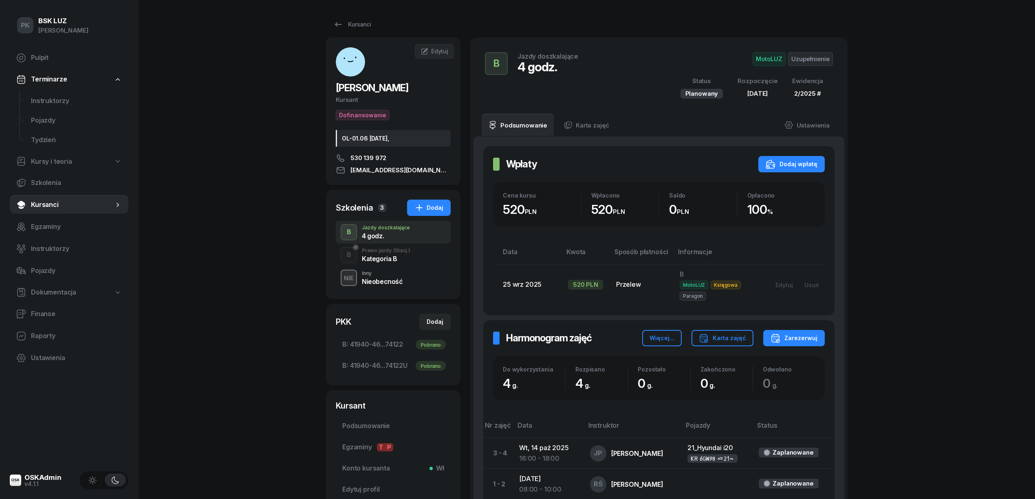
click at [398, 255] on div "Kategoria B" at bounding box center [386, 257] width 48 height 9
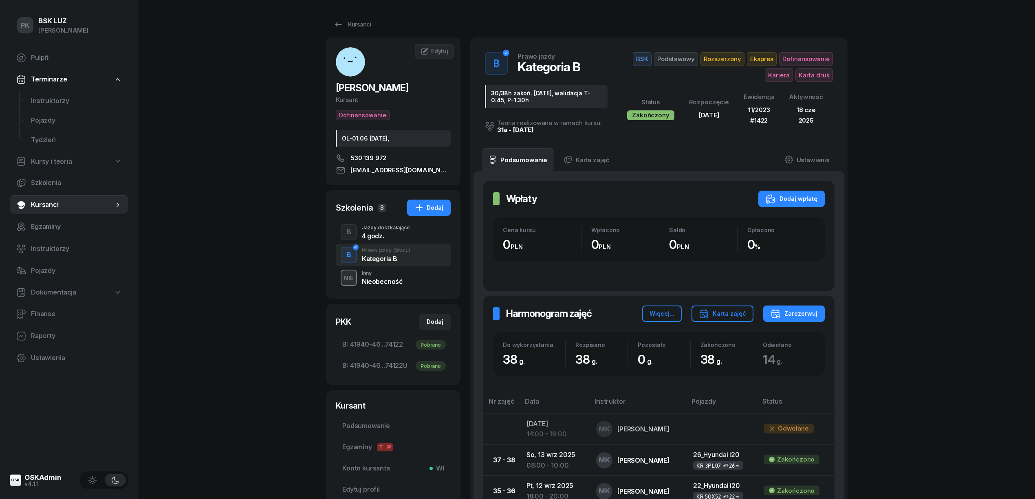
click at [677, 61] on span "Podstawowy" at bounding box center [676, 59] width 44 height 14
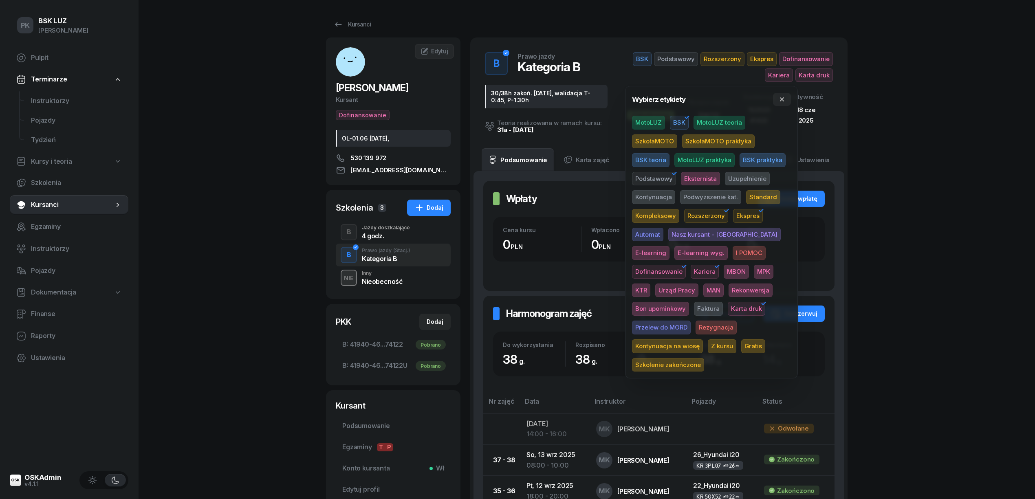
click at [749, 176] on span "Uzupełnienie" at bounding box center [747, 179] width 45 height 14
click at [649, 174] on span "Podstawowy" at bounding box center [654, 179] width 44 height 14
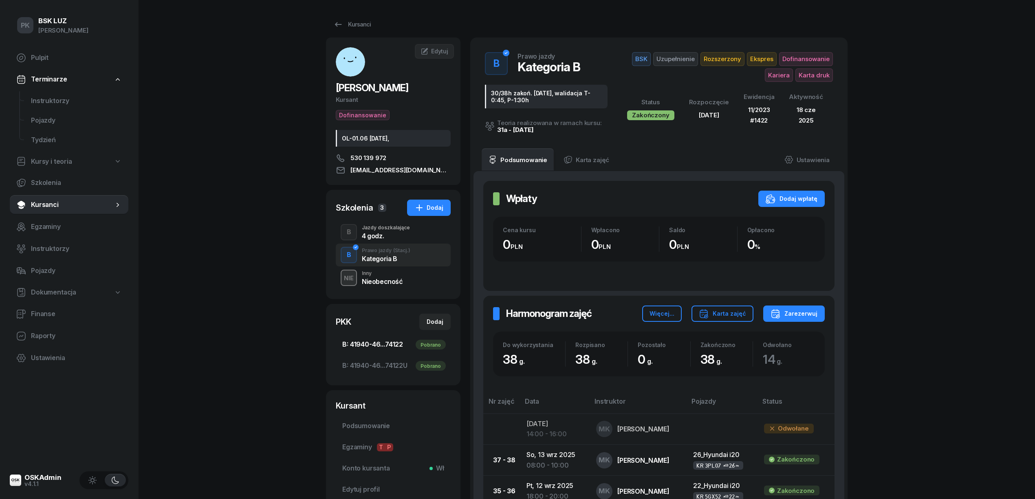
click at [387, 339] on link "B: 41940-46...74122 Pobrano" at bounding box center [393, 345] width 115 height 20
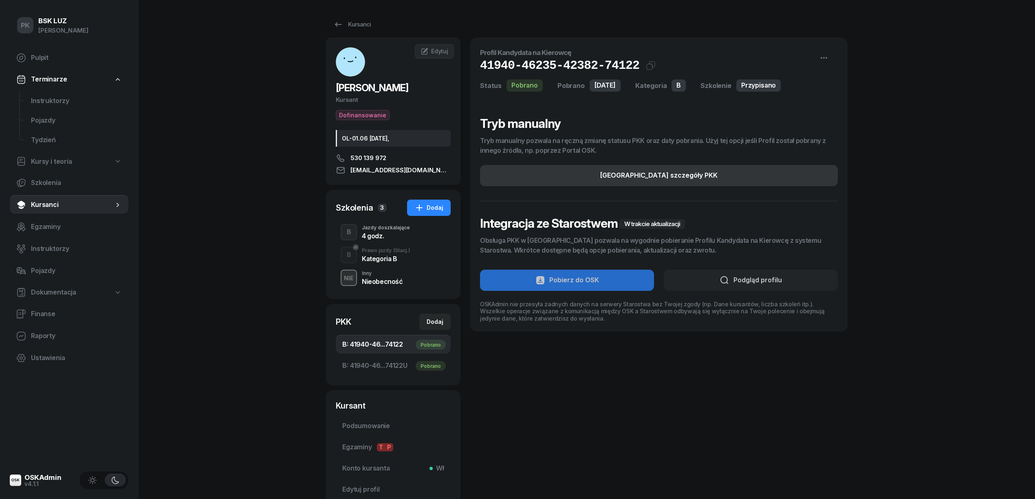
click at [760, 175] on button "Edytuj szczegóły PKK" at bounding box center [659, 175] width 358 height 21
select select "B"
select select "Get"
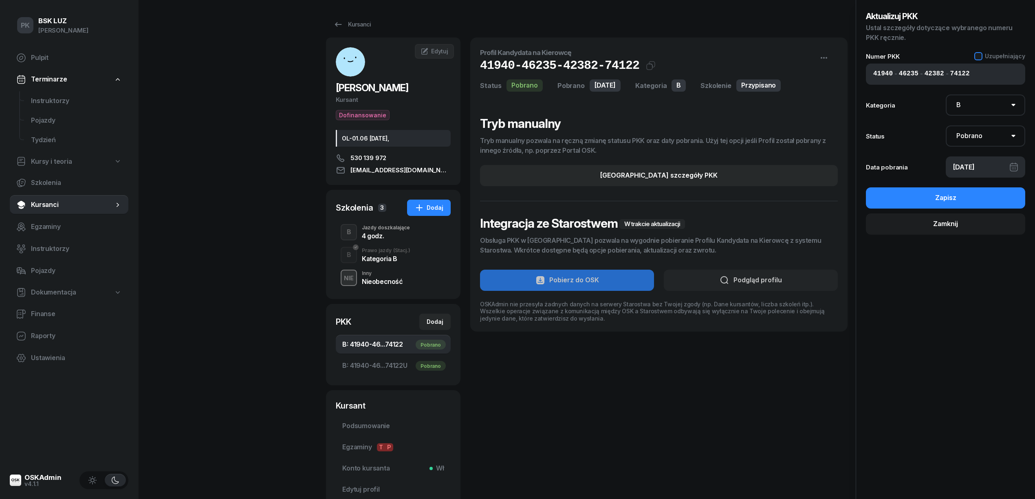
click at [980, 54] on div at bounding box center [978, 56] width 8 height 8
click at [982, 199] on button "Zapisz" at bounding box center [945, 197] width 159 height 21
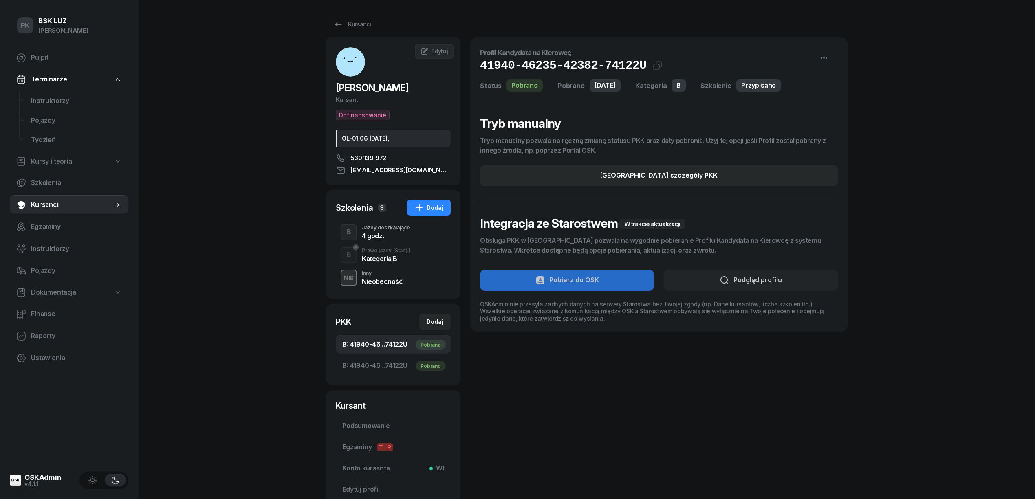
click at [363, 237] on div "4 godz." at bounding box center [386, 236] width 48 height 7
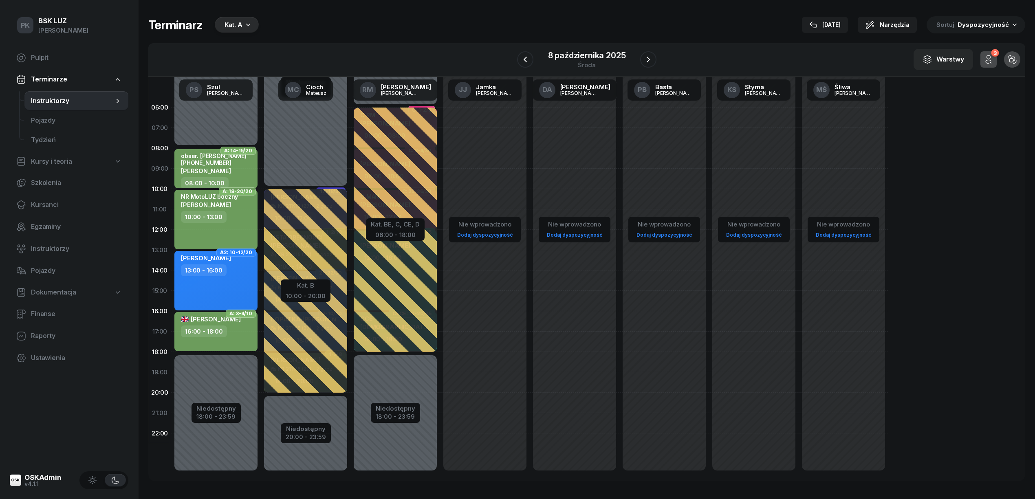
click at [244, 28] on icon "button" at bounding box center [248, 24] width 8 height 8
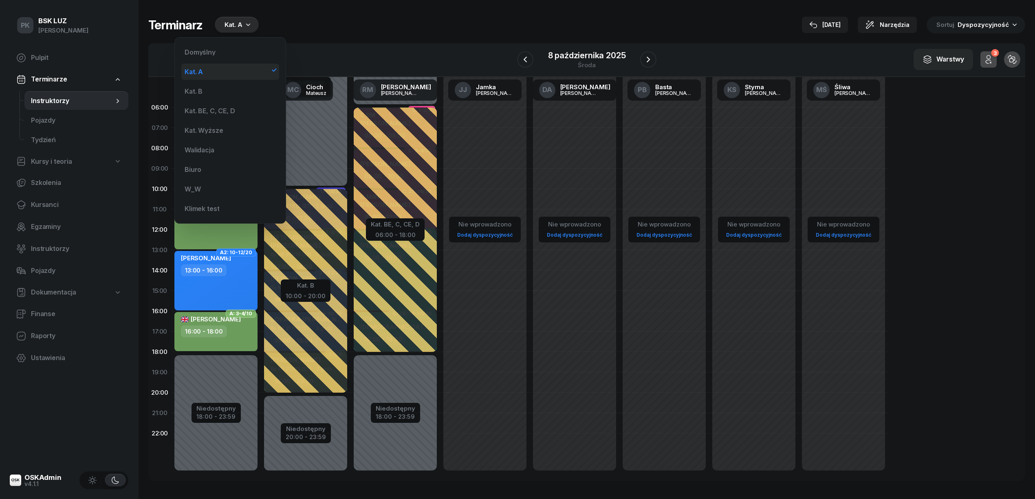
click at [220, 68] on div "Kat. A" at bounding box center [230, 72] width 98 height 16
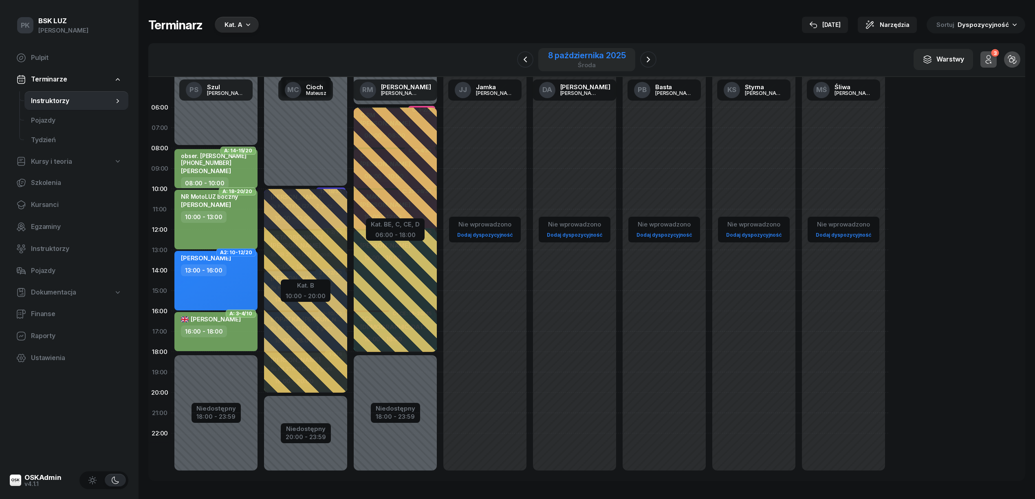
click at [572, 62] on div "środa" at bounding box center [587, 65] width 78 height 6
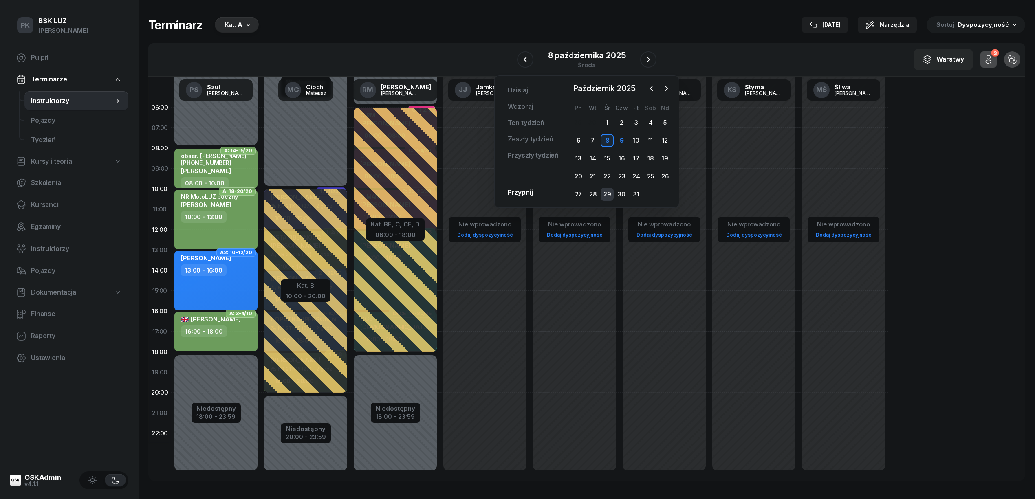
click at [607, 194] on div "29" at bounding box center [607, 194] width 13 height 13
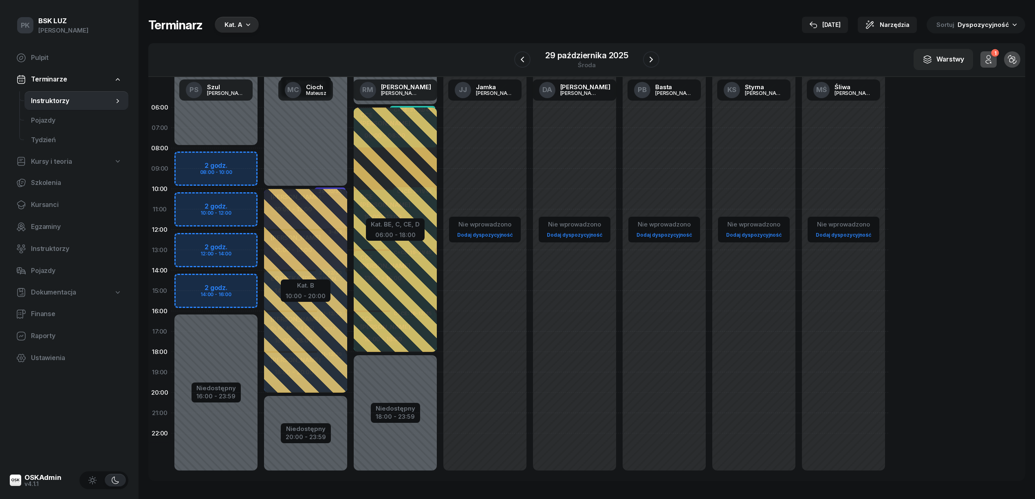
click at [235, 154] on div "Niedostępny 00:00 - 08:00 Niedostępny 16:00 - 23:59 2 godz. 08:00 - 10:00 2 god…" at bounding box center [216, 290] width 90 height 387
select select "08"
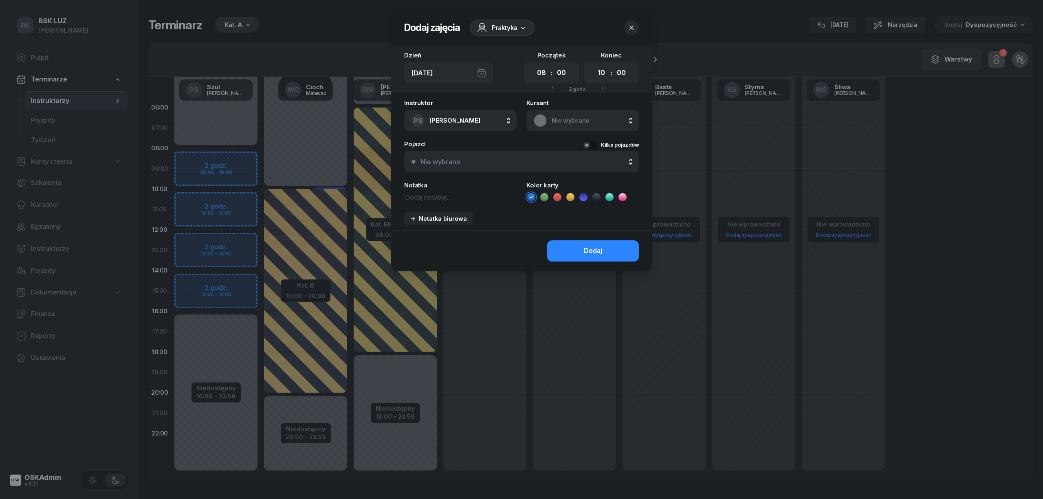
click at [508, 20] on div "Praktyka" at bounding box center [502, 28] width 65 height 16
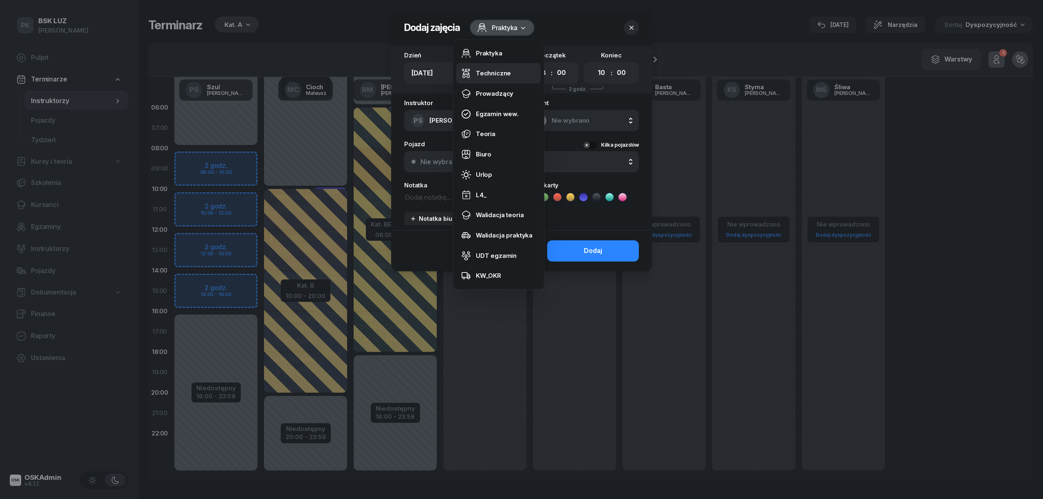
click at [502, 74] on div "Techniczne" at bounding box center [493, 73] width 35 height 11
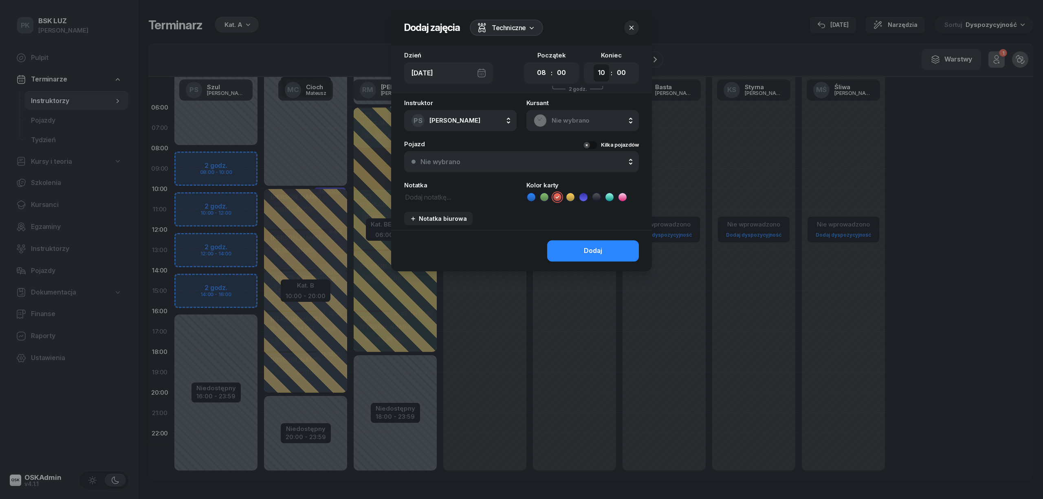
click at [601, 75] on select "00 01 02 03 04 05 06 07 08 09 10 11 12 13 14 15 16 17 18 19 20 21 22 23" at bounding box center [601, 72] width 15 height 17
select select "16"
click at [594, 64] on select "00 01 02 03 04 05 06 07 08 09 10 11 12 13 14 15 16 17 18 19 20 21 22 23" at bounding box center [601, 72] width 15 height 17
click at [599, 251] on div "Dodaj" at bounding box center [593, 251] width 18 height 11
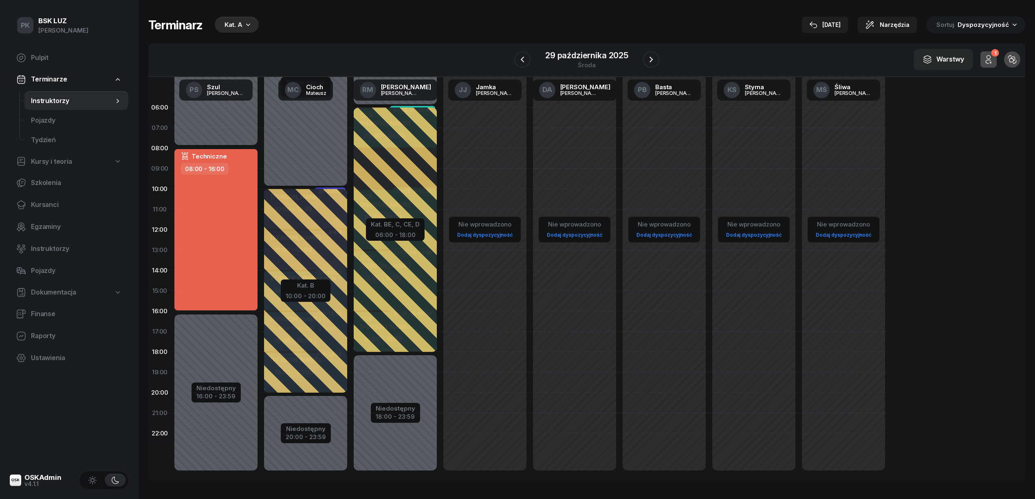
click at [495, 18] on div "Terminarz Kat. A 9 paź Narzędzia Sortuj Dyspozycyjność" at bounding box center [586, 24] width 877 height 17
click at [515, 58] on button "button" at bounding box center [522, 59] width 16 height 16
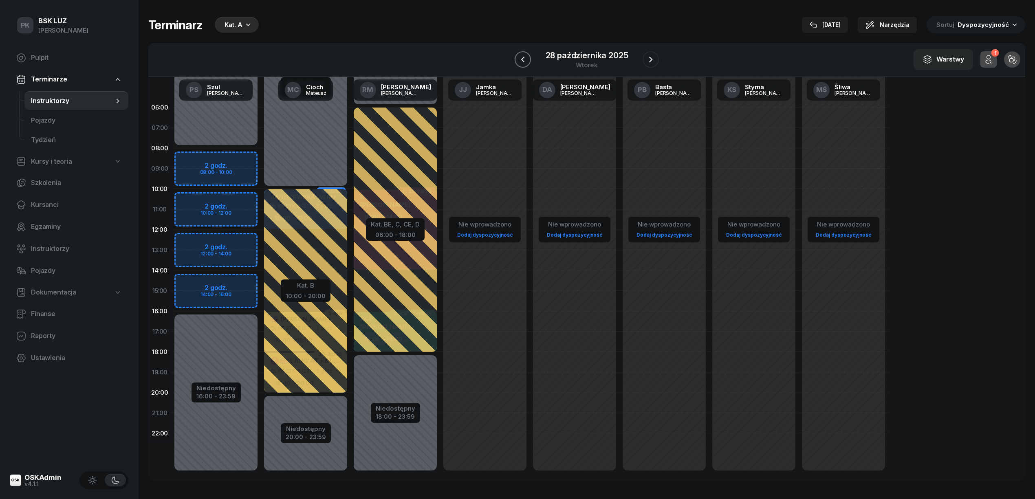
click at [517, 59] on button "button" at bounding box center [523, 59] width 16 height 16
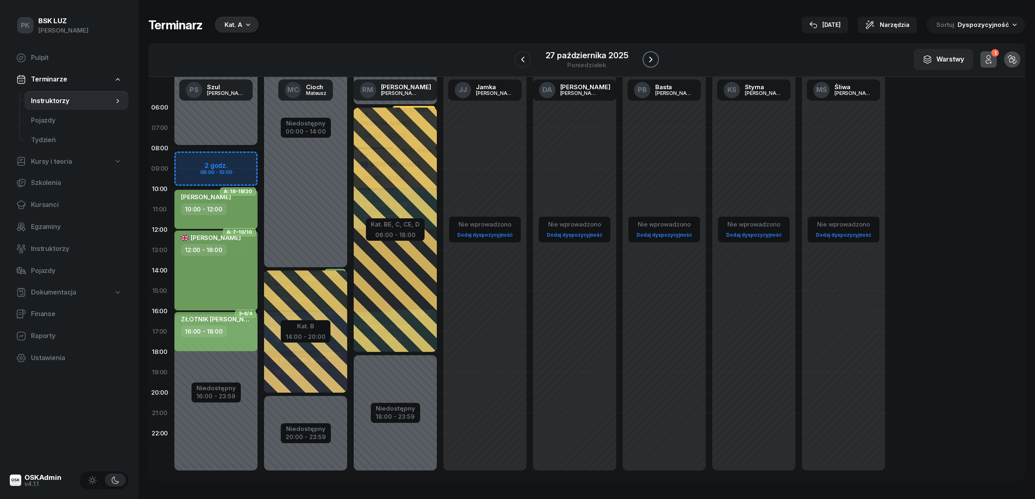
click at [646, 59] on icon "button" at bounding box center [651, 60] width 10 height 10
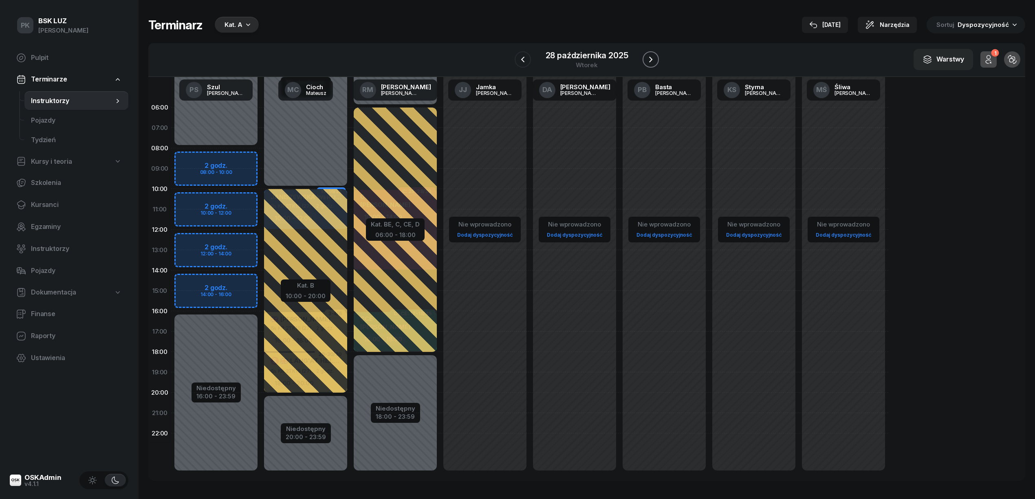
click at [646, 59] on icon "button" at bounding box center [651, 60] width 10 height 10
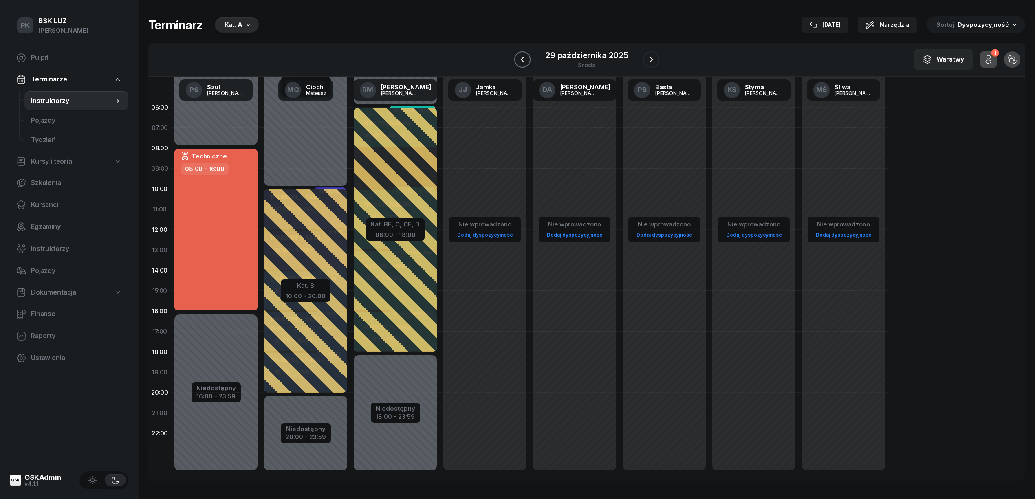
click at [525, 61] on icon "button" at bounding box center [522, 60] width 10 height 10
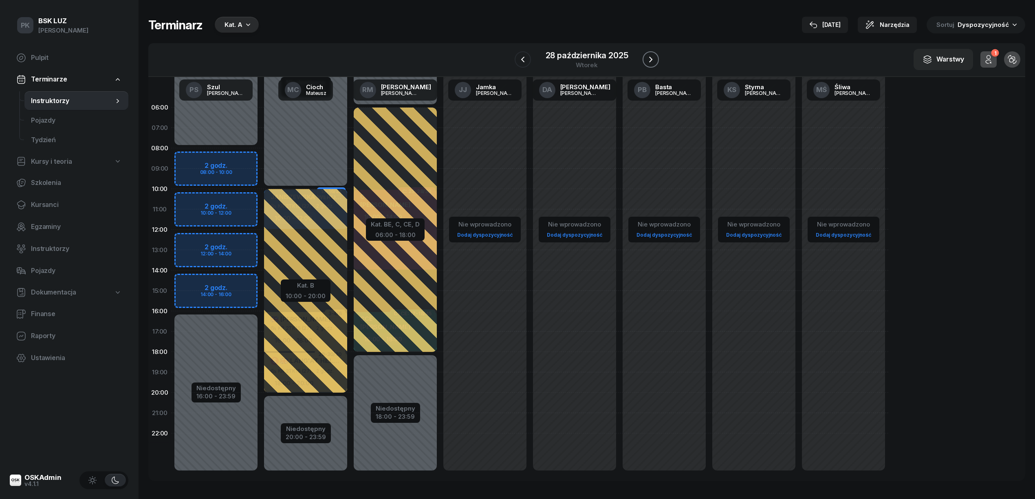
click at [655, 61] on icon "button" at bounding box center [651, 60] width 10 height 10
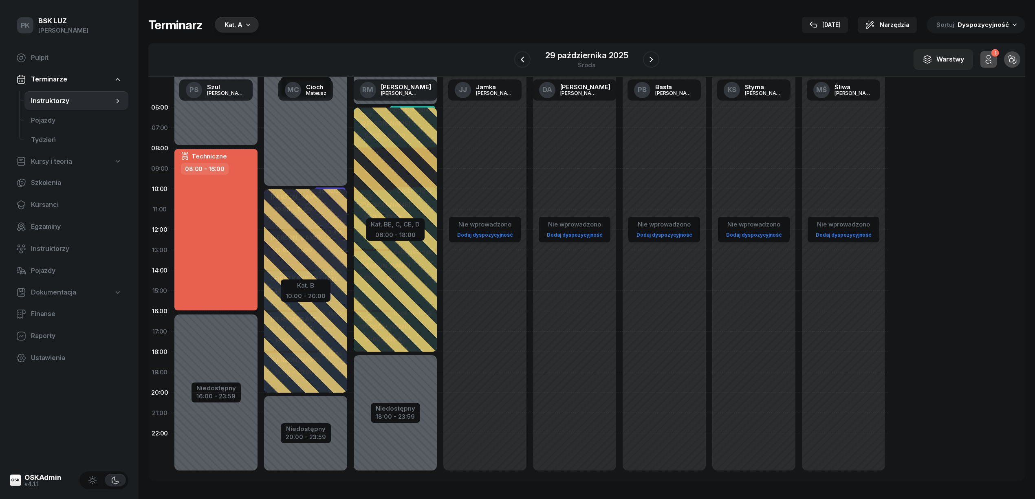
click at [203, 231] on div "Techniczne 08:00 - 16:00" at bounding box center [215, 229] width 83 height 161
select select "08"
select select "16"
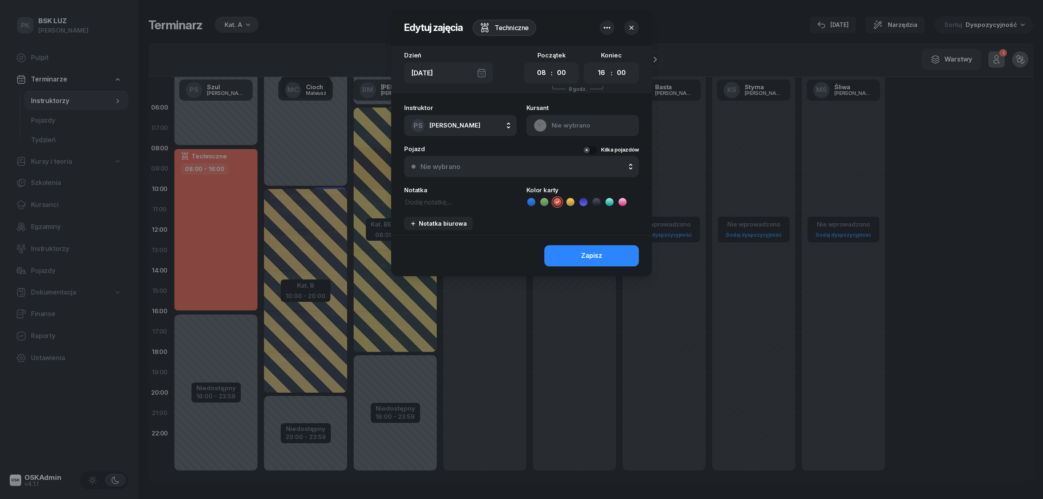
click at [440, 201] on textarea at bounding box center [460, 201] width 112 height 11
type textarea "Motocykle idą spać"
click at [583, 260] on div "Zapisz" at bounding box center [591, 256] width 21 height 11
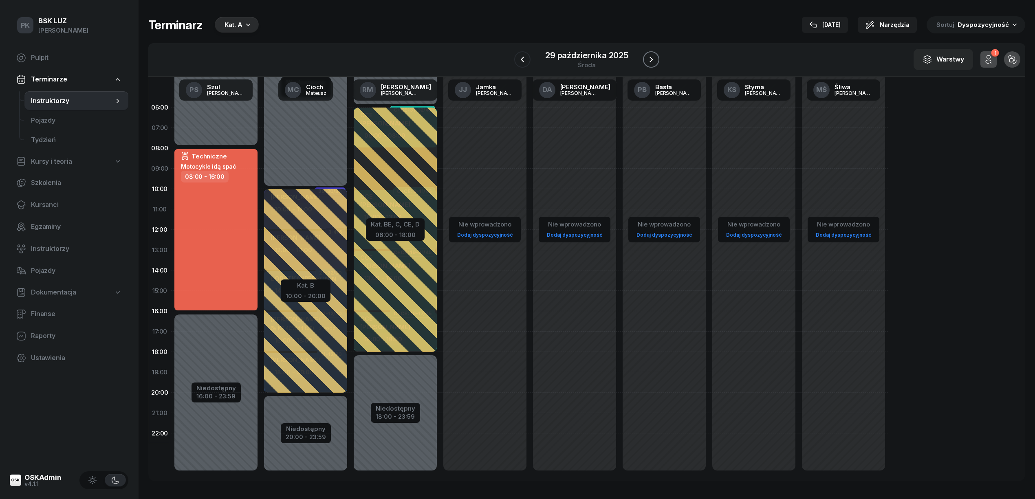
click at [657, 57] on button "button" at bounding box center [651, 59] width 16 height 16
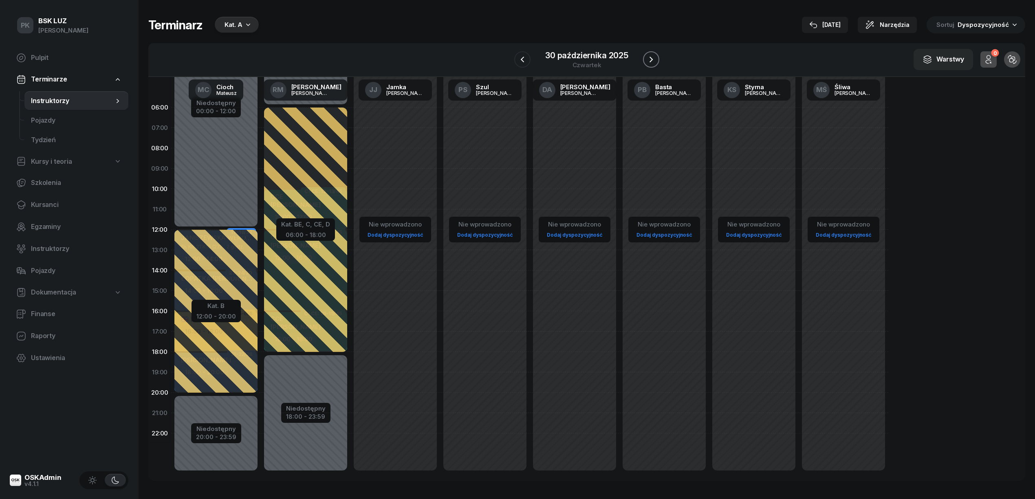
click at [657, 57] on button "button" at bounding box center [651, 59] width 16 height 16
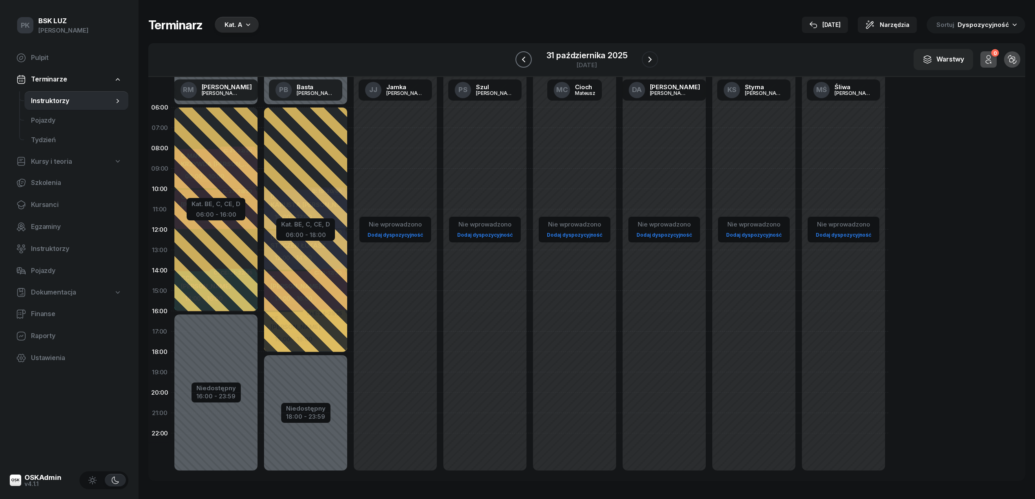
click at [519, 60] on icon "button" at bounding box center [524, 60] width 10 height 10
click at [519, 60] on icon "button" at bounding box center [522, 60] width 10 height 10
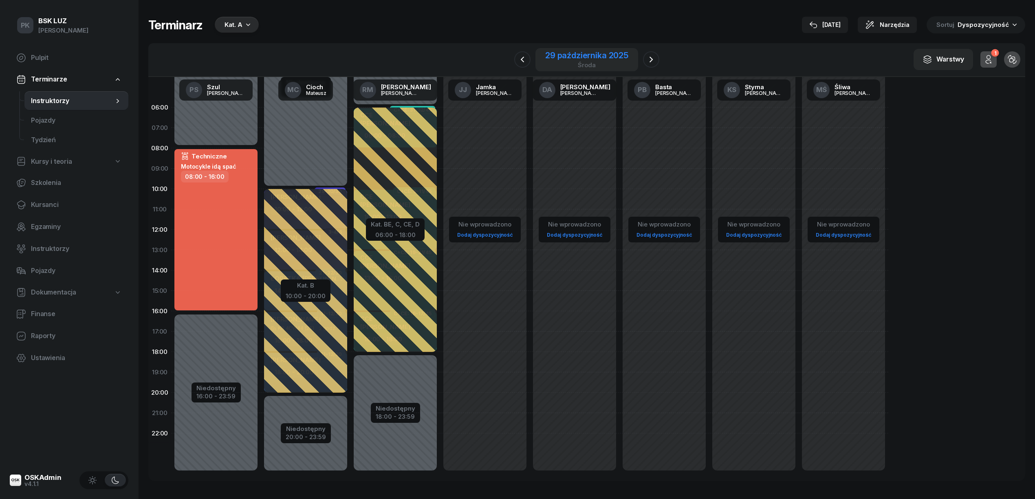
click at [613, 56] on div "29 października 2025" at bounding box center [586, 55] width 83 height 8
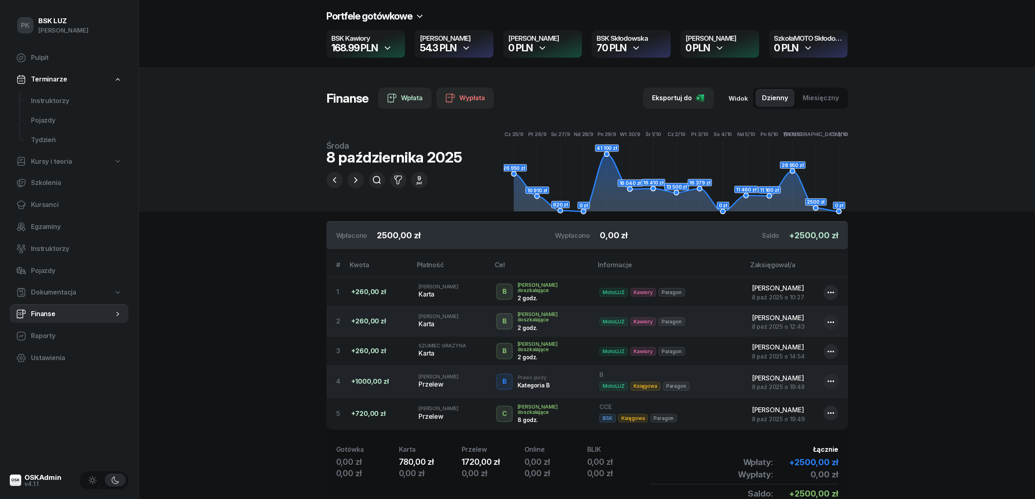
scroll to position [41, 0]
